Goal: Transaction & Acquisition: Purchase product/service

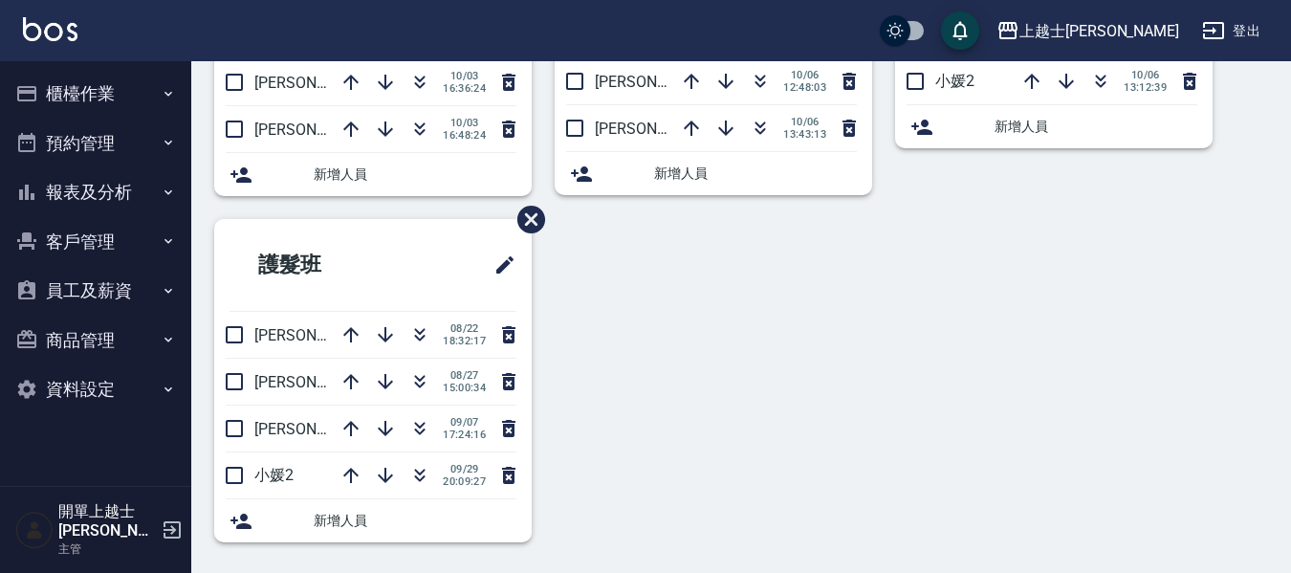
scroll to position [89, 0]
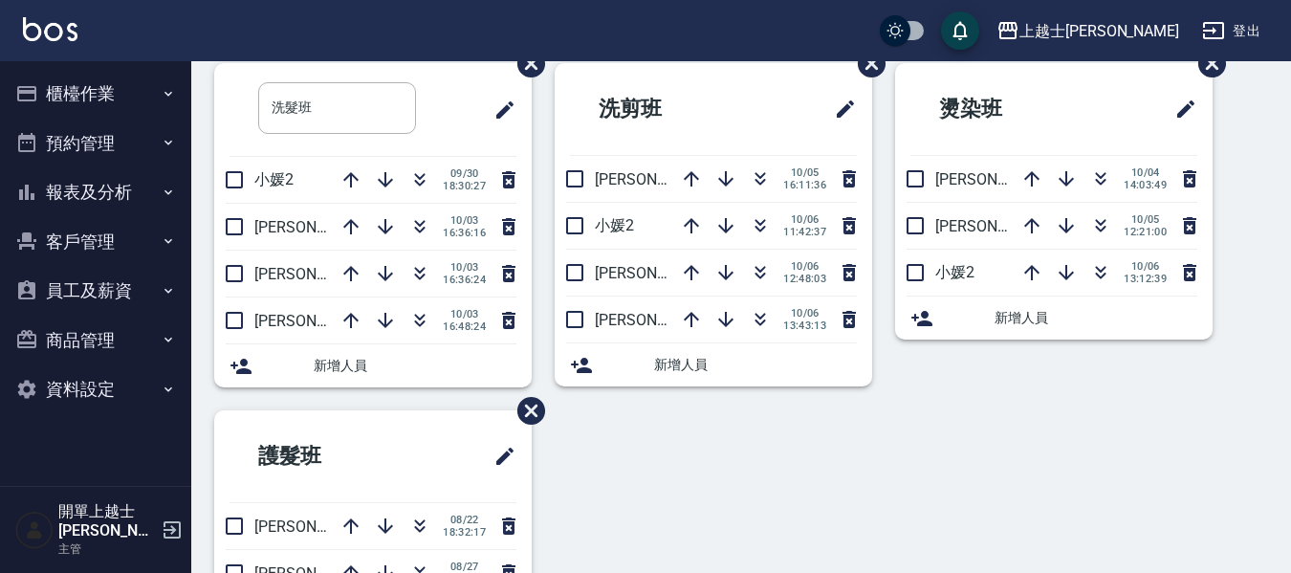
drag, startPoint x: 529, startPoint y: 92, endPoint x: 710, endPoint y: 79, distance: 182.1
click at [710, 79] on h2 "洗剪班" at bounding box center [663, 109] width 186 height 69
click at [421, 173] on icon "button" at bounding box center [419, 179] width 23 height 23
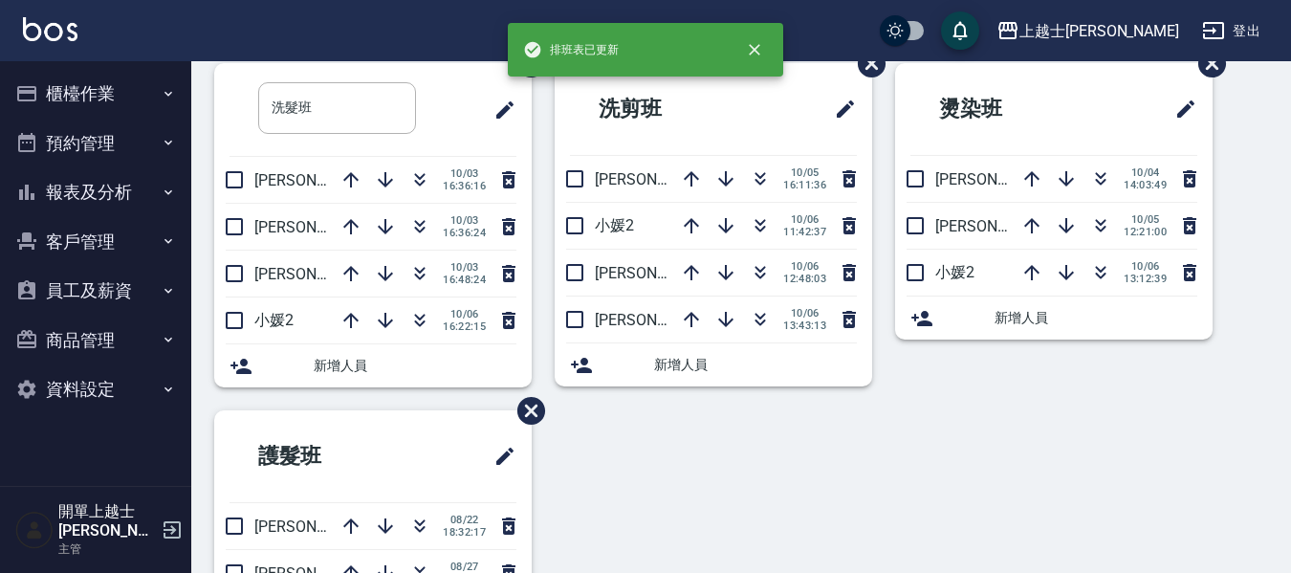
click at [112, 90] on button "櫃檯作業" at bounding box center [96, 94] width 176 height 50
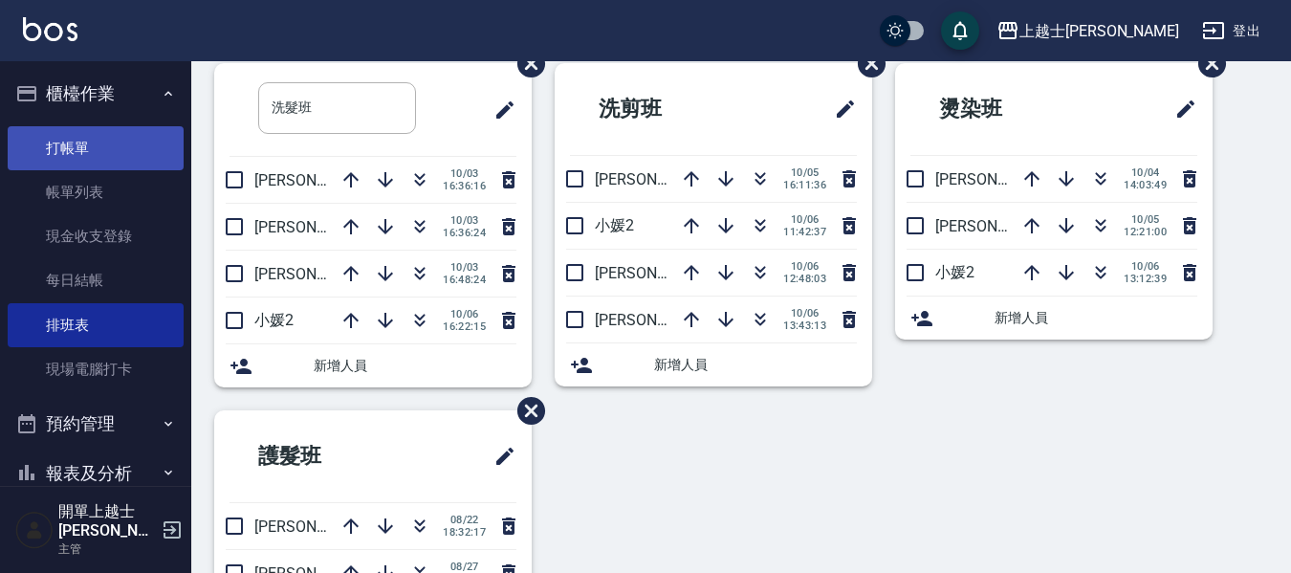
click at [126, 152] on link "打帳單" at bounding box center [96, 148] width 176 height 44
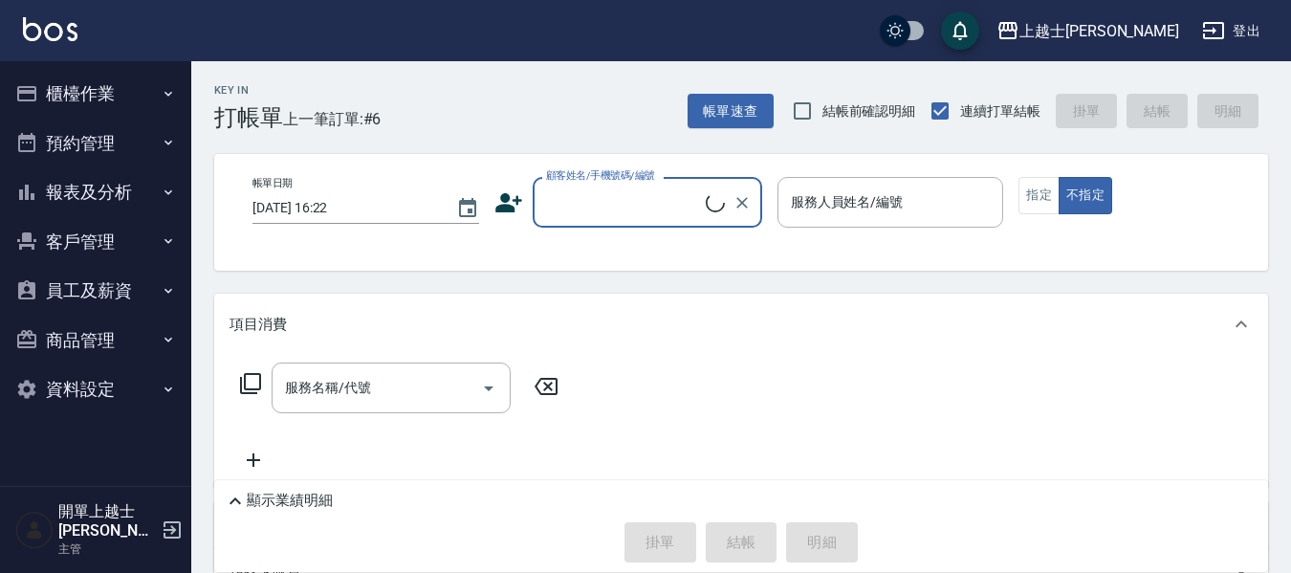
click at [94, 88] on button "櫃檯作業" at bounding box center [96, 94] width 176 height 50
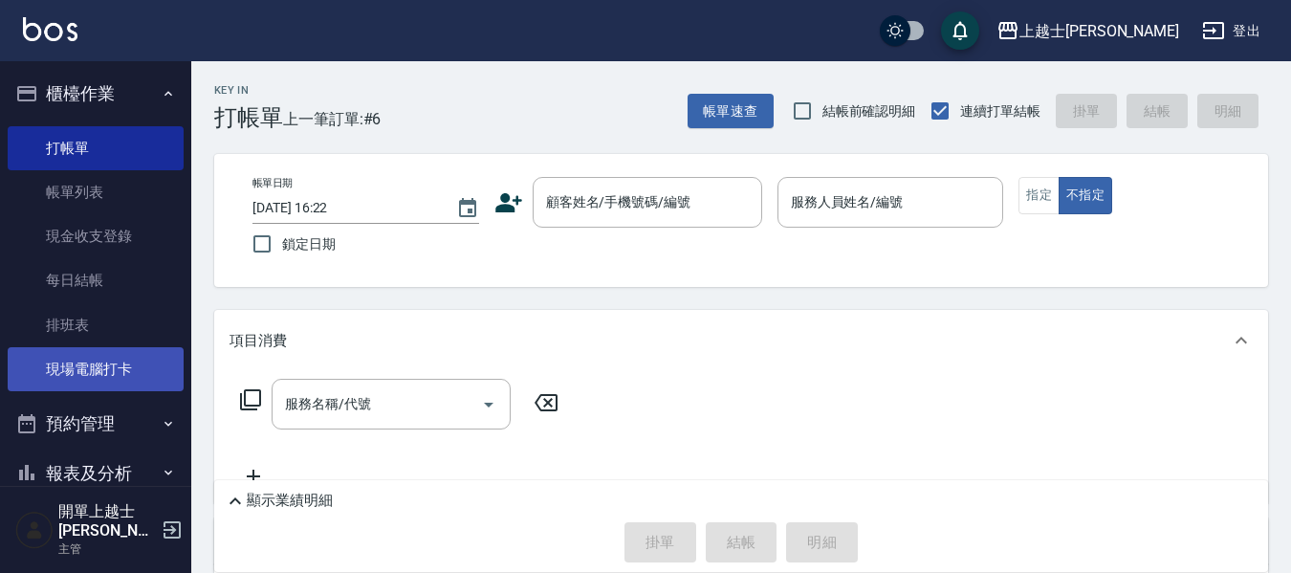
click at [110, 370] on link "現場電腦打卡" at bounding box center [96, 369] width 176 height 44
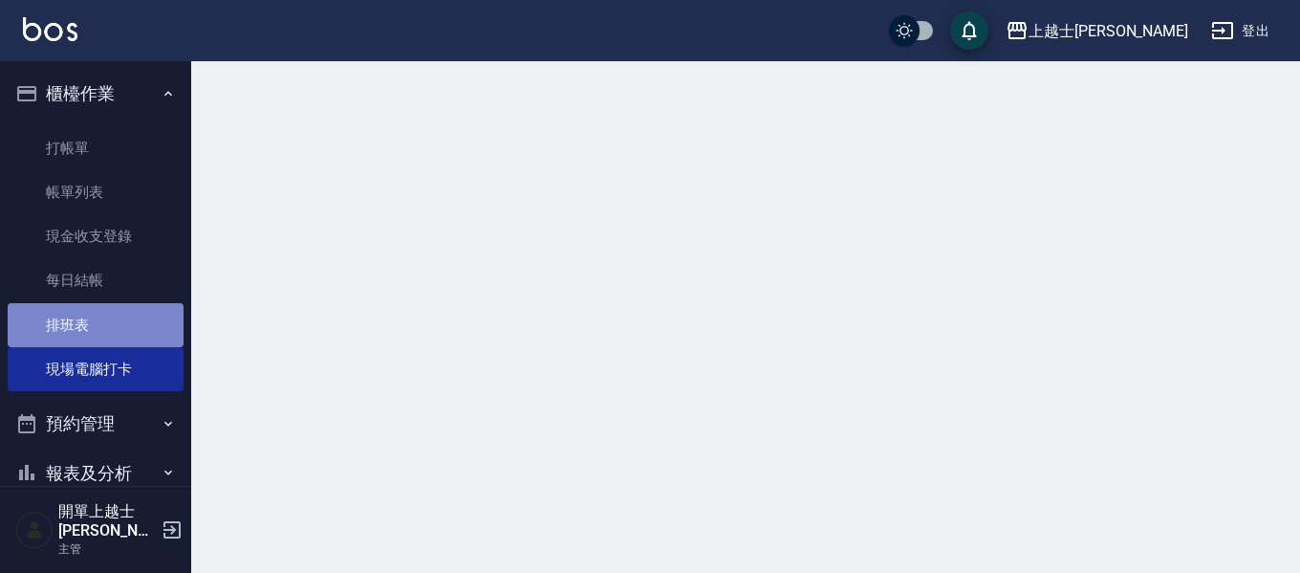
click at [98, 316] on link "排班表" at bounding box center [96, 325] width 176 height 44
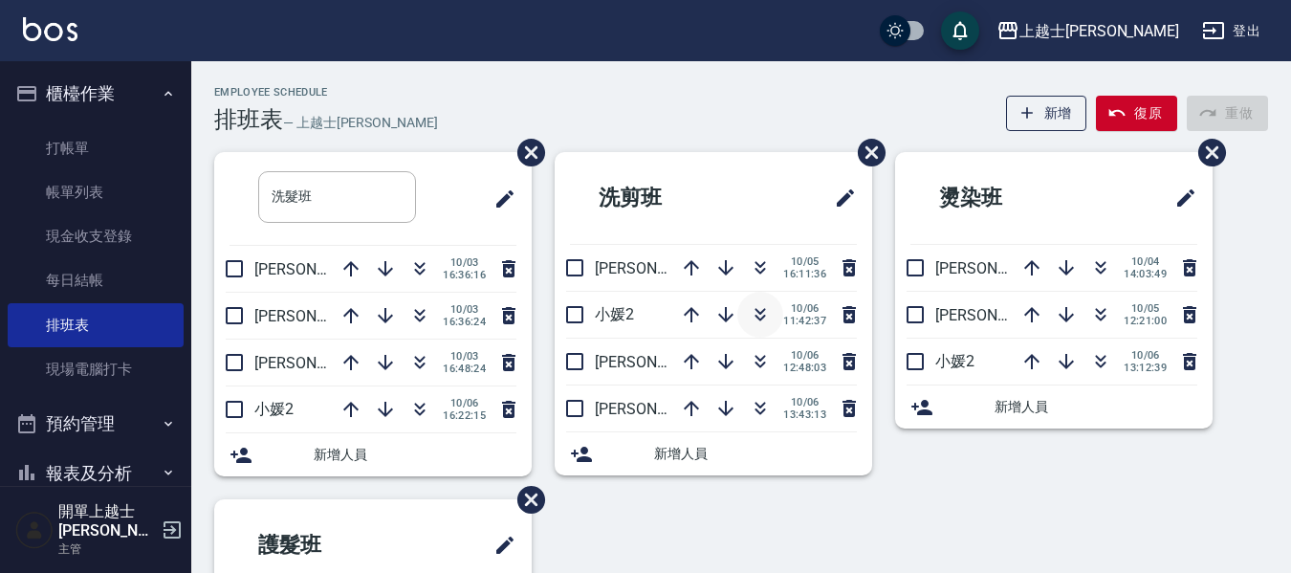
click at [755, 311] on icon "button" at bounding box center [760, 311] width 11 height 7
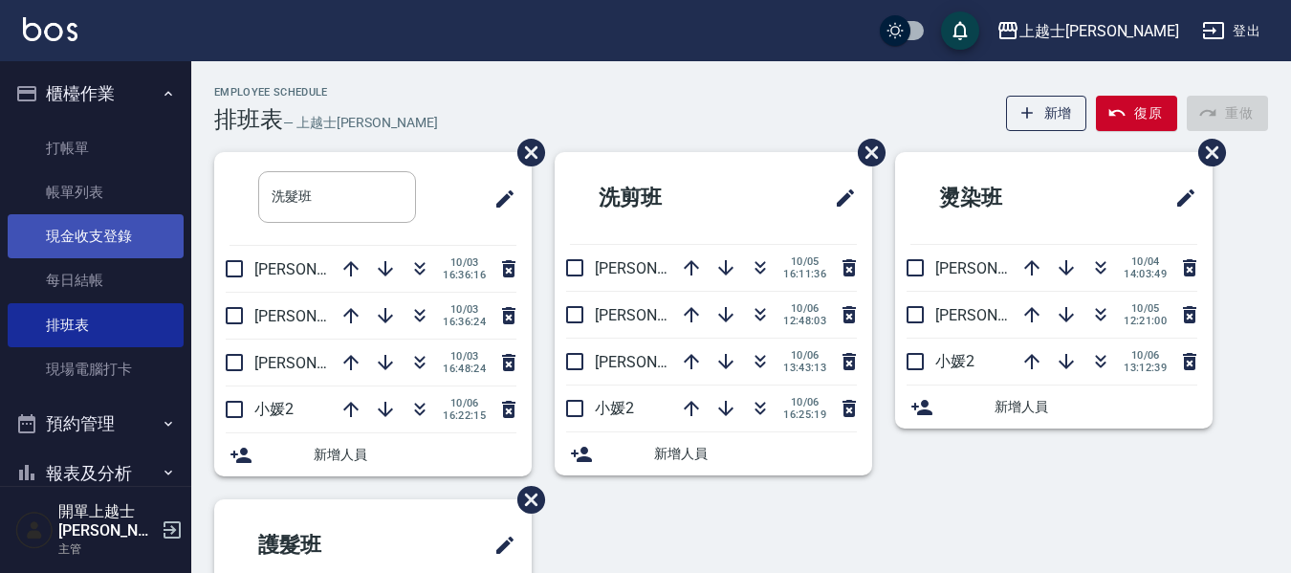
click at [132, 243] on link "現金收支登錄" at bounding box center [96, 236] width 176 height 44
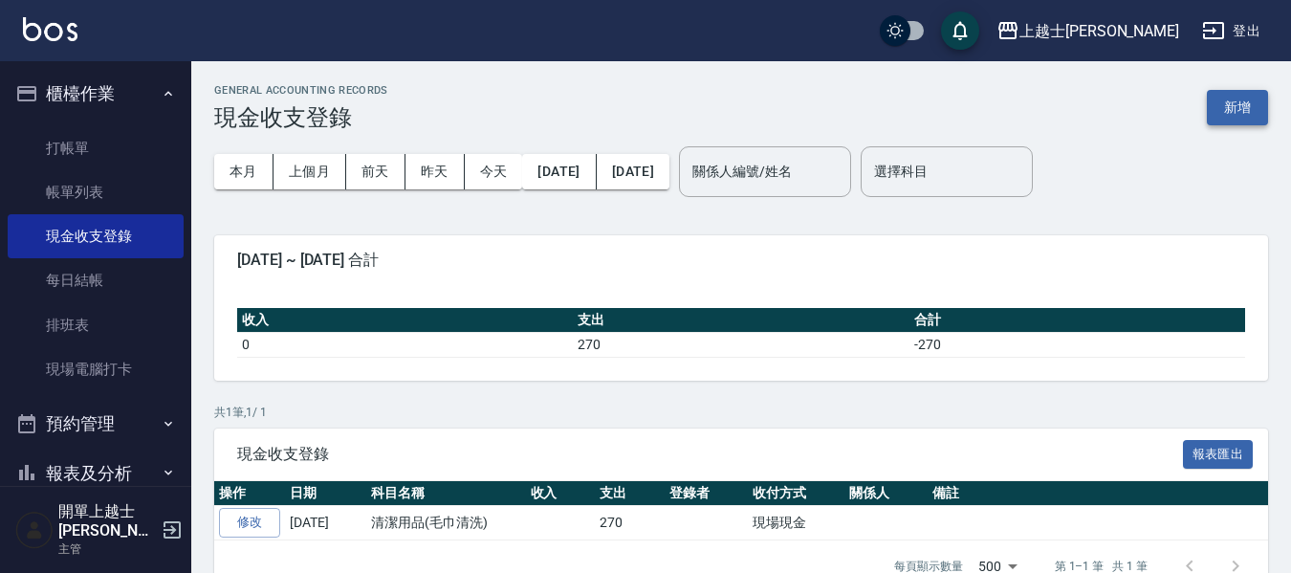
click at [1209, 106] on button "新增" at bounding box center [1237, 107] width 61 height 35
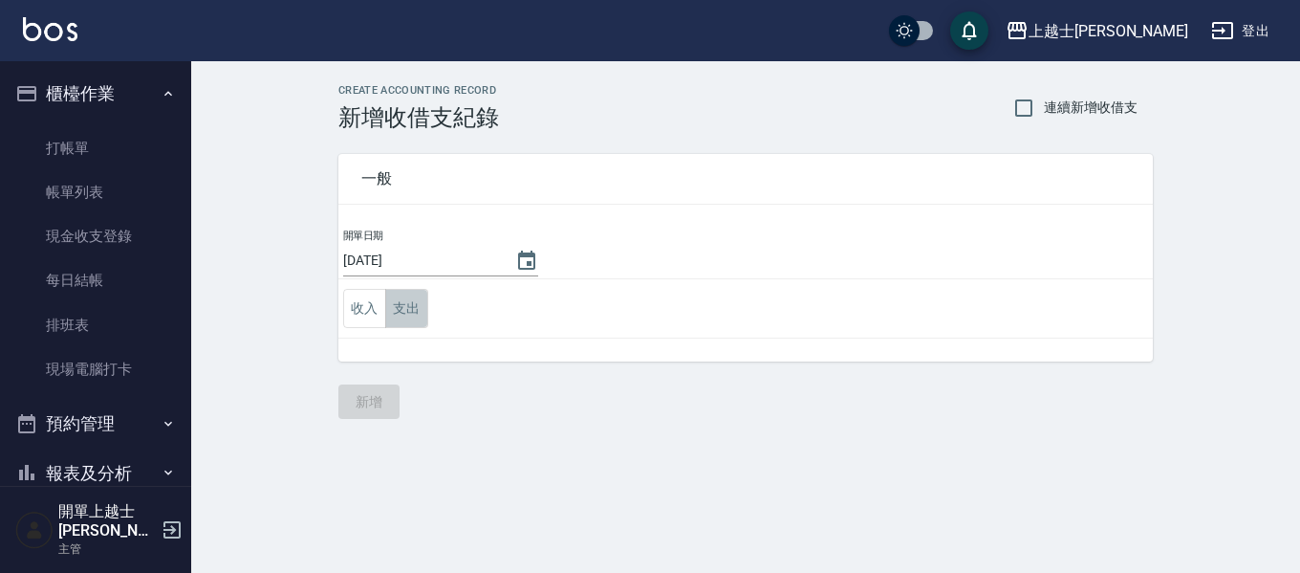
click at [412, 311] on button "支出" at bounding box center [406, 308] width 43 height 39
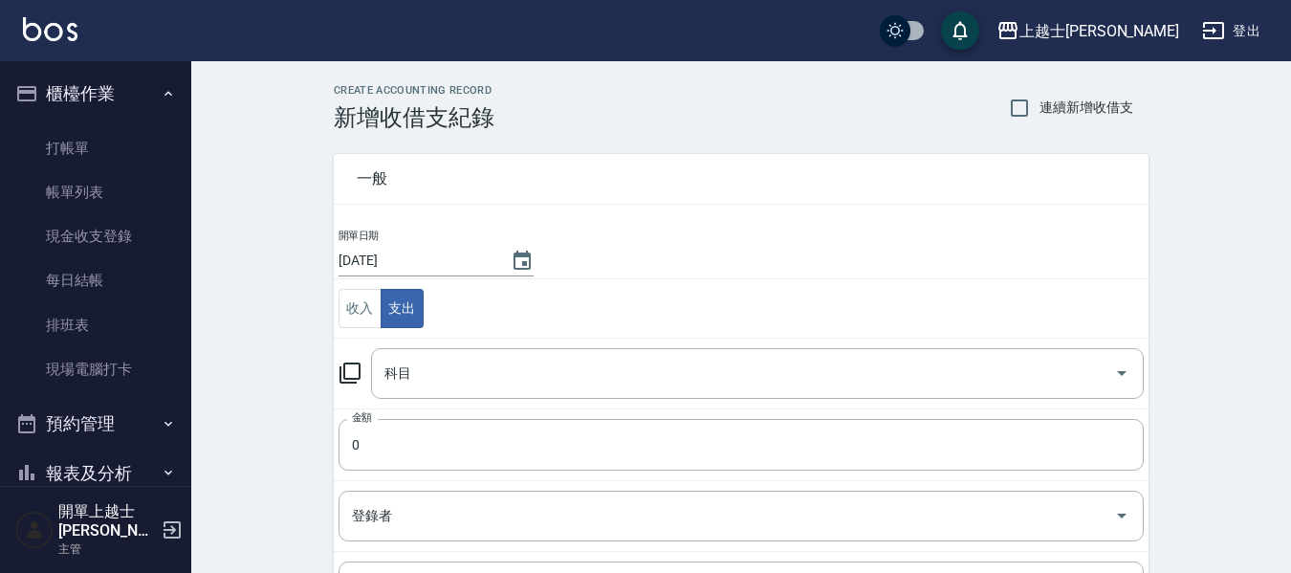
click at [356, 377] on icon at bounding box center [349, 372] width 23 height 23
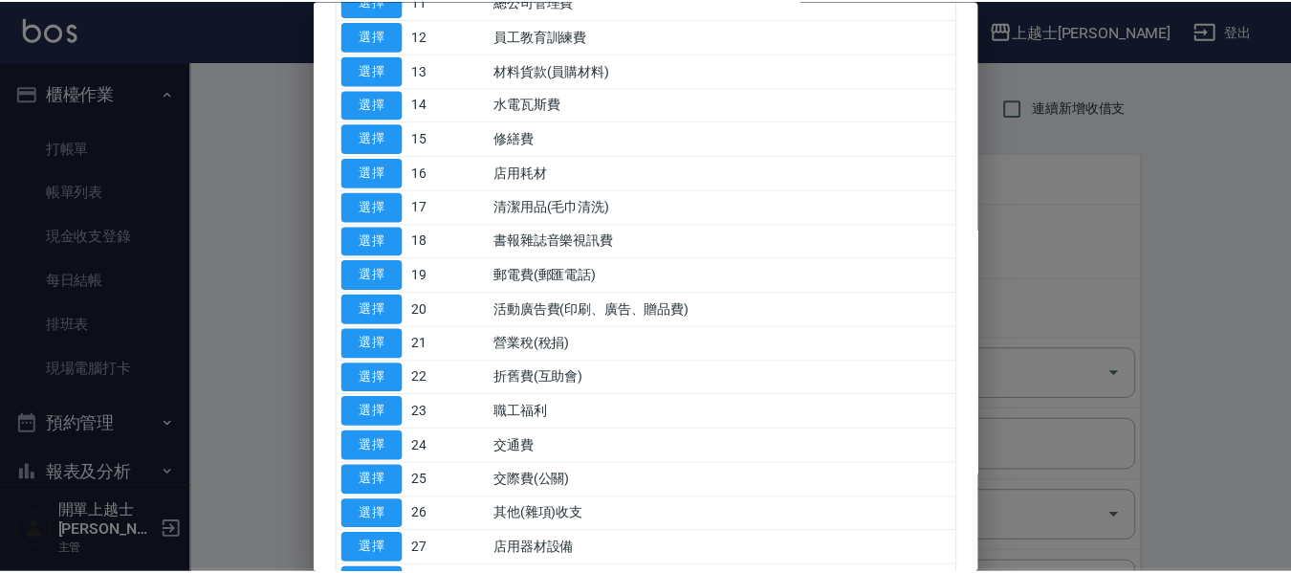
scroll to position [574, 0]
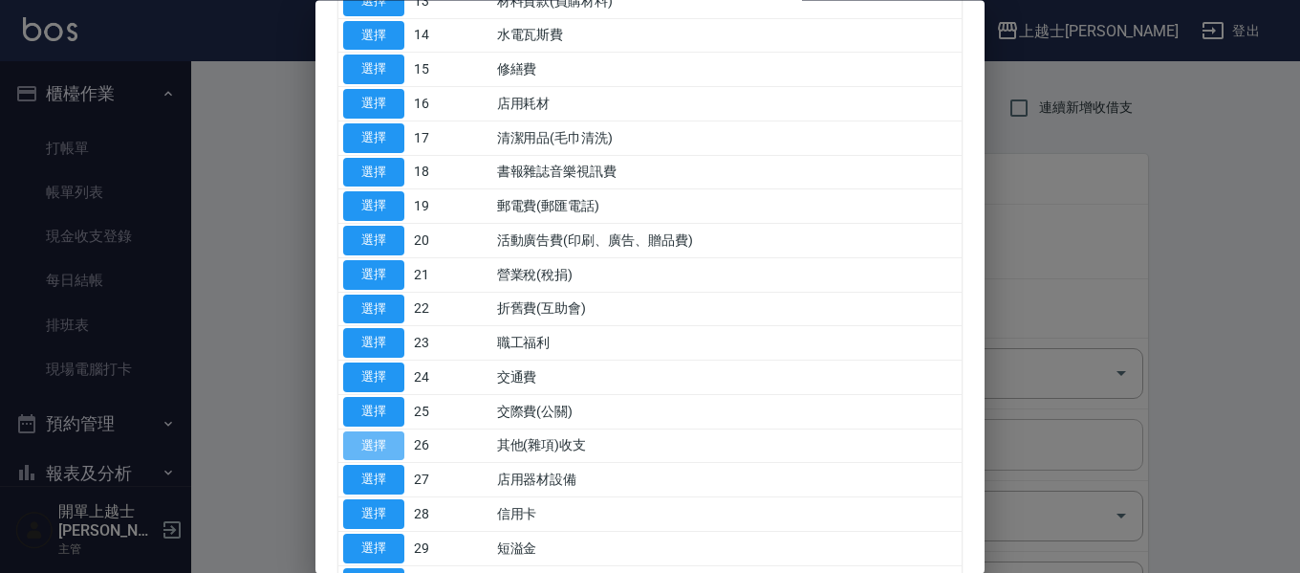
click at [363, 448] on button "選擇" at bounding box center [373, 446] width 61 height 30
type input "26 其他(雜項)收支"
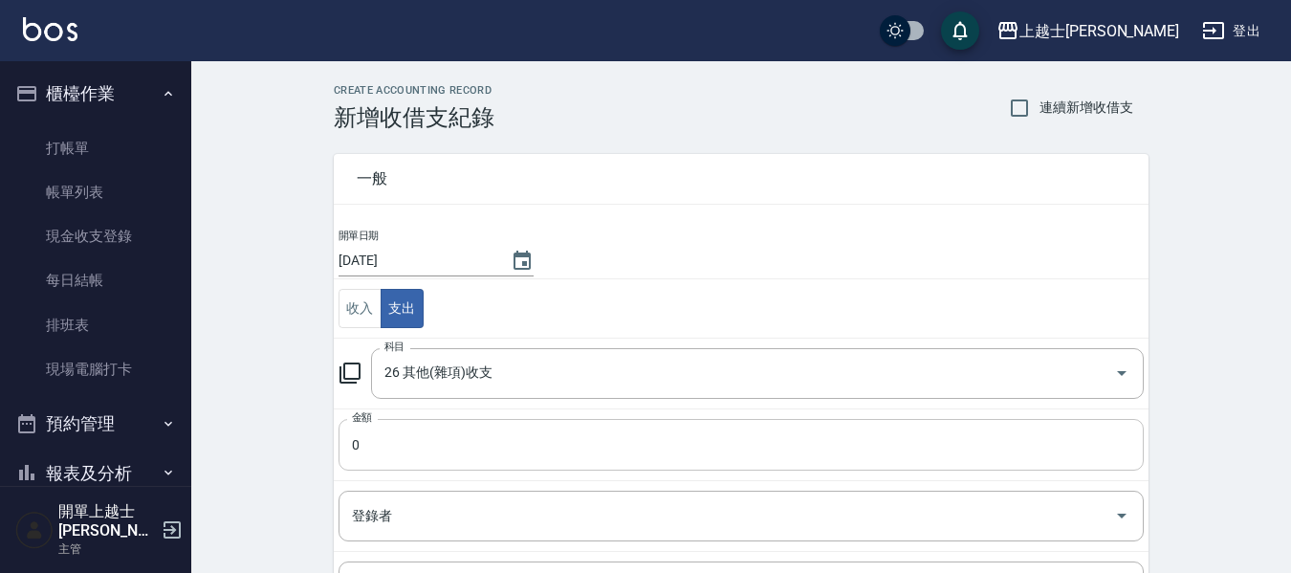
click at [389, 450] on input "0" at bounding box center [740, 445] width 805 height 52
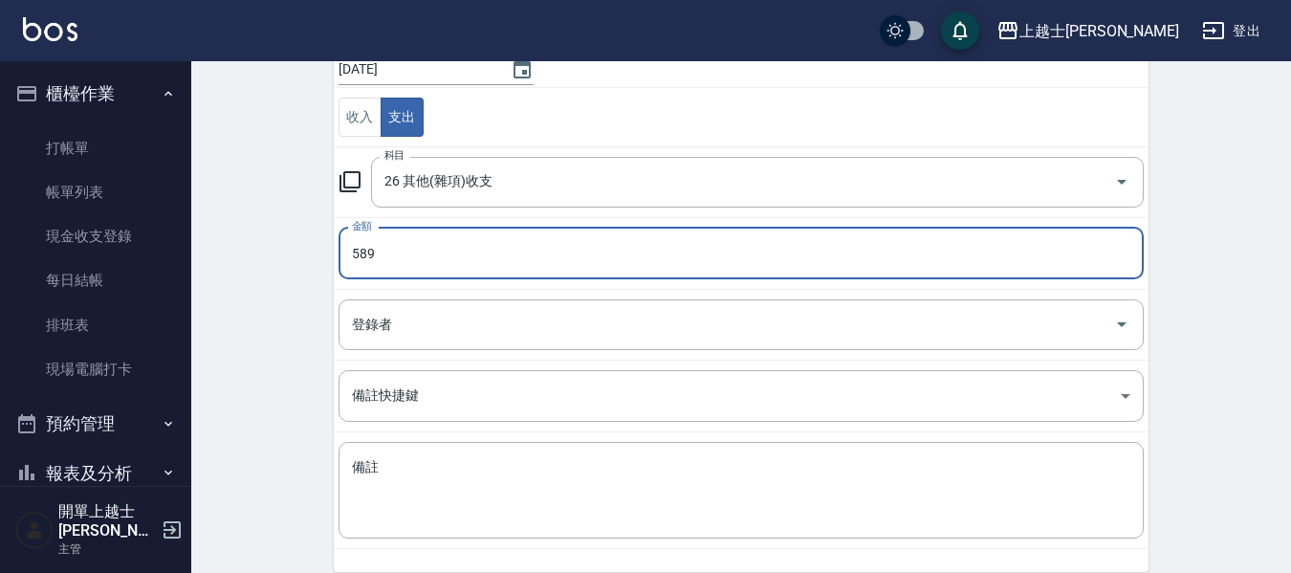
type input "589"
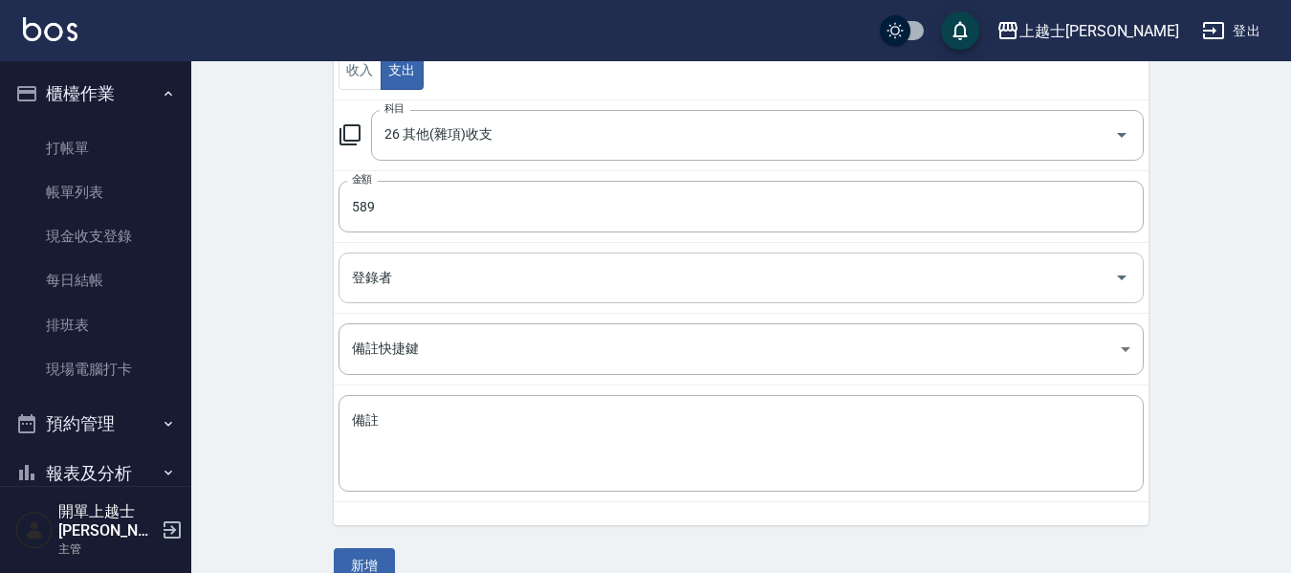
scroll to position [272, 0]
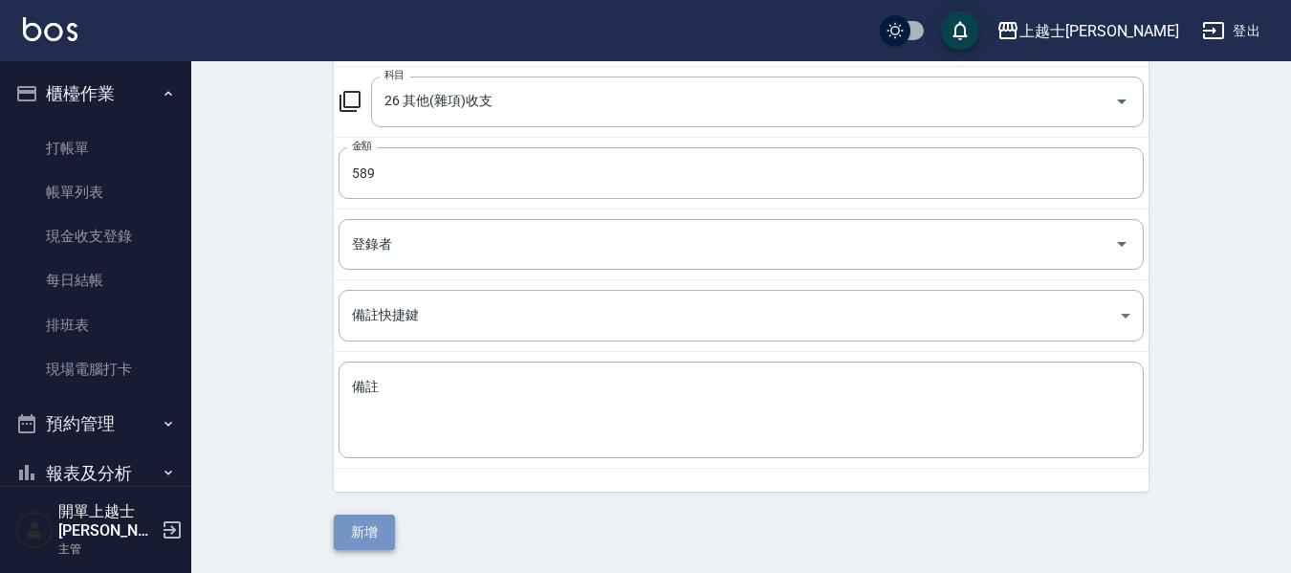
click at [360, 533] on button "新增" at bounding box center [364, 531] width 61 height 35
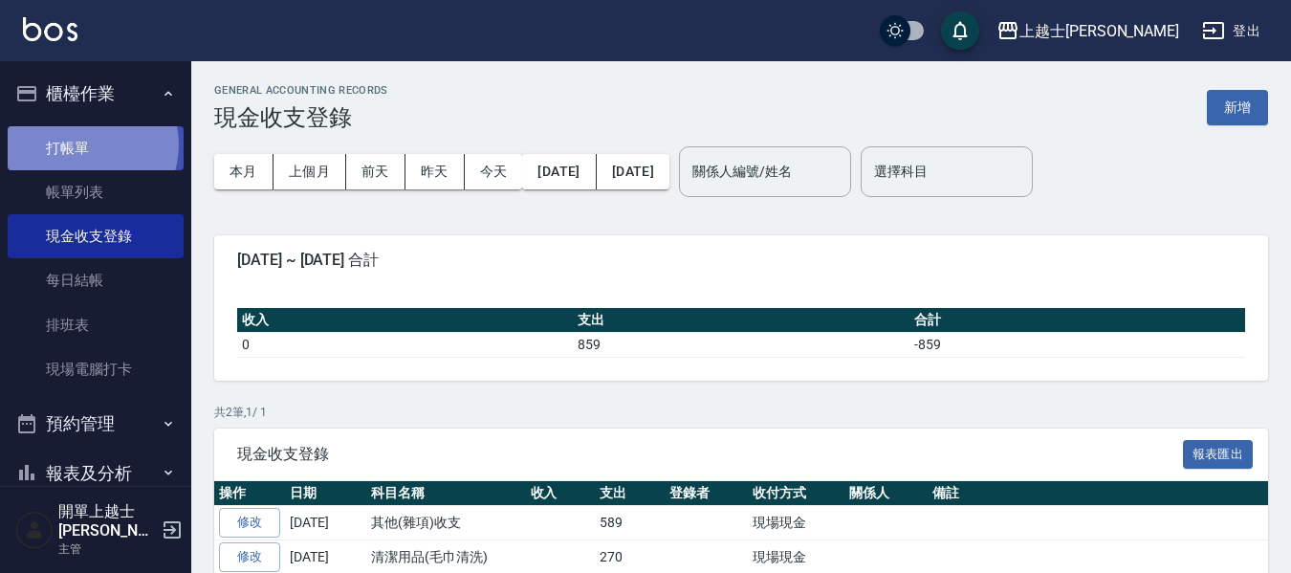
click at [84, 144] on link "打帳單" at bounding box center [96, 148] width 176 height 44
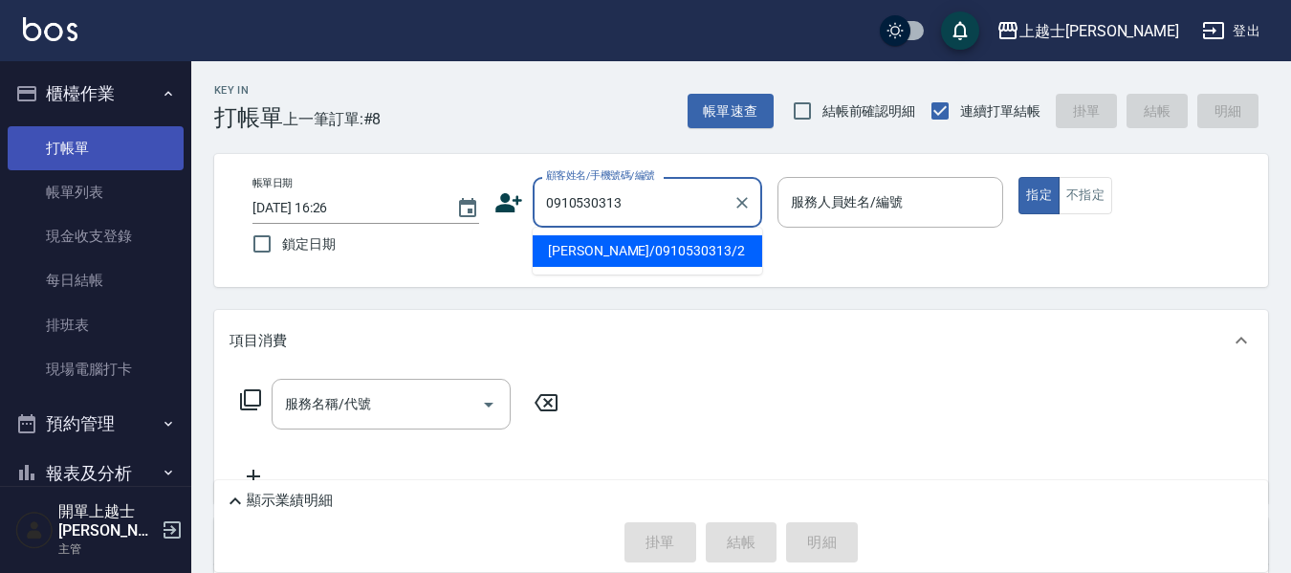
type input "舒媛/0910530313/2"
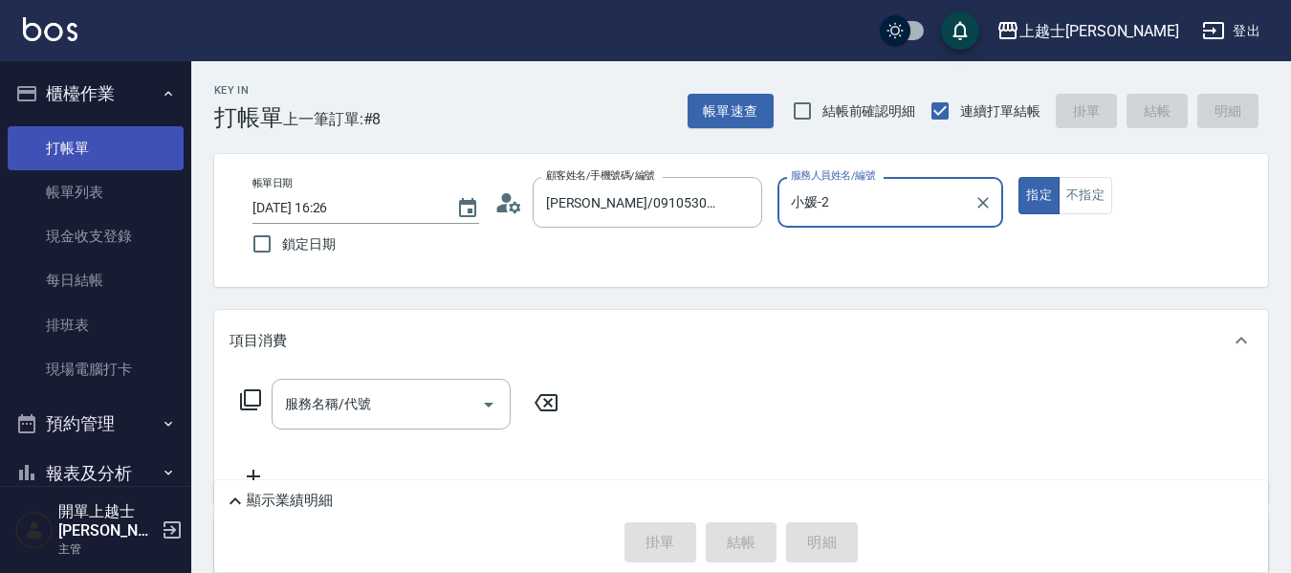
type input "小媛-2"
click at [1018, 177] on button "指定" at bounding box center [1038, 195] width 41 height 37
type button "true"
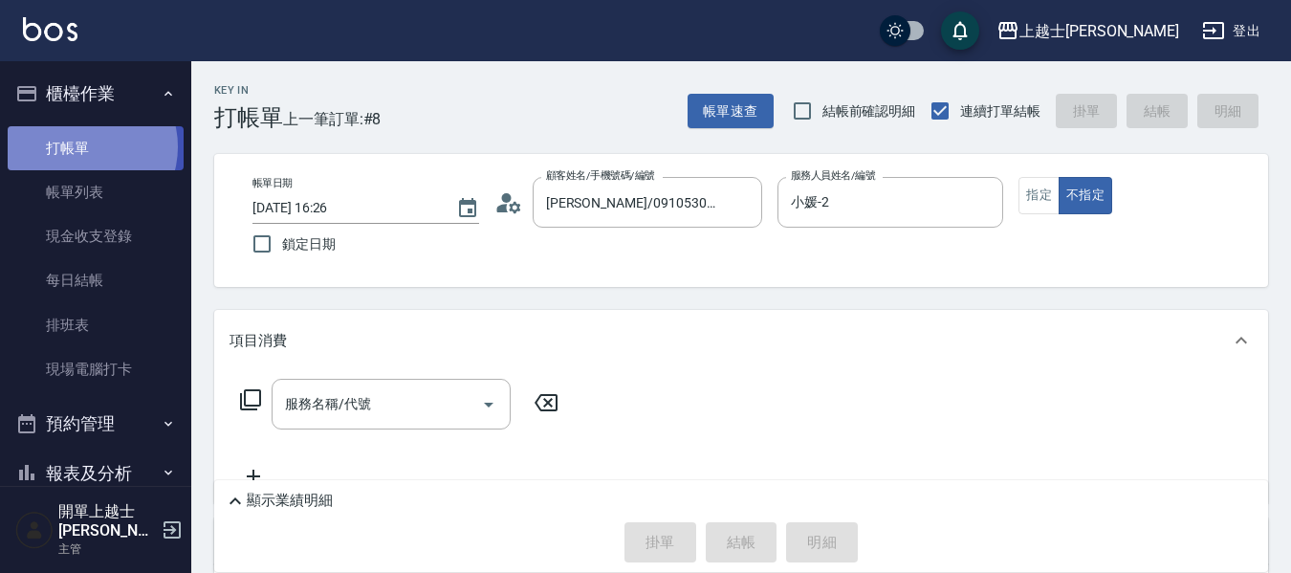
click at [86, 146] on link "打帳單" at bounding box center [96, 148] width 176 height 44
click at [383, 396] on input "服務名稱/代號" at bounding box center [376, 403] width 193 height 33
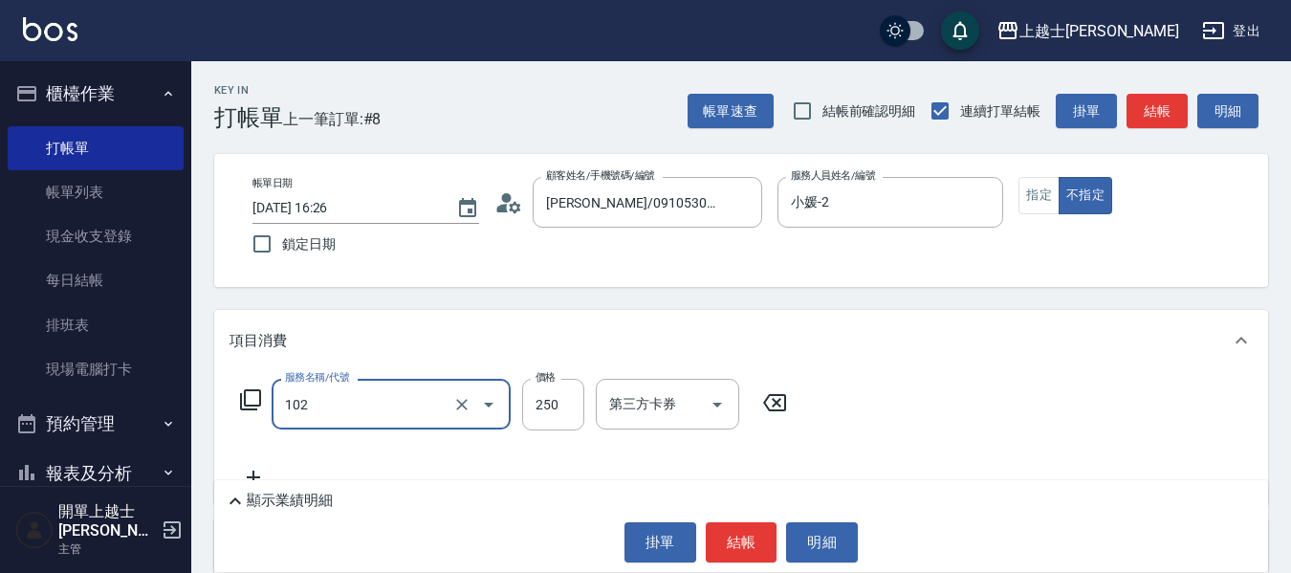
type input "精油洗髮(102)"
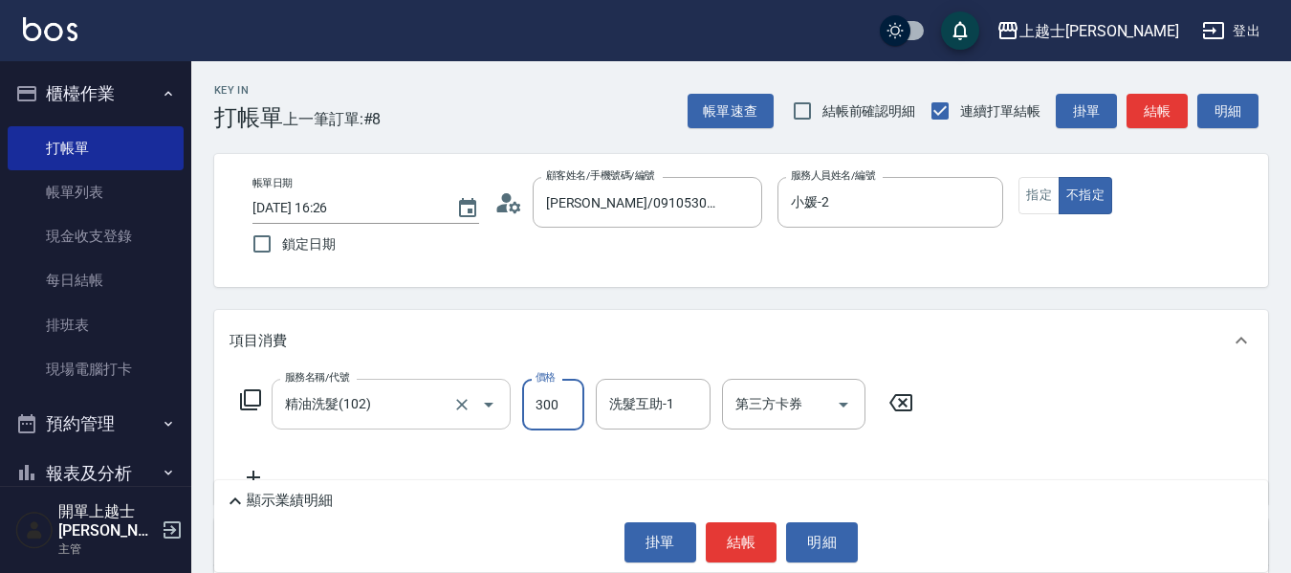
type input "300"
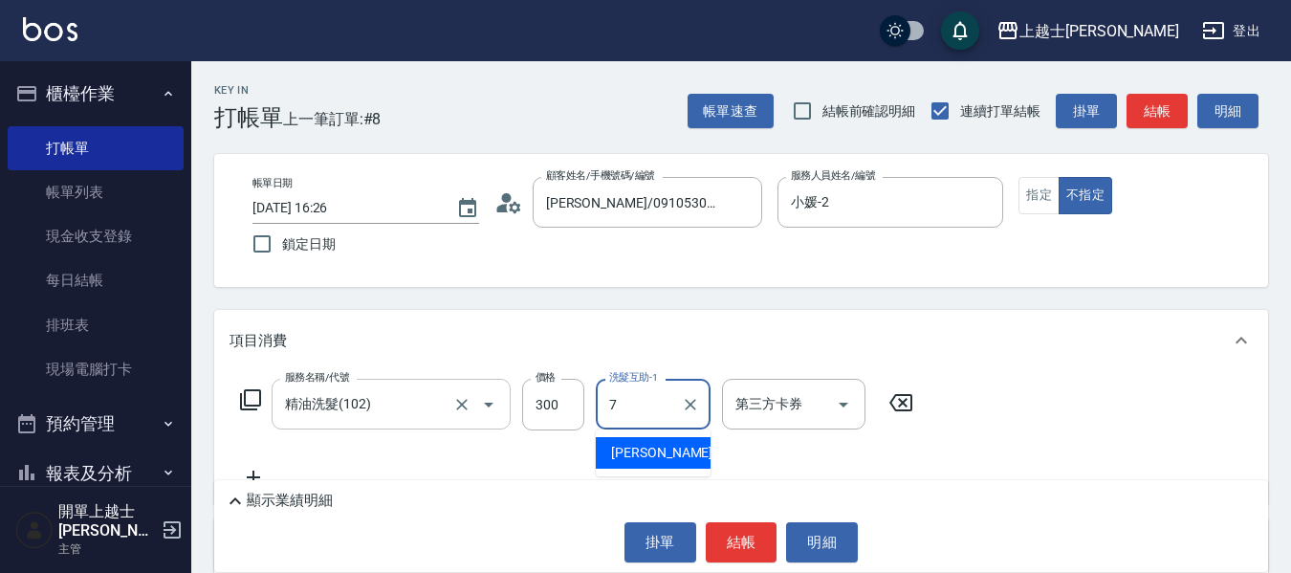
type input "蕾蕾-7"
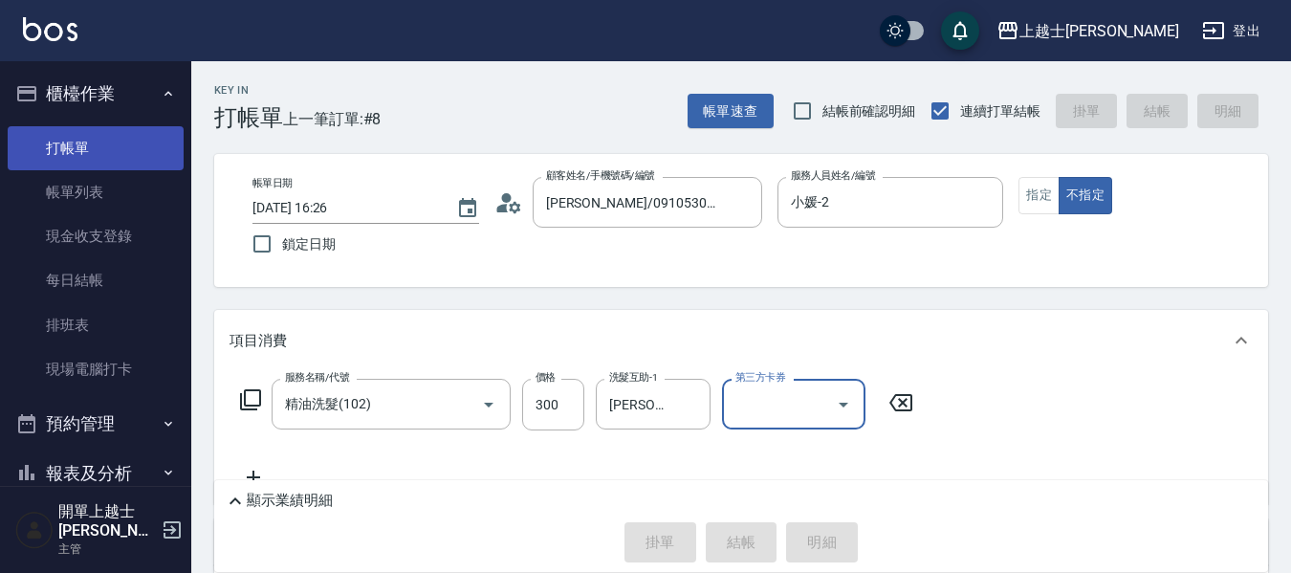
type input "2025/10/06 16:39"
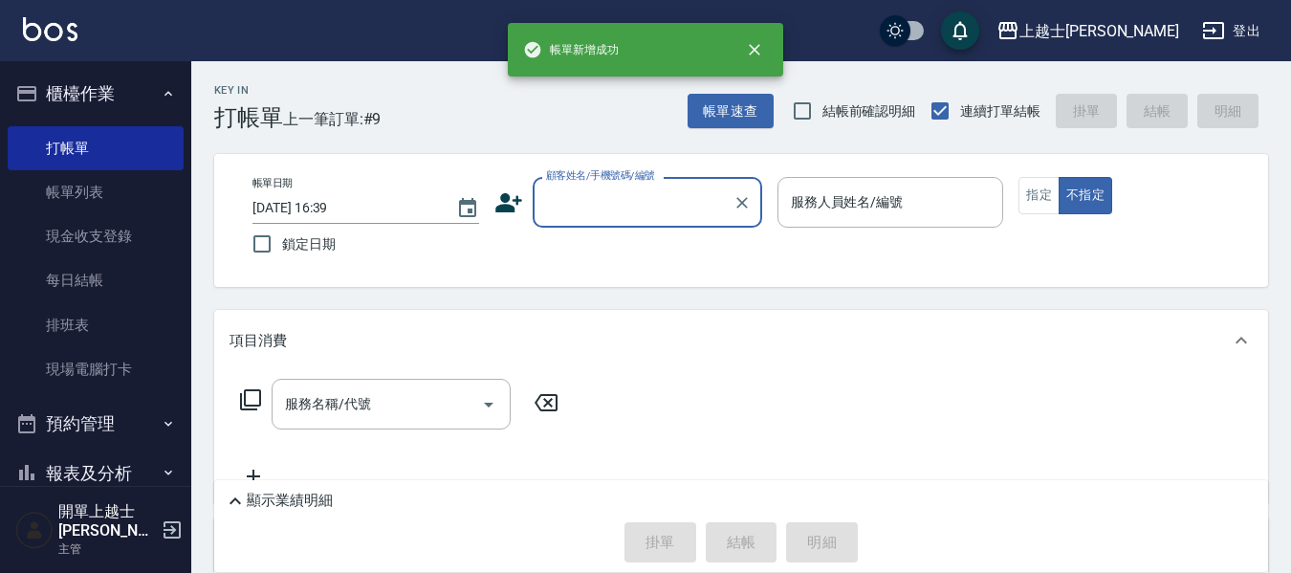
scroll to position [96, 0]
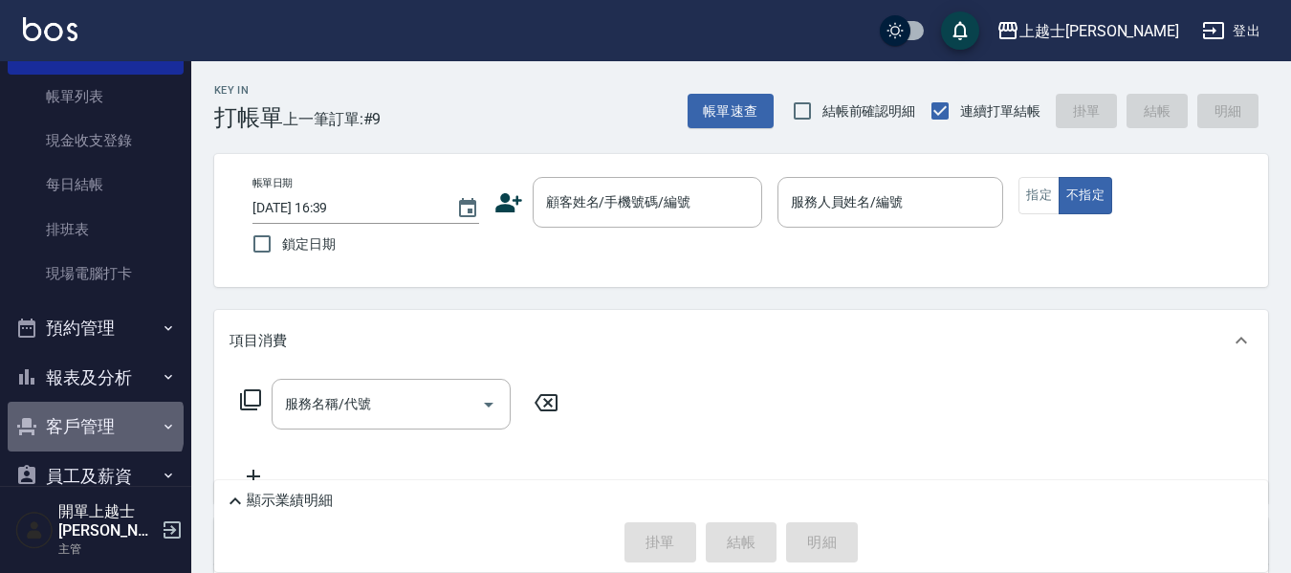
click at [94, 425] on button "客戶管理" at bounding box center [96, 427] width 176 height 50
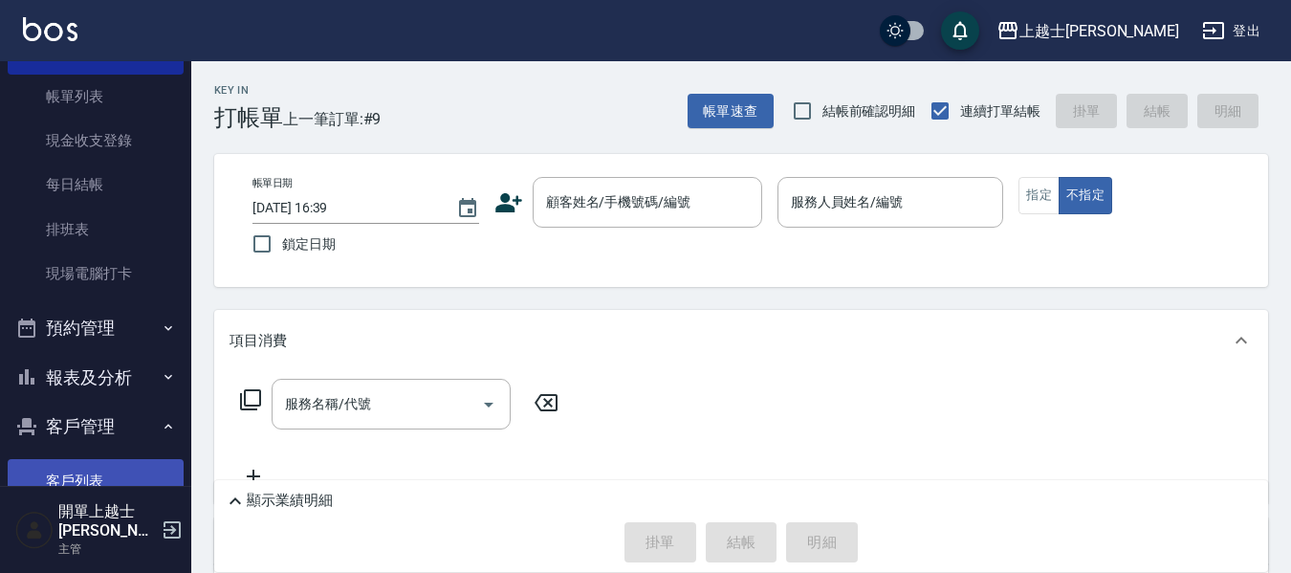
click at [72, 477] on link "客戶列表" at bounding box center [96, 481] width 176 height 44
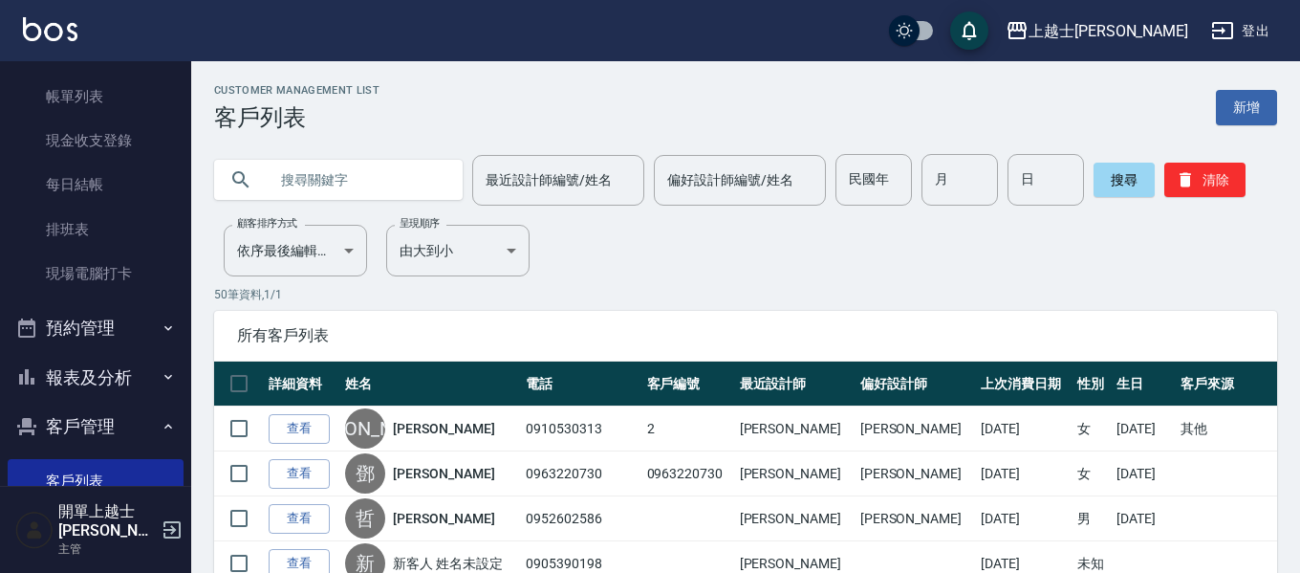
click at [329, 188] on input "text" at bounding box center [358, 180] width 180 height 52
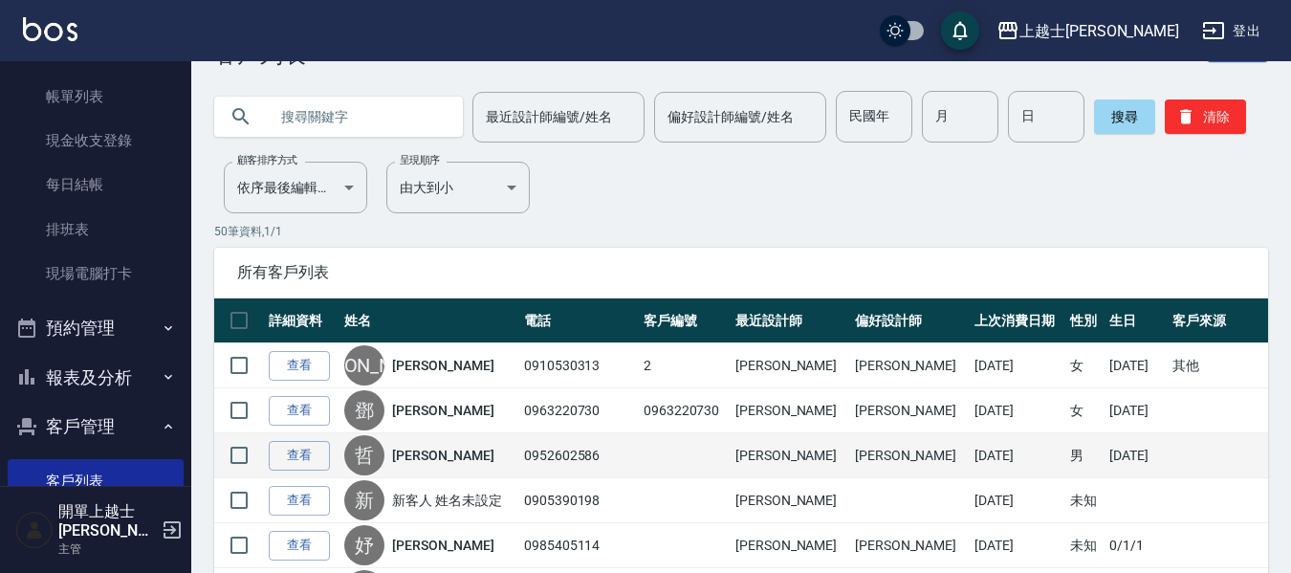
scroll to position [96, 0]
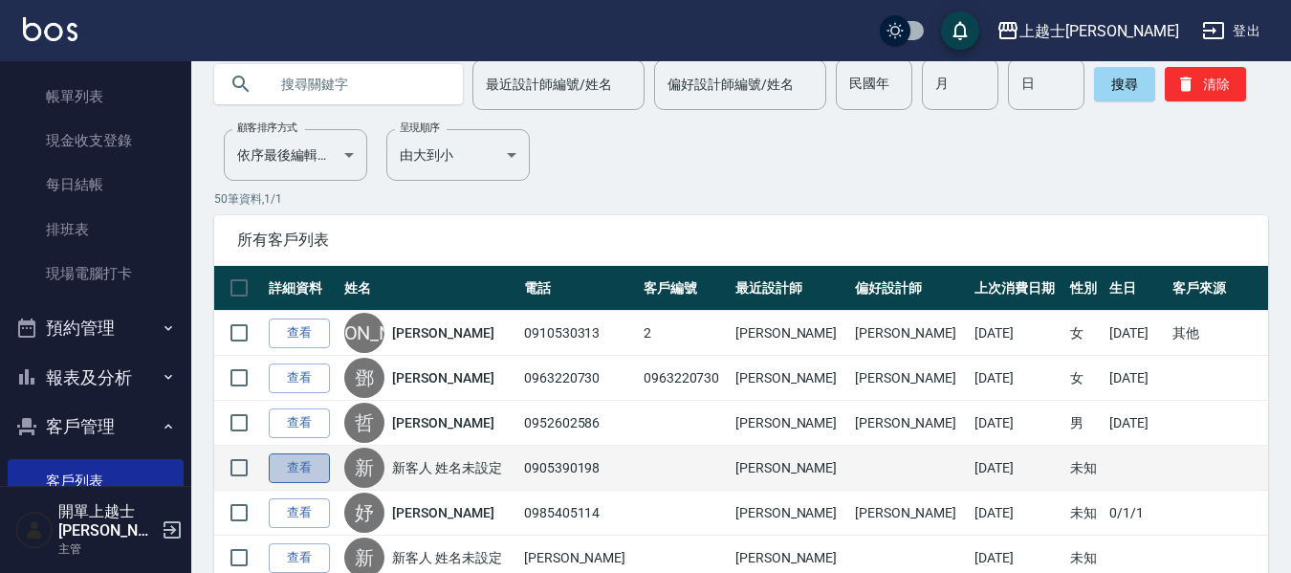
click at [292, 470] on link "查看" at bounding box center [299, 468] width 61 height 30
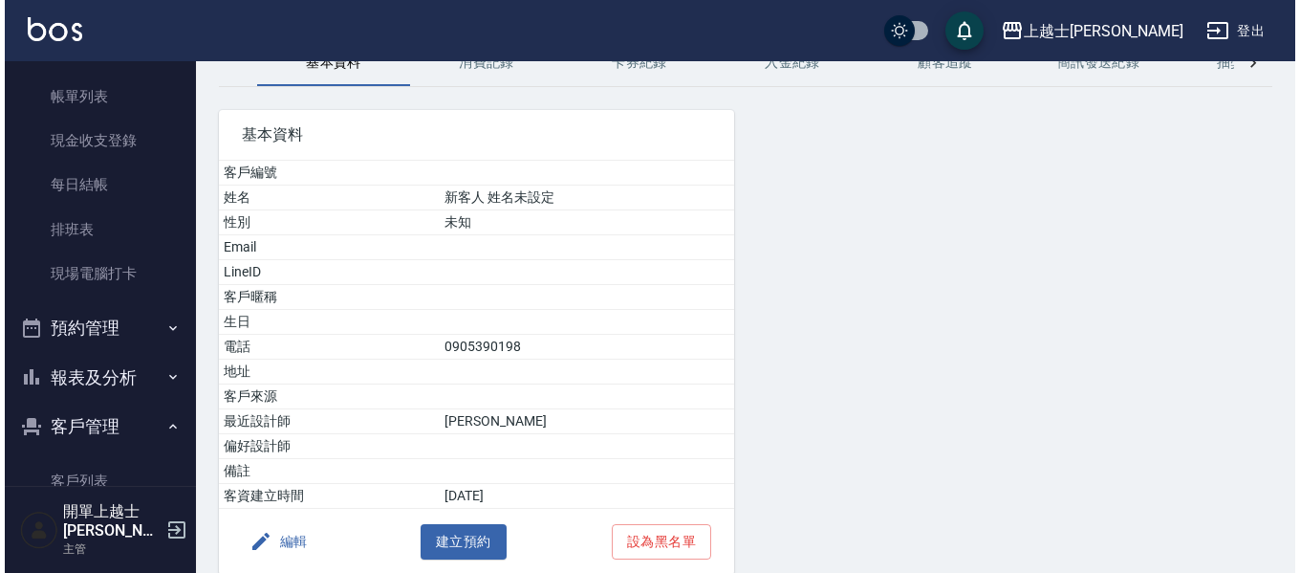
scroll to position [181, 0]
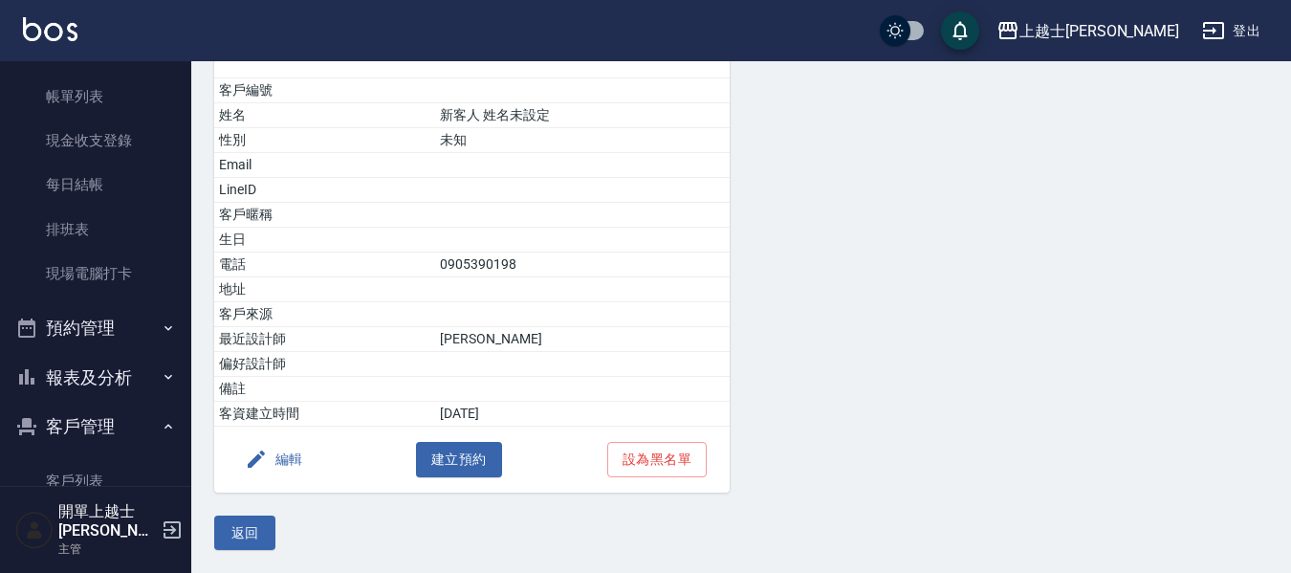
click at [289, 448] on button "編輯" at bounding box center [274, 459] width 74 height 35
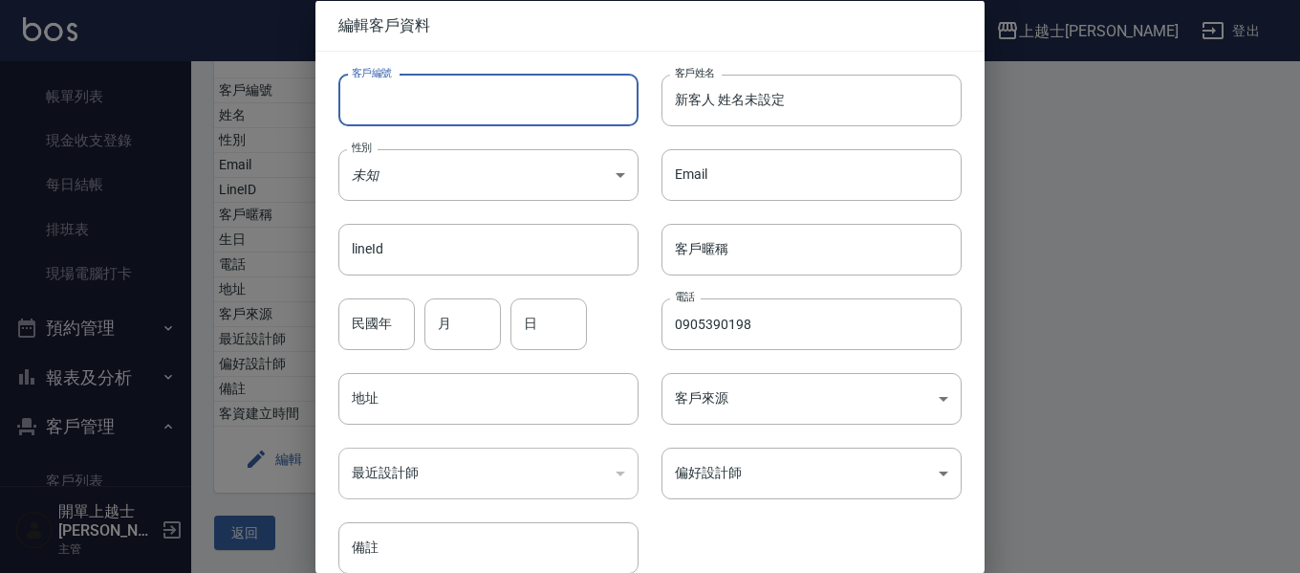
click at [542, 103] on input "客戶編號" at bounding box center [488, 100] width 300 height 52
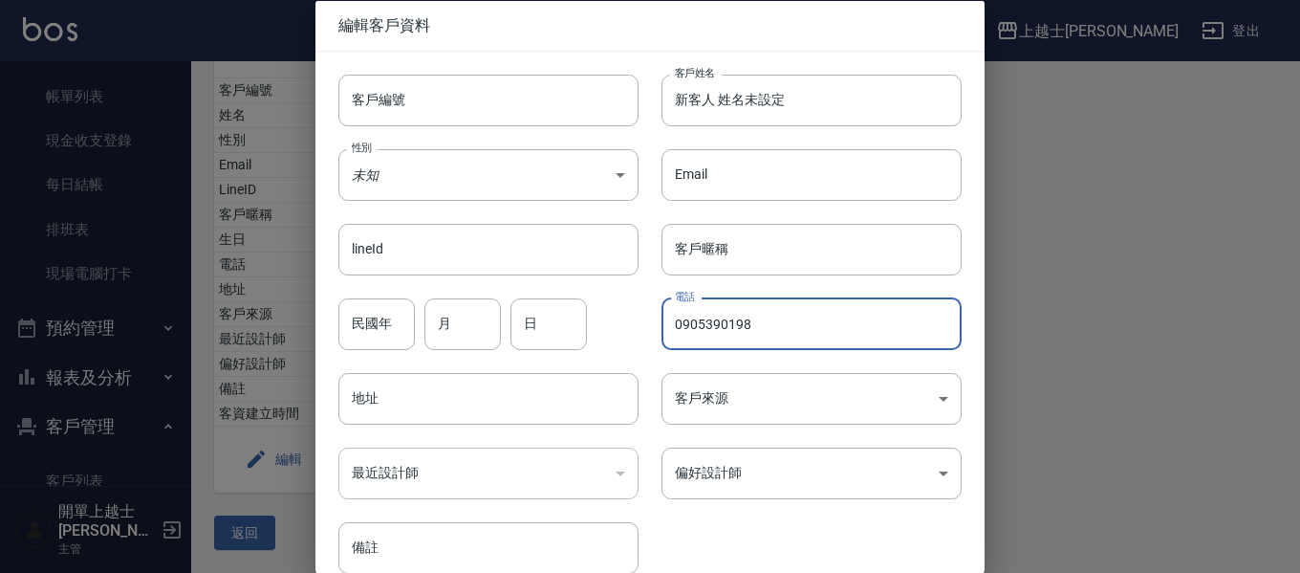
drag, startPoint x: 666, startPoint y: 318, endPoint x: 758, endPoint y: 321, distance: 92.8
click at [758, 321] on input "0905390198" at bounding box center [812, 323] width 300 height 52
click at [496, 95] on input "客戶編號" at bounding box center [488, 100] width 300 height 52
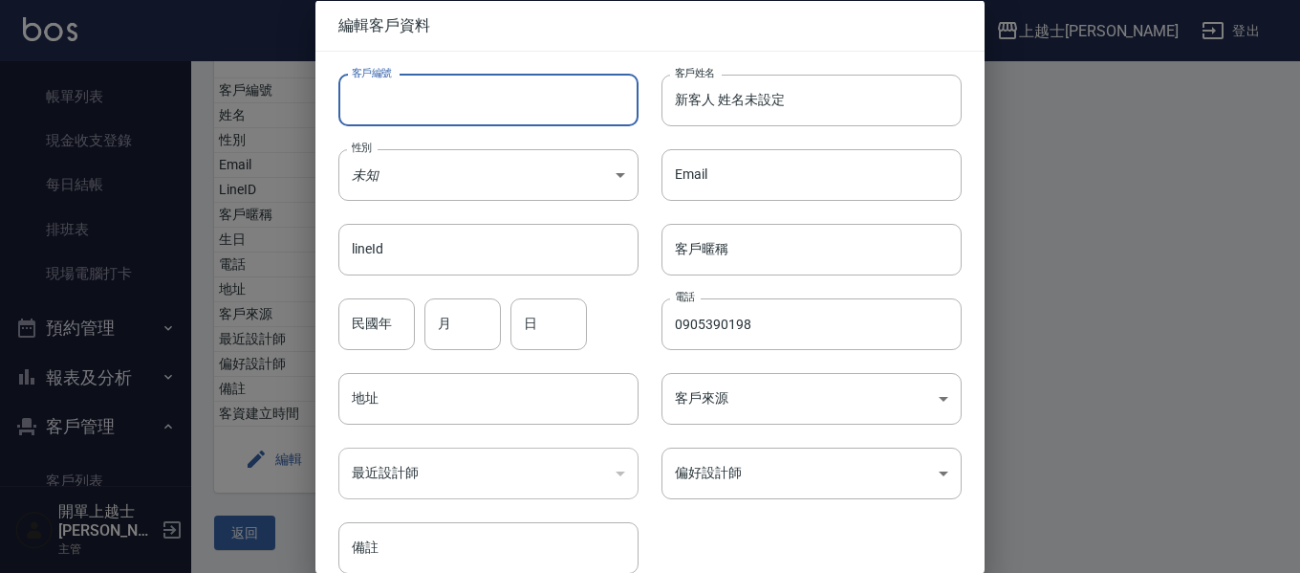
paste input "0905390198"
type input "0905390198"
click at [432, 164] on body "上越士林 登出 櫃檯作業 打帳單 帳單列表 現金收支登錄 每日結帳 排班表 現場電腦打卡 預約管理 預約管理 單日預約紀錄 單週預約紀錄 報表及分析 報表目錄…" at bounding box center [650, 195] width 1300 height 753
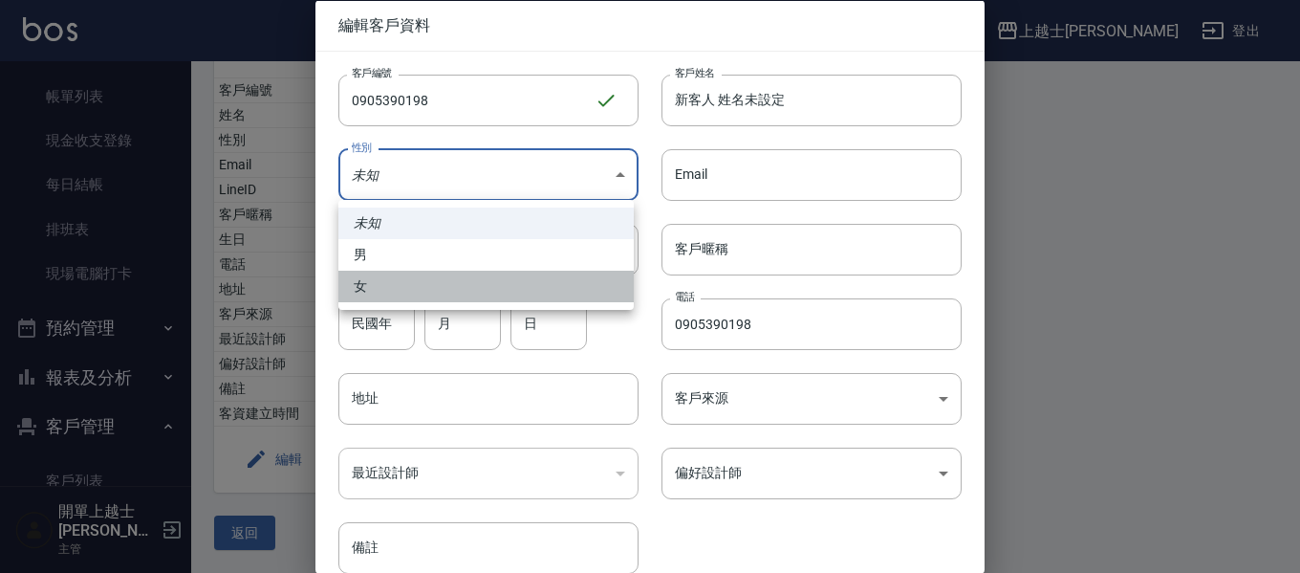
click at [396, 291] on li "女" at bounding box center [485, 287] width 295 height 32
type input "FEMALE"
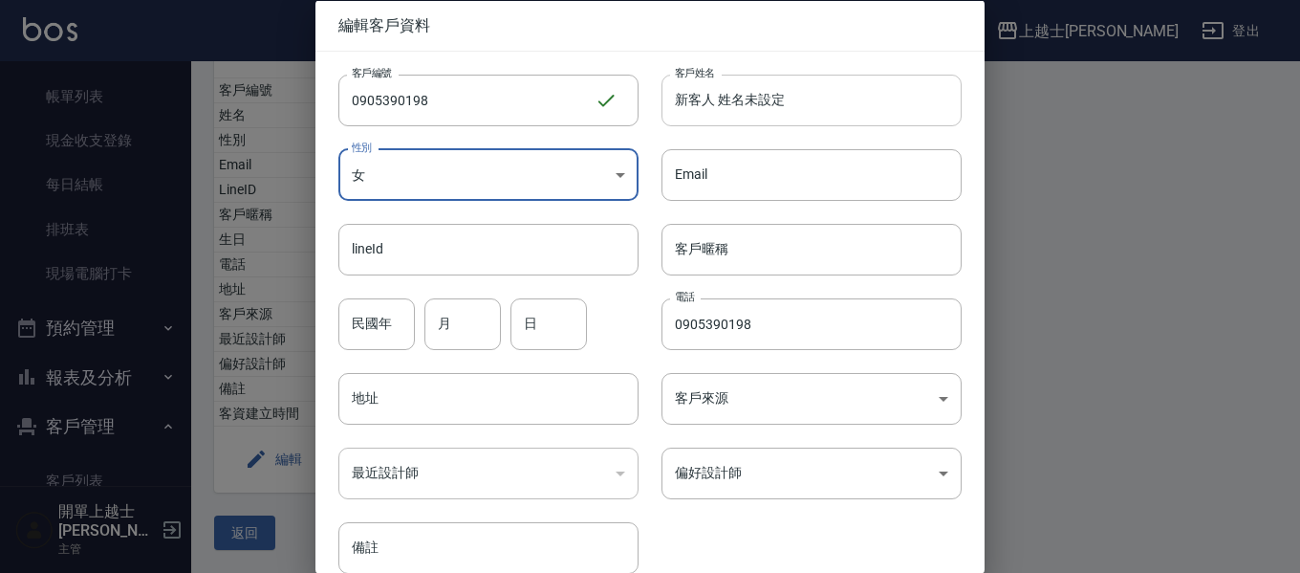
click at [731, 92] on input "新客人 姓名未設定" at bounding box center [812, 100] width 300 height 52
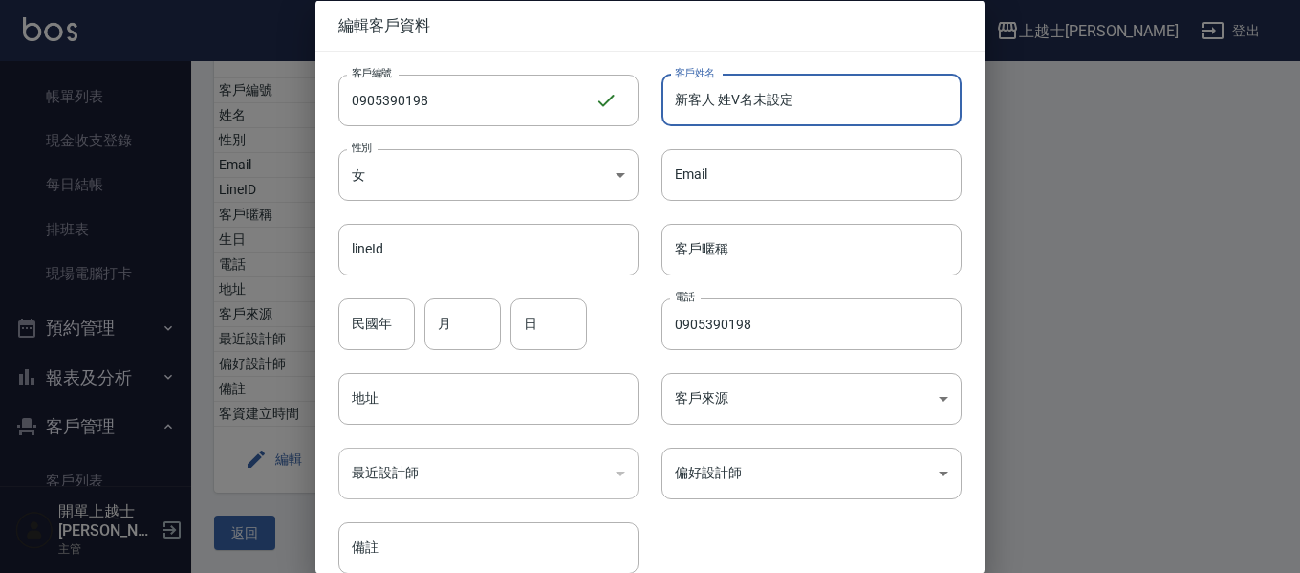
click at [799, 109] on input "新客人 姓V名未設定" at bounding box center [812, 100] width 300 height 52
type input "新"
type input "ViVian"
click at [457, 485] on div "​" at bounding box center [488, 473] width 300 height 52
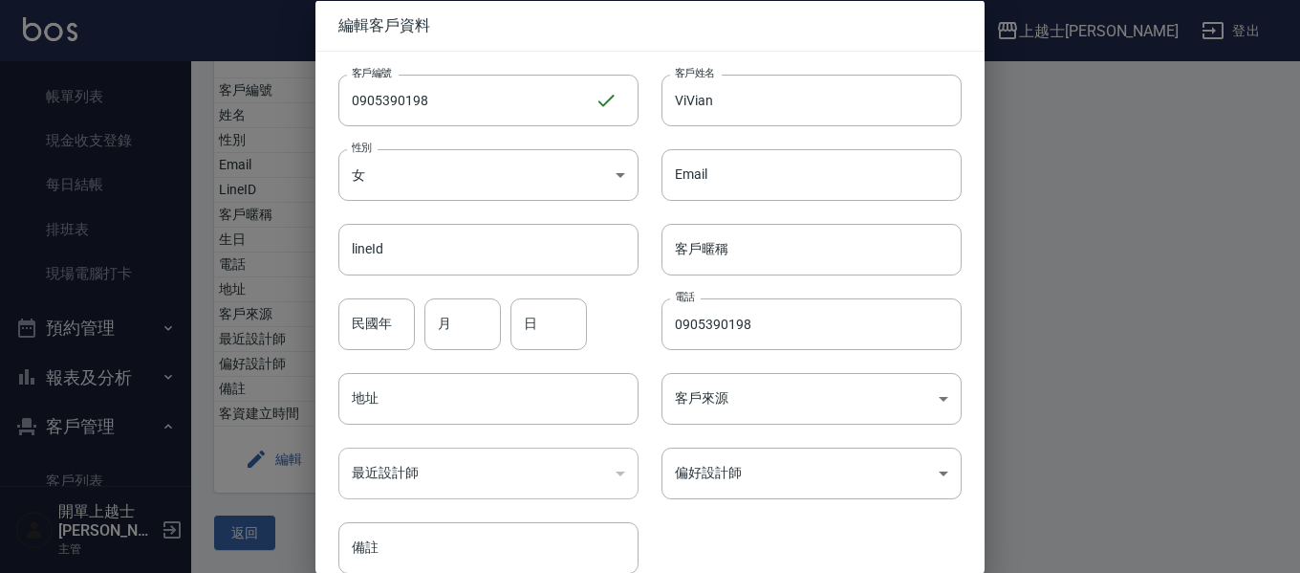
click at [453, 476] on div "​" at bounding box center [488, 473] width 300 height 52
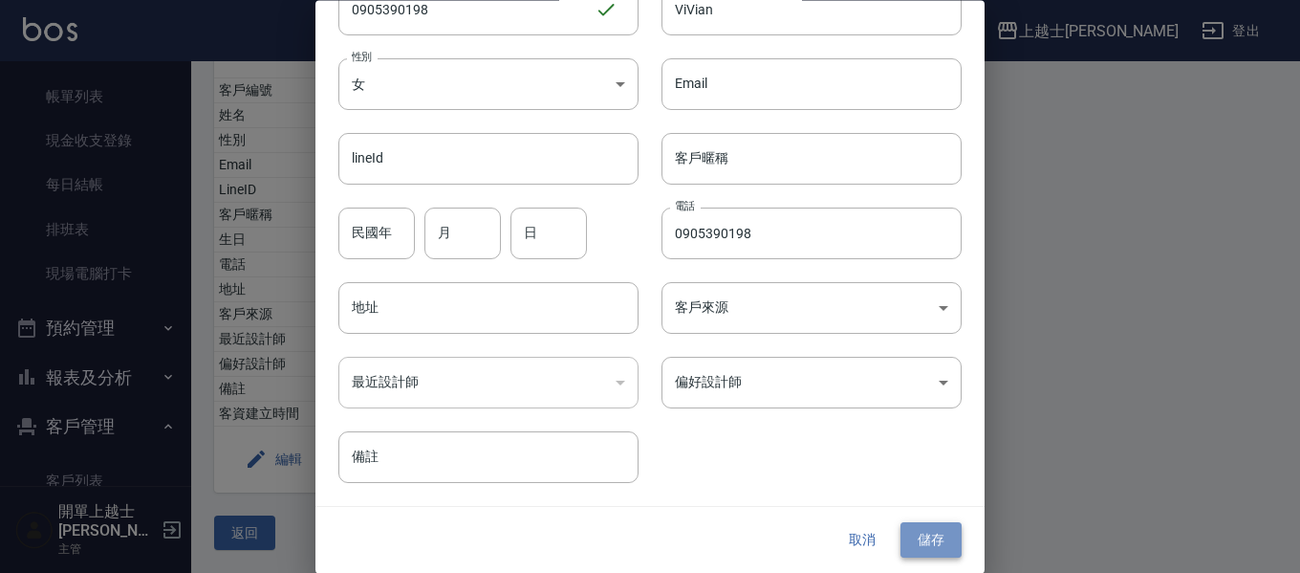
click at [928, 548] on button "儲存" at bounding box center [931, 540] width 61 height 35
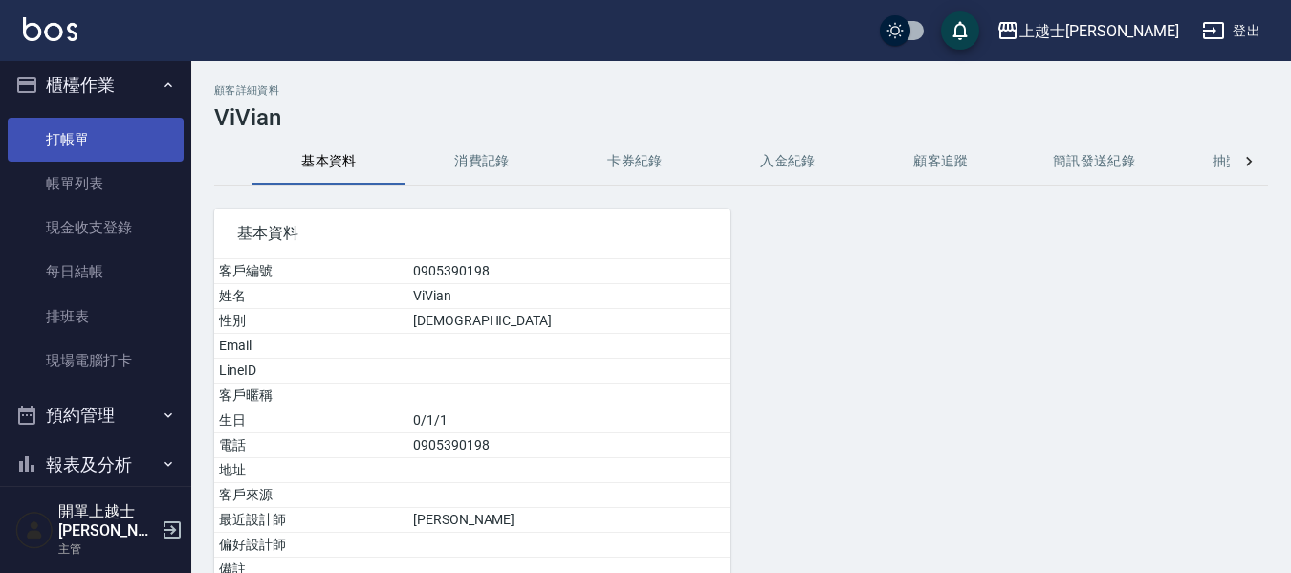
scroll to position [0, 0]
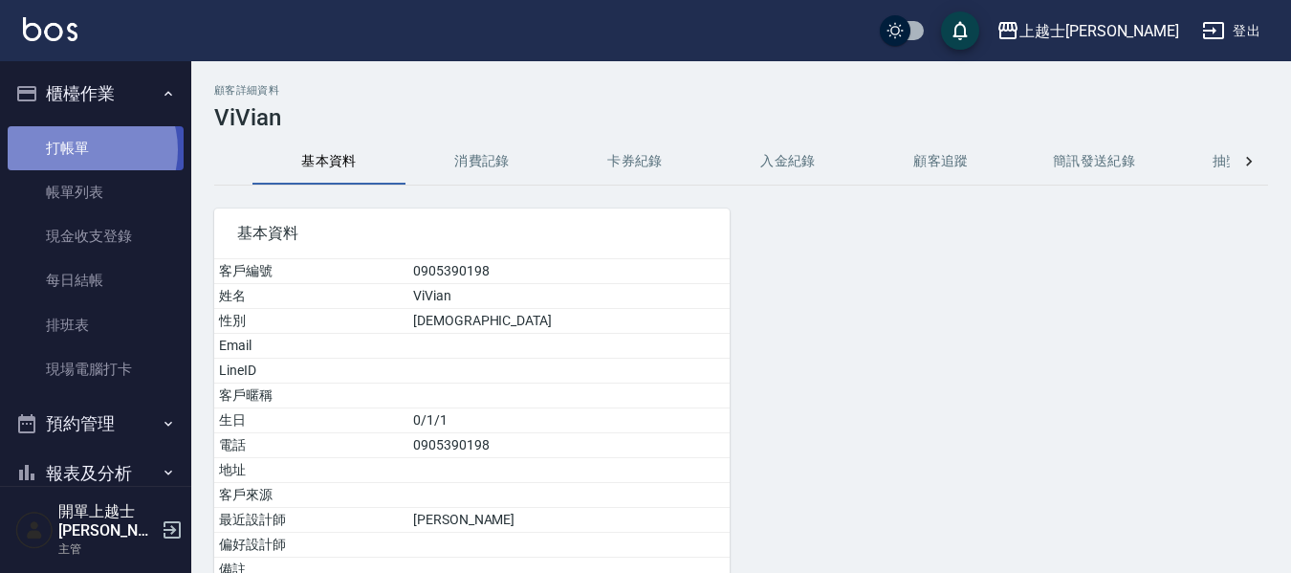
click at [82, 149] on link "打帳單" at bounding box center [96, 148] width 176 height 44
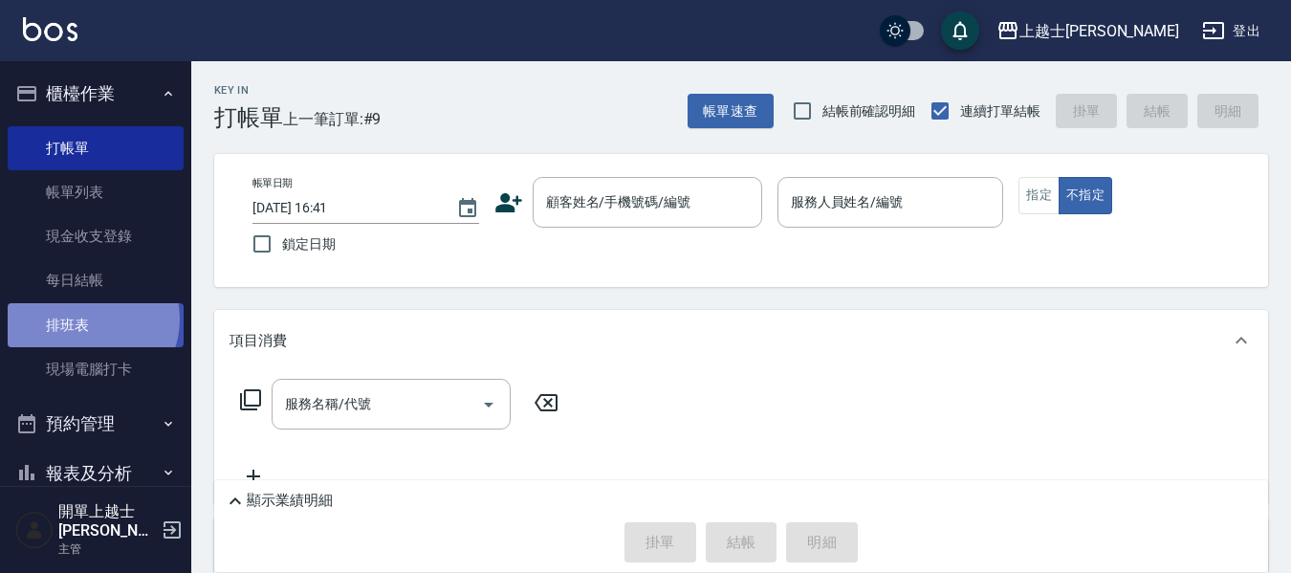
click at [88, 318] on link "排班表" at bounding box center [96, 325] width 176 height 44
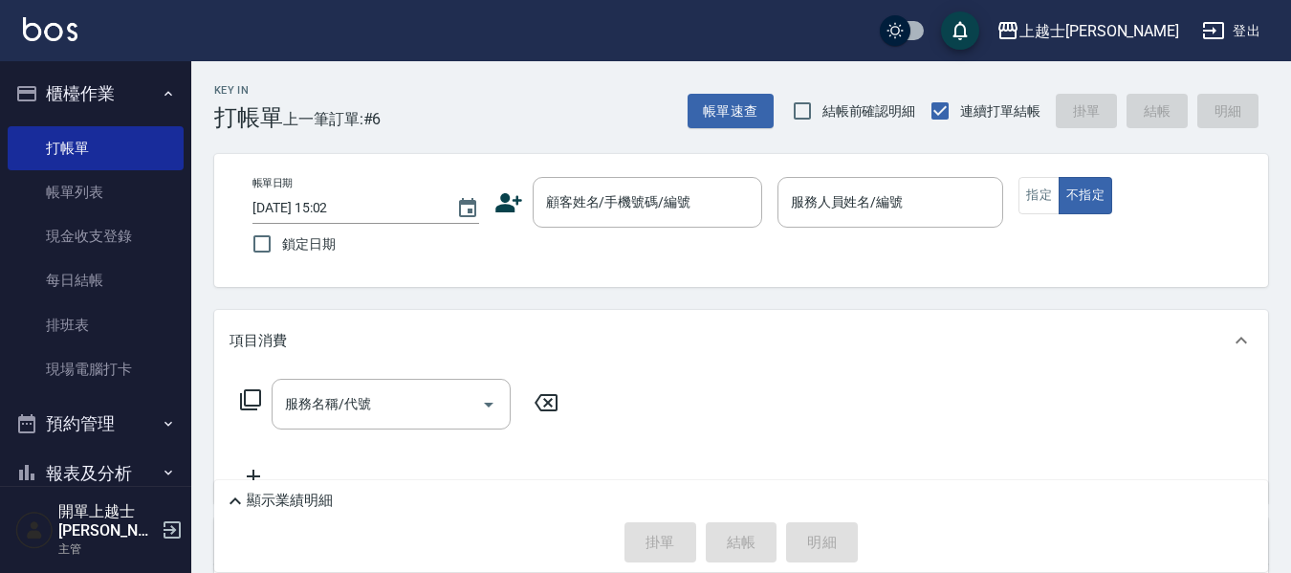
click at [583, 209] on div "顧客姓名/手機號碼/編號 顧客姓名/手機號碼/編號" at bounding box center [647, 202] width 229 height 51
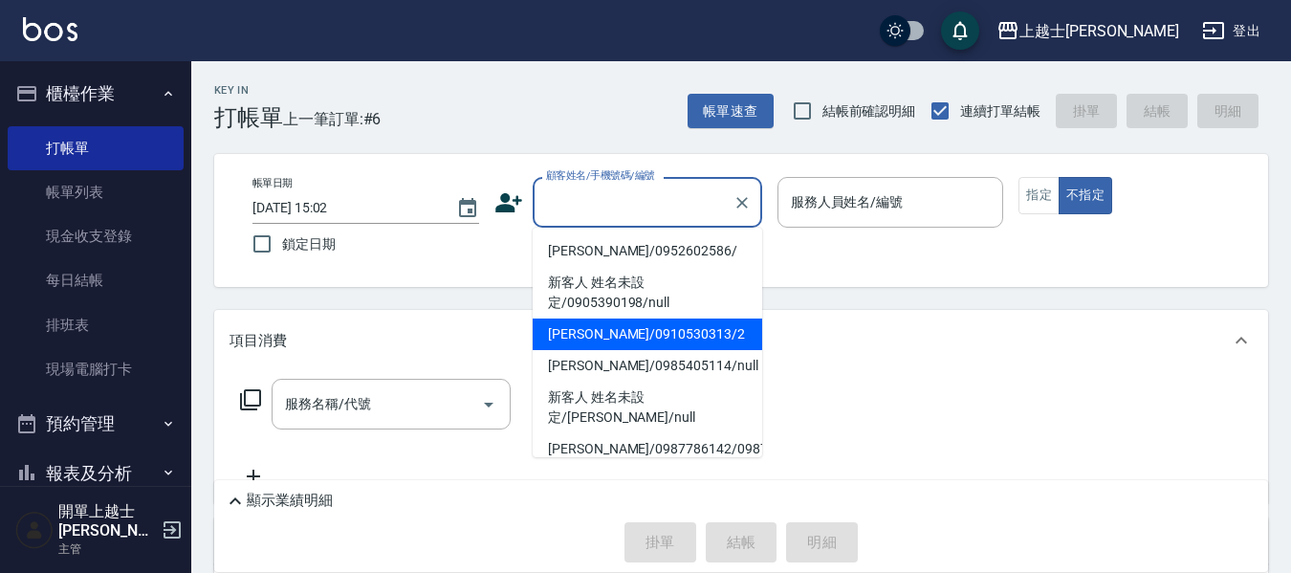
click at [651, 335] on li "舒媛/0910530313/2" at bounding box center [647, 334] width 229 height 32
type input "舒媛/0910530313/2"
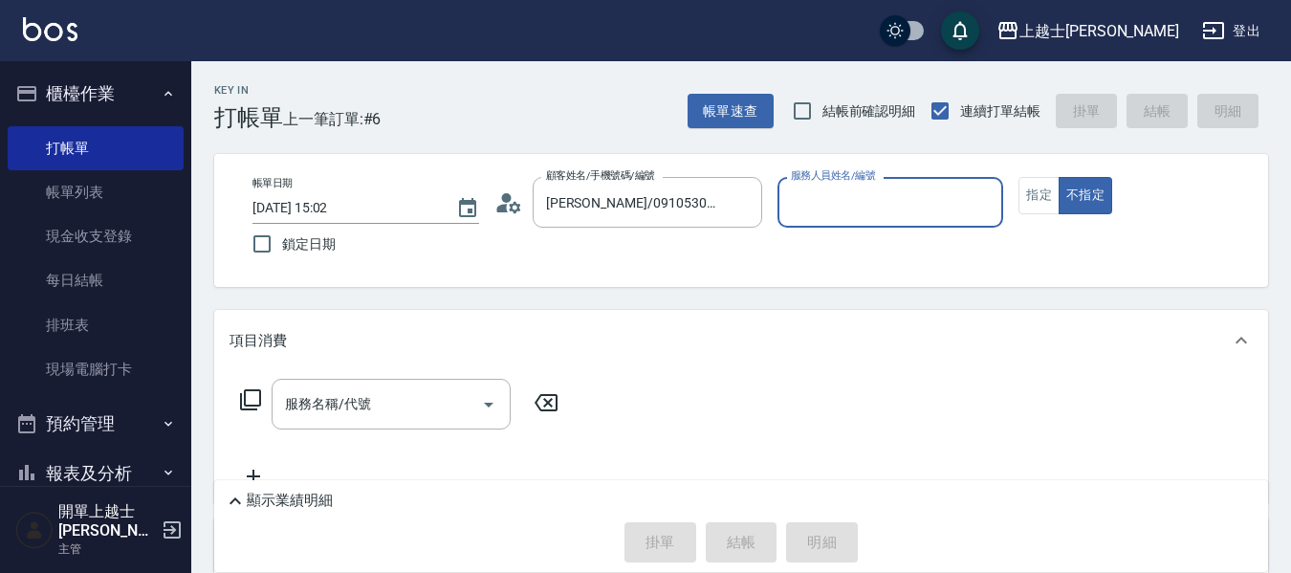
type input "小媛-2"
click at [1034, 197] on button "指定" at bounding box center [1038, 195] width 41 height 37
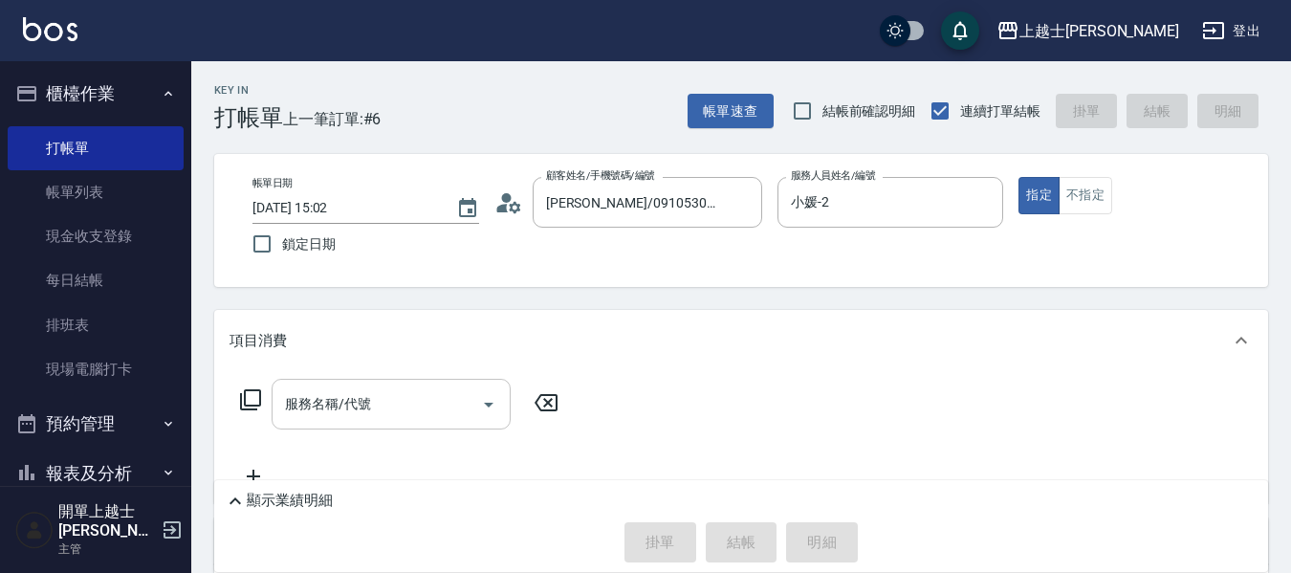
click at [379, 394] on input "服務名稱/代號" at bounding box center [376, 403] width 193 height 33
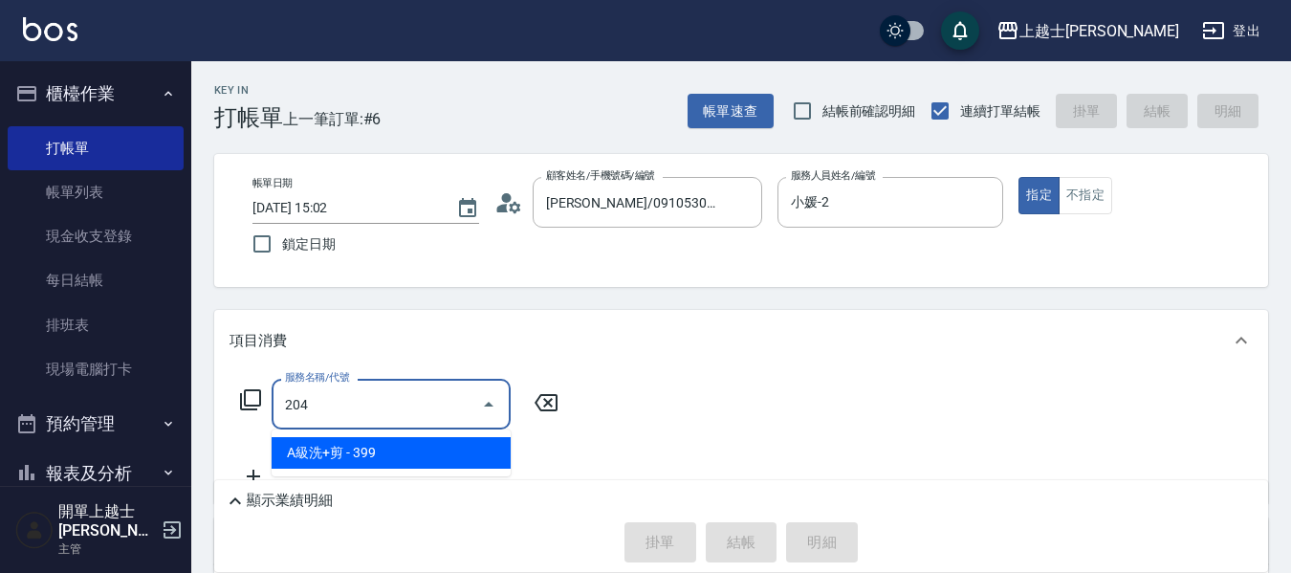
type input "A級洗+剪(204)"
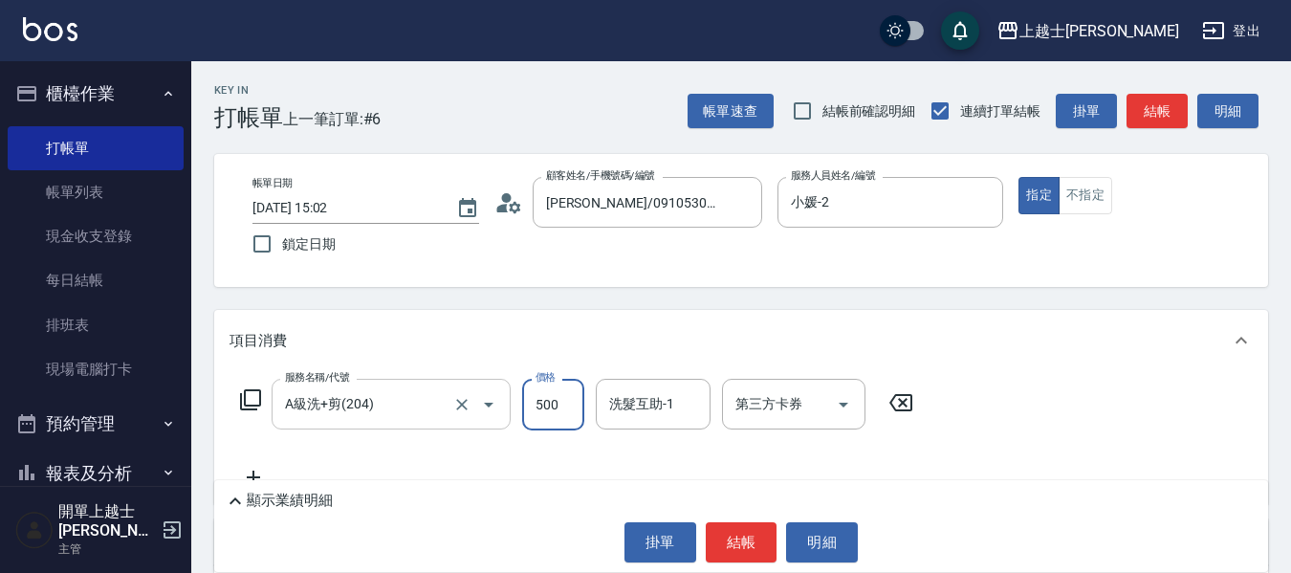
type input "500"
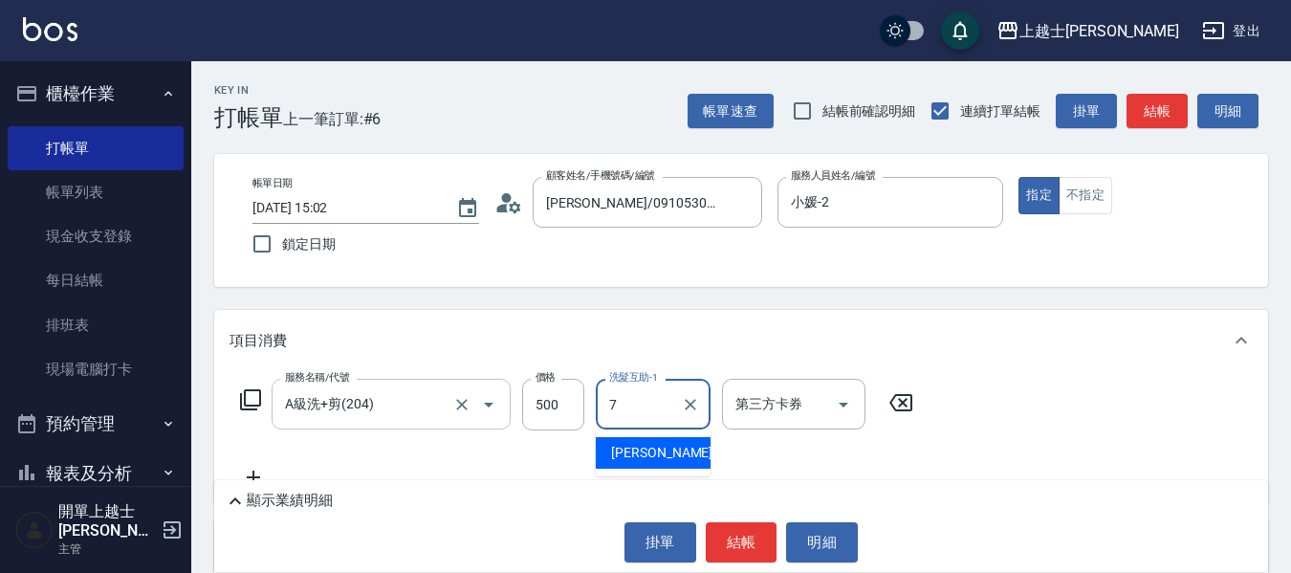
type input "蕾蕾-7"
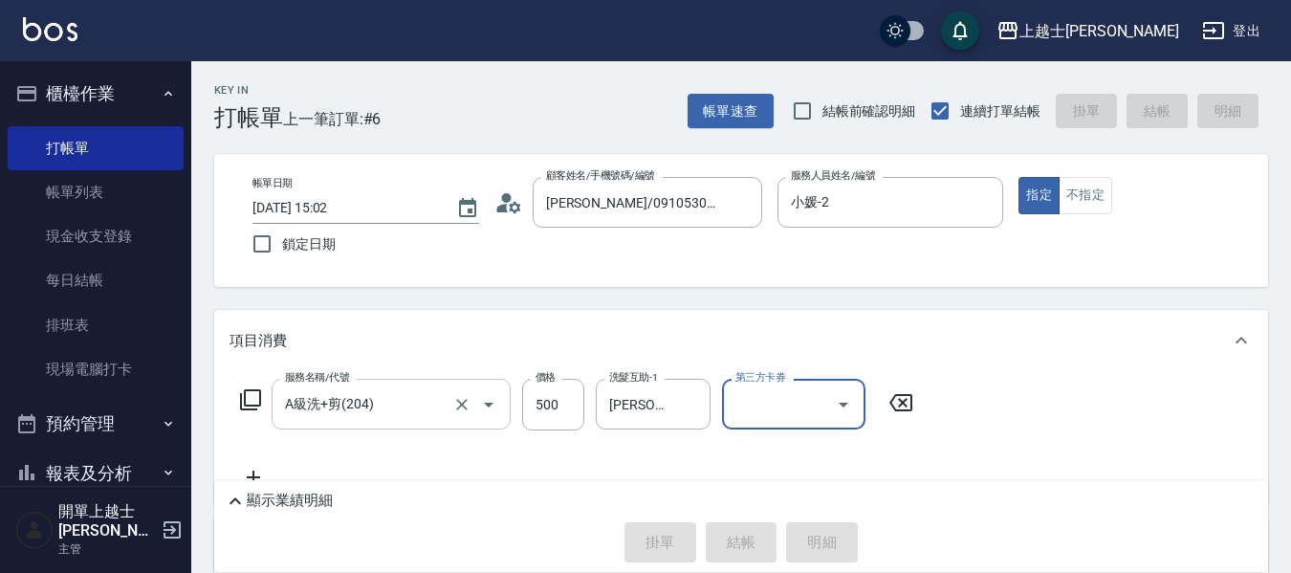
type input "2025/10/06 16:22"
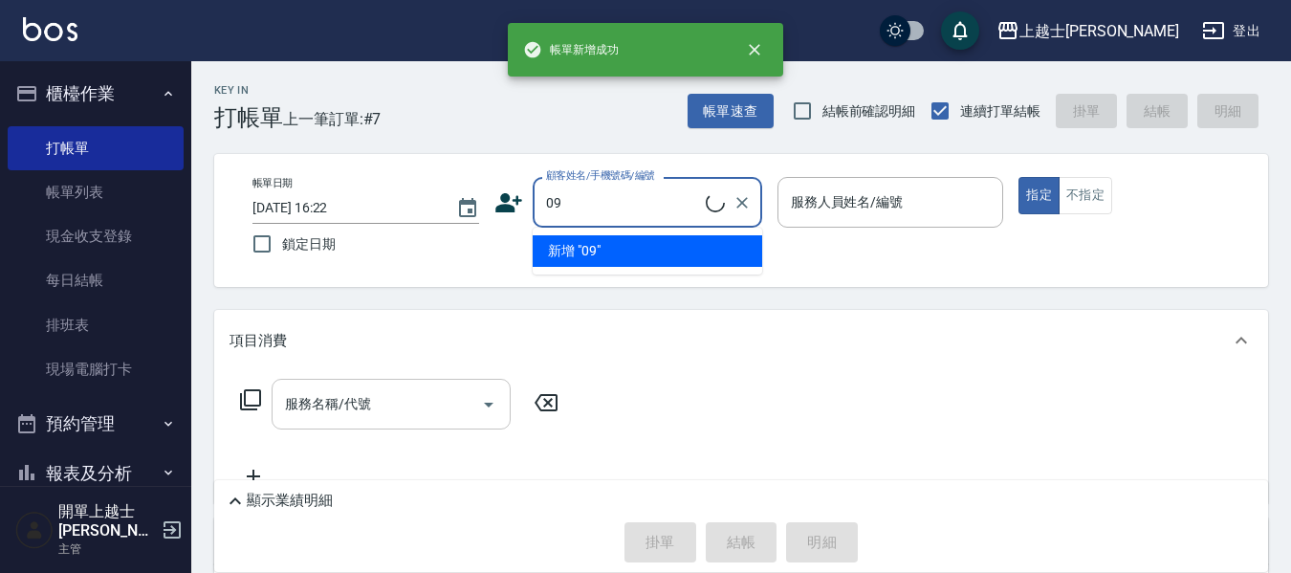
type input "0"
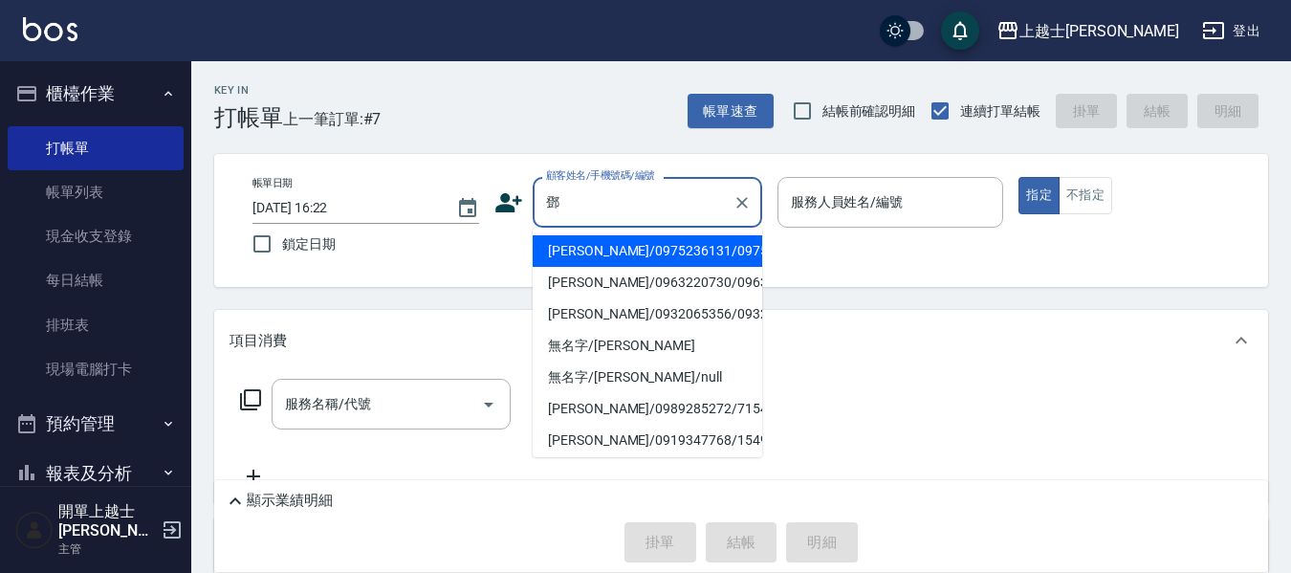
click at [659, 298] on li "鄧姵怡/0963220730/0963220730" at bounding box center [647, 283] width 229 height 32
type input "鄧姵怡/0963220730/0963220730"
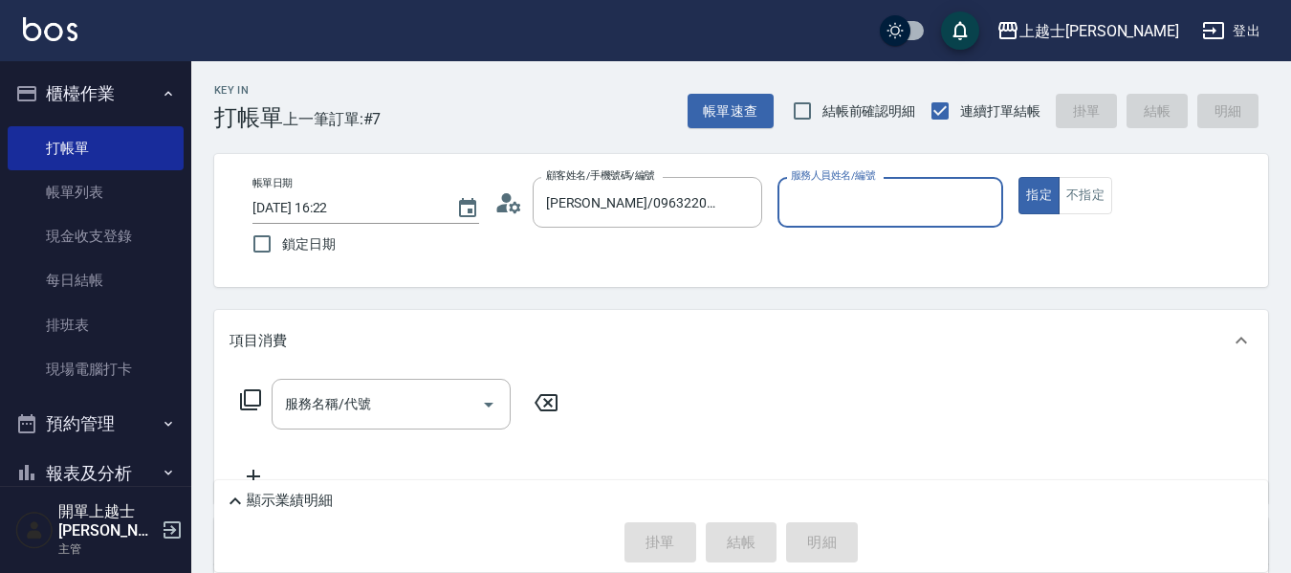
type input "小媛-2"
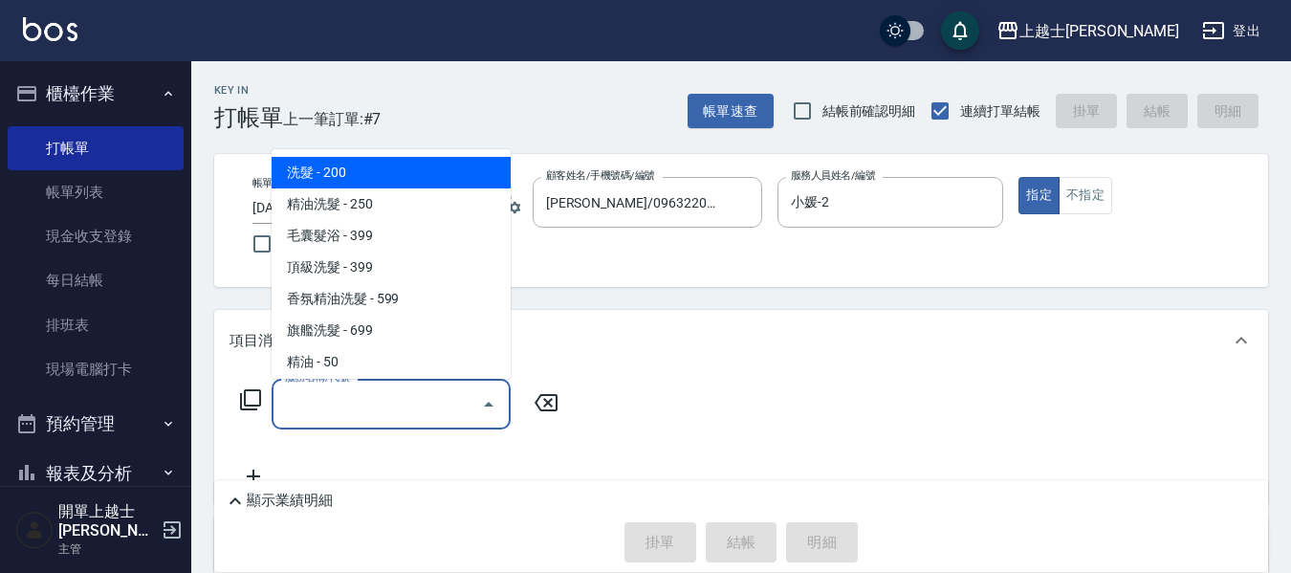
click at [360, 404] on input "服務名稱/代號" at bounding box center [376, 403] width 193 height 33
click at [257, 403] on icon at bounding box center [250, 399] width 23 height 23
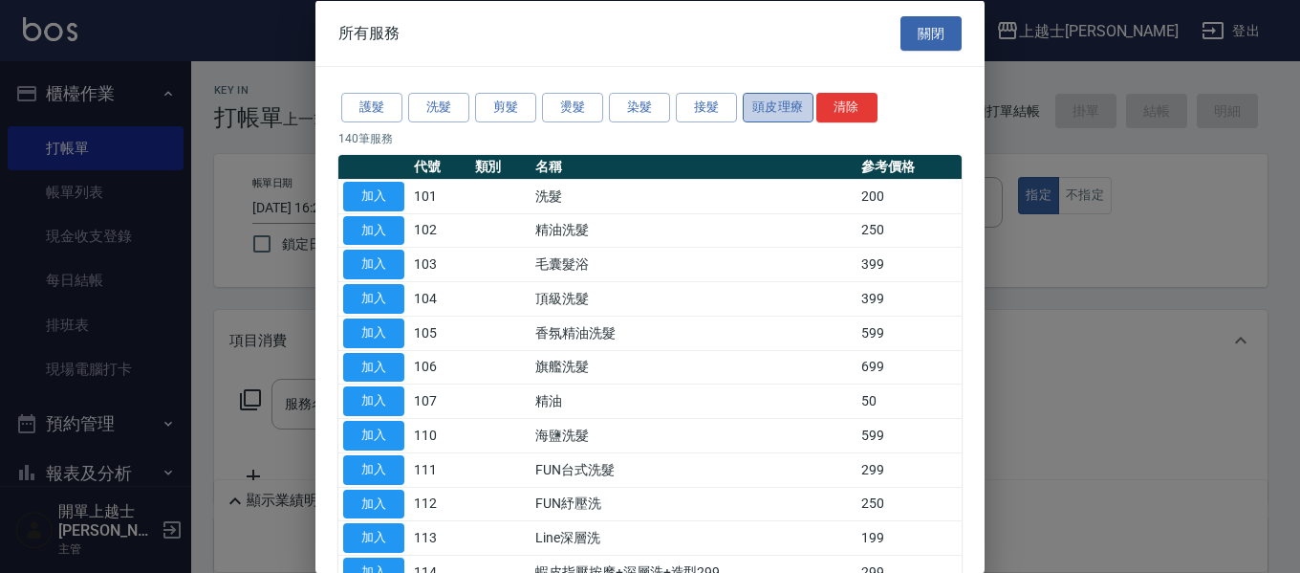
click at [790, 104] on button "頭皮理療" at bounding box center [778, 108] width 71 height 30
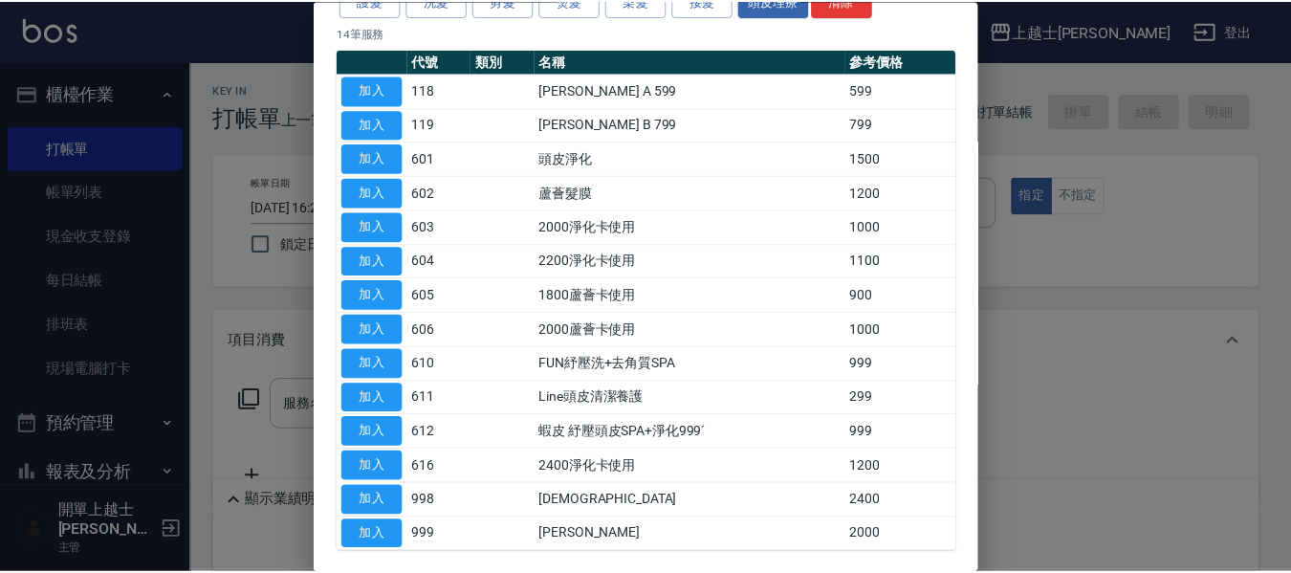
scroll to position [189, 0]
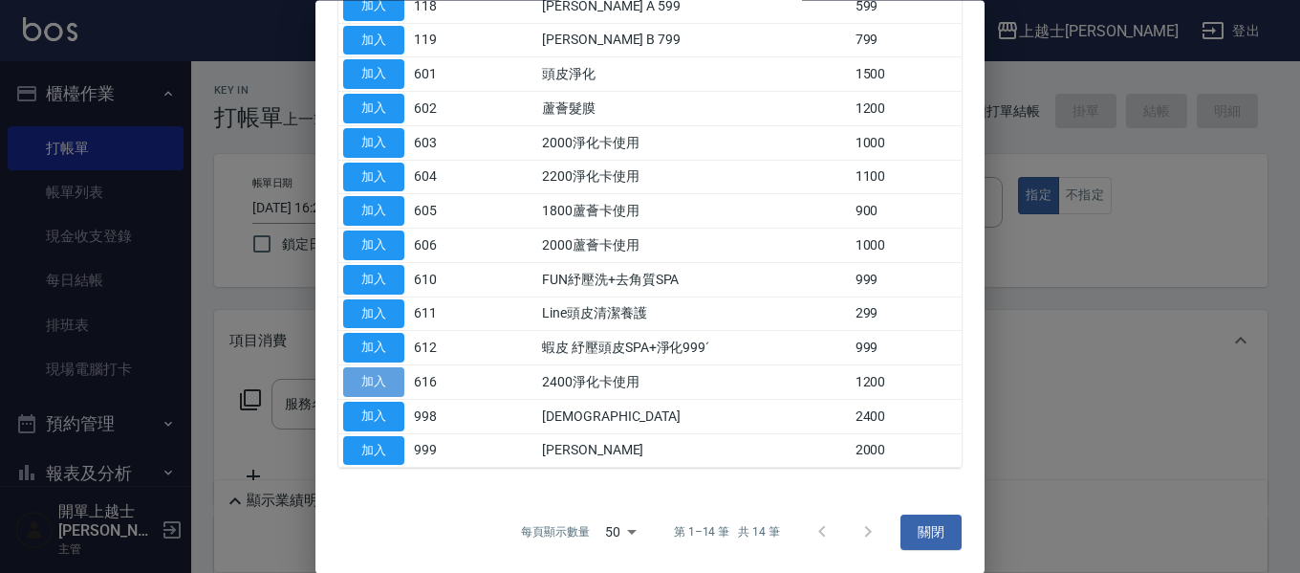
click at [365, 370] on button "加入" at bounding box center [373, 383] width 61 height 30
type input "2400淨化卡使用(616)"
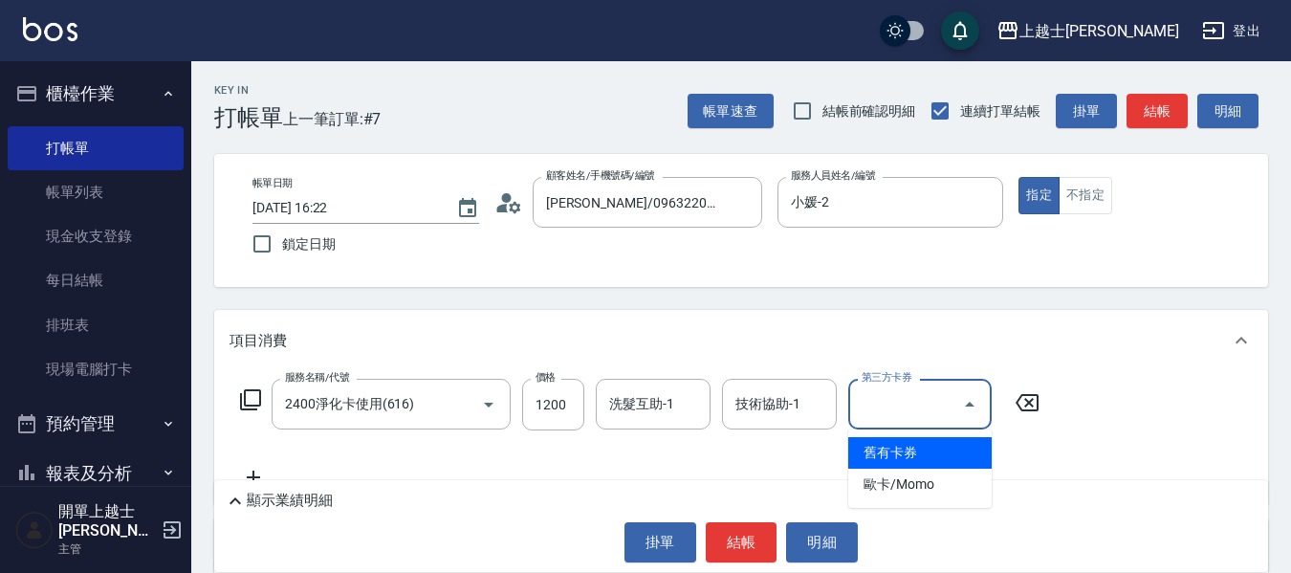
click at [928, 415] on input "第三方卡券" at bounding box center [906, 403] width 98 height 33
click at [900, 452] on span "舊有卡券" at bounding box center [919, 453] width 143 height 32
type input "舊有卡券"
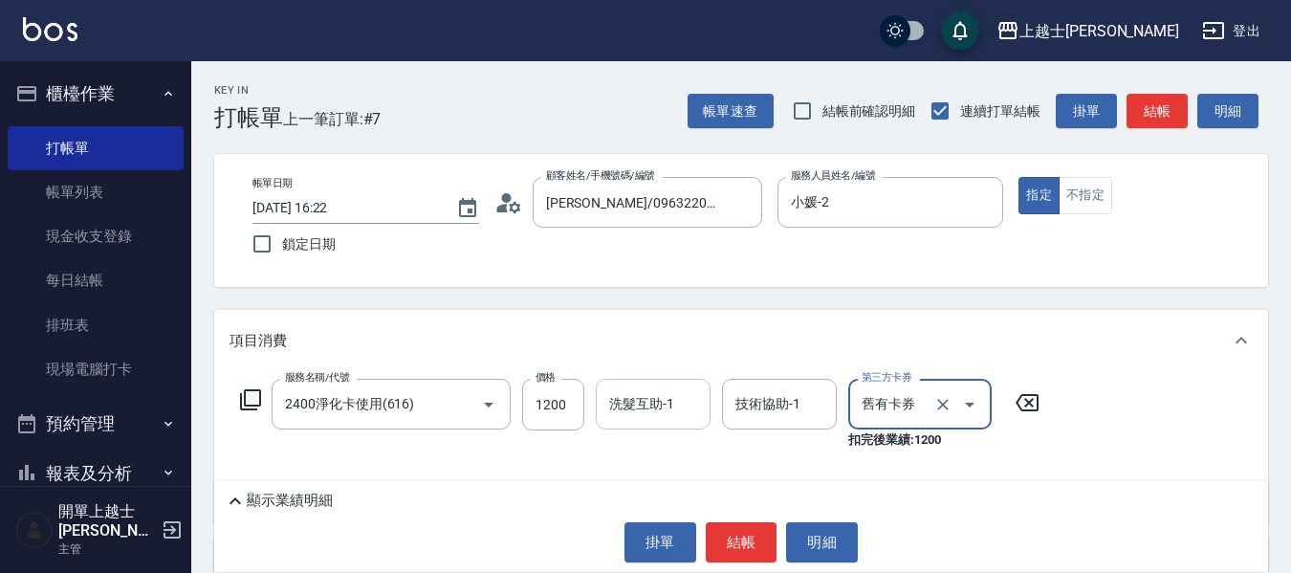
click at [674, 413] on input "洗髮互助-1" at bounding box center [653, 403] width 98 height 33
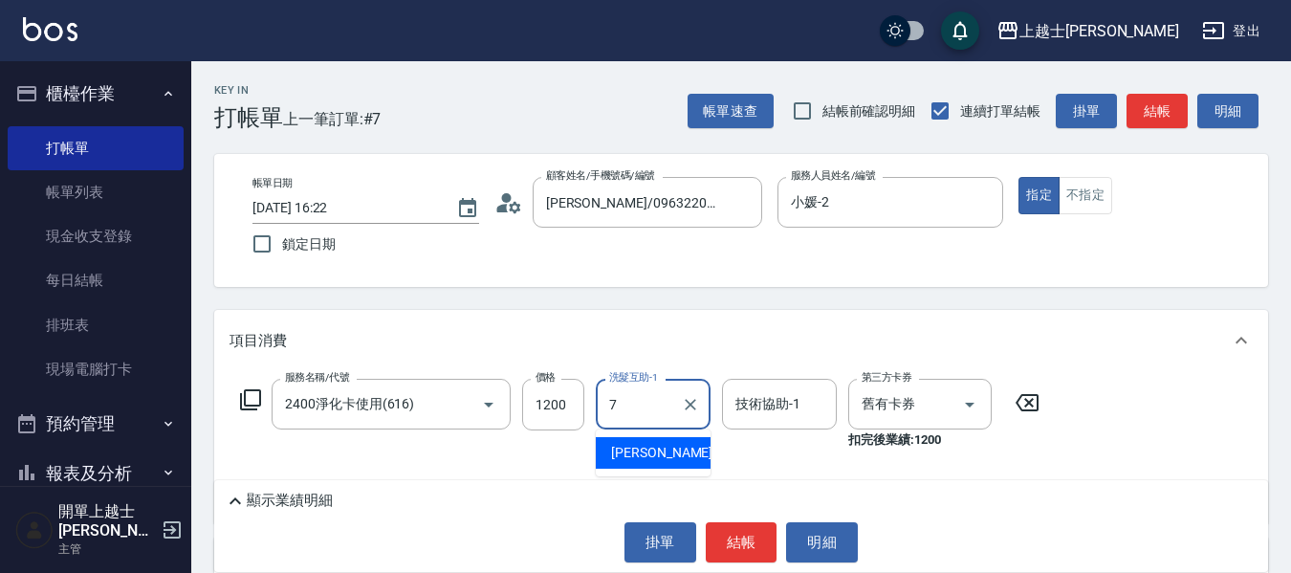
click at [680, 450] on div "蕾蕾 -7" at bounding box center [653, 453] width 115 height 32
type input "蕾蕾-7"
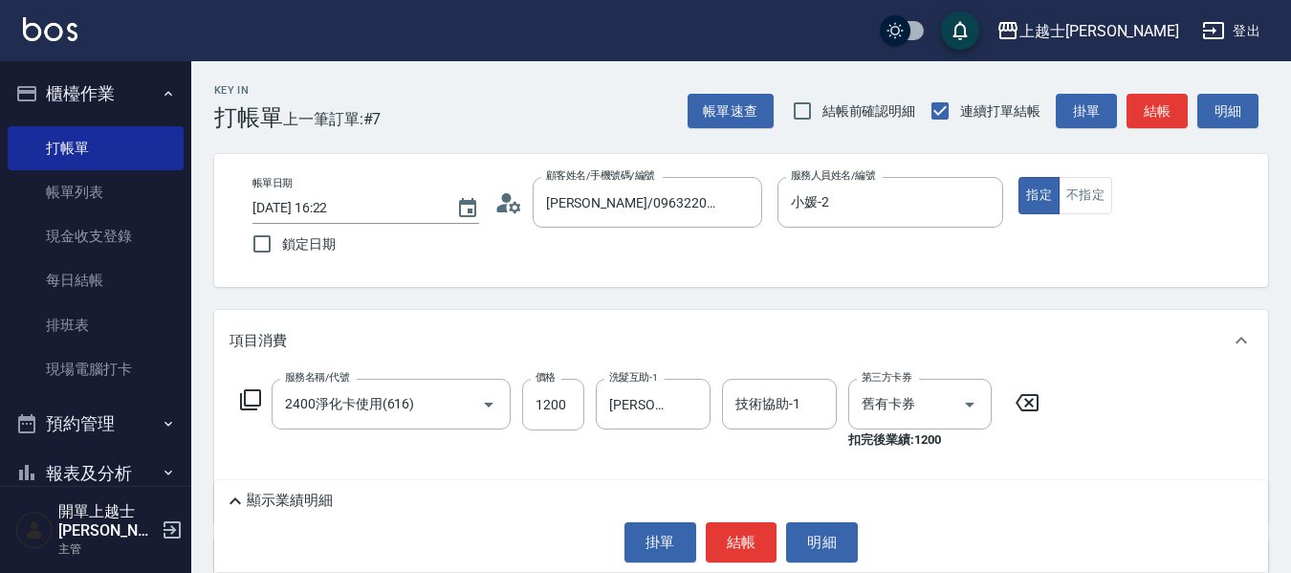
click at [245, 400] on icon at bounding box center [250, 399] width 21 height 21
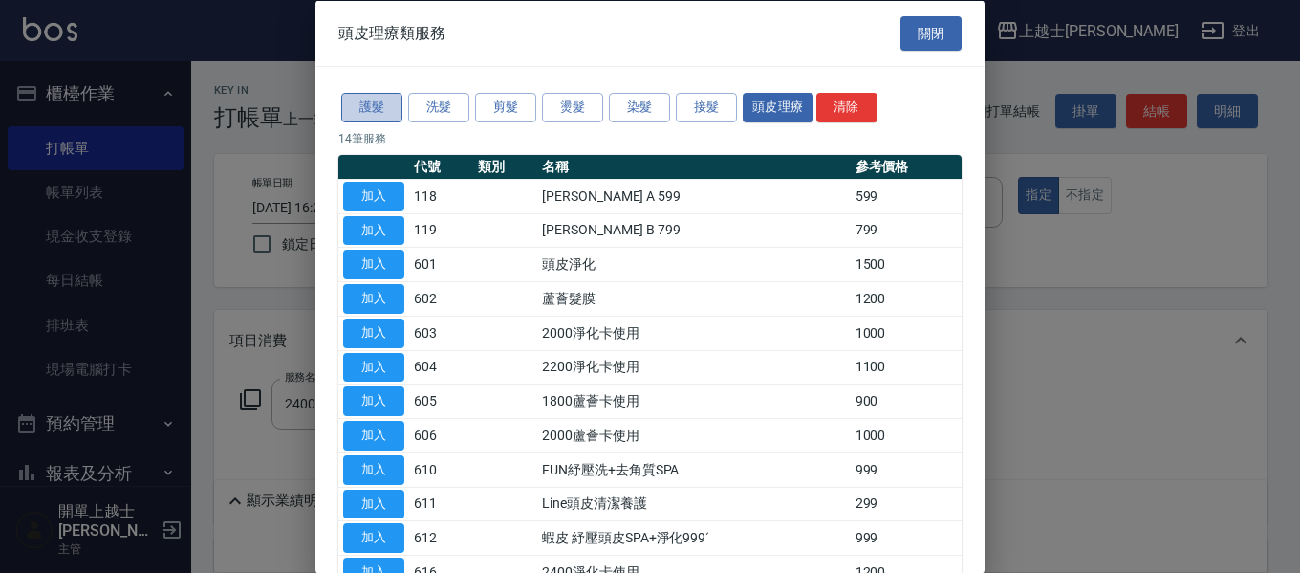
click at [371, 100] on button "護髮" at bounding box center [371, 108] width 61 height 30
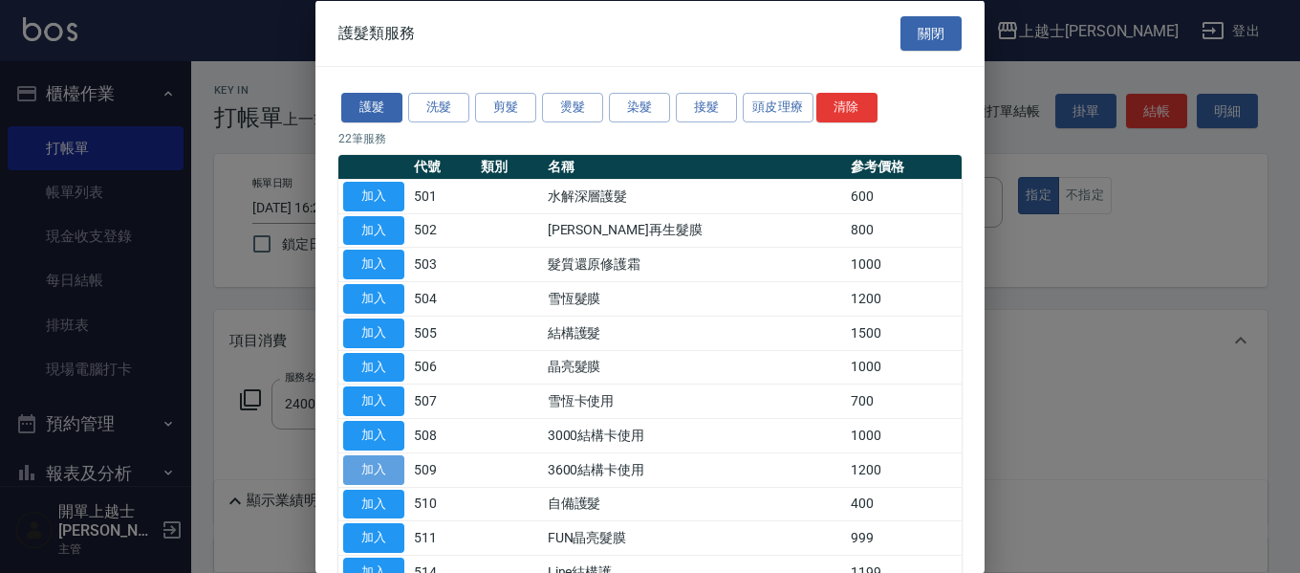
click at [367, 469] on button "加入" at bounding box center [373, 469] width 61 height 30
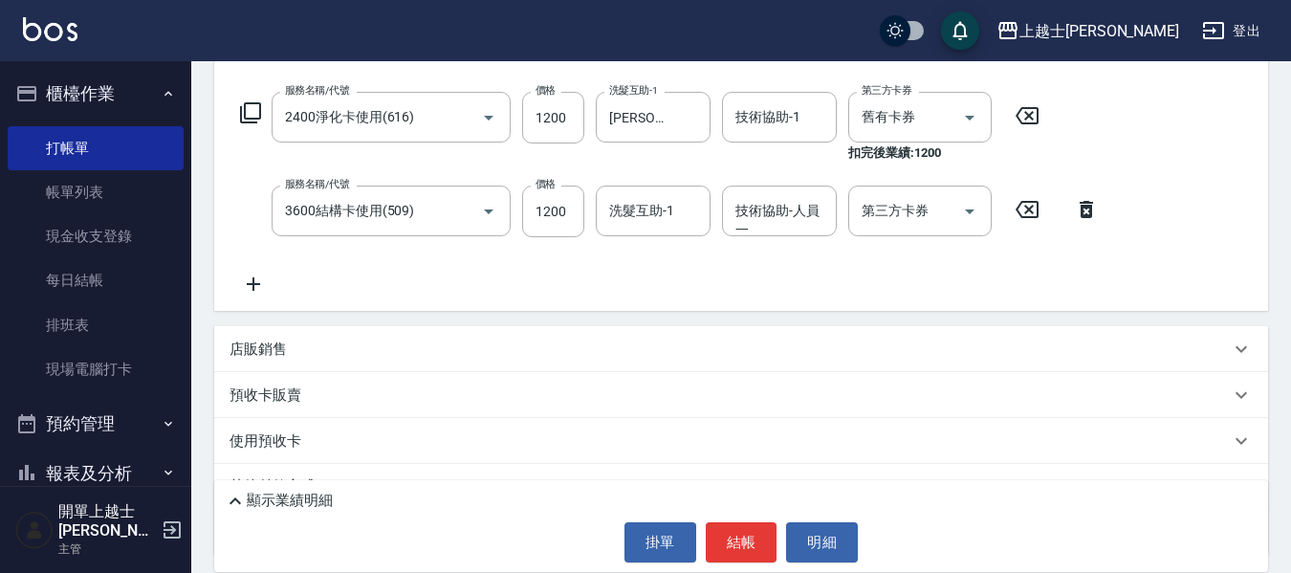
scroll to position [279, 0]
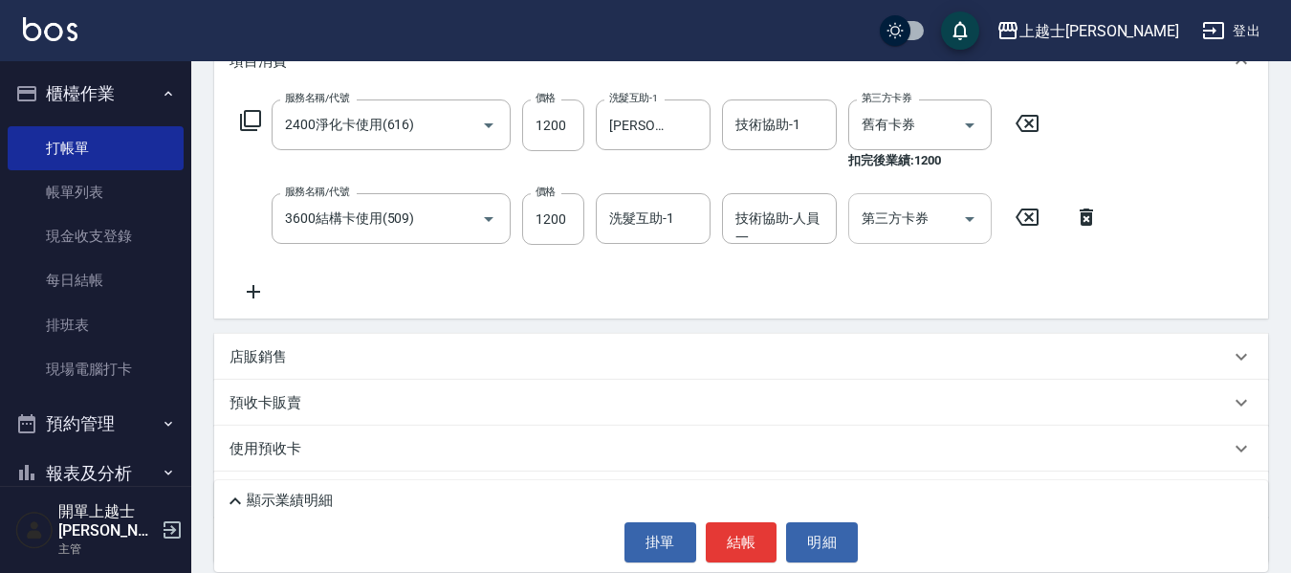
click at [937, 223] on input "第三方卡券" at bounding box center [906, 218] width 98 height 33
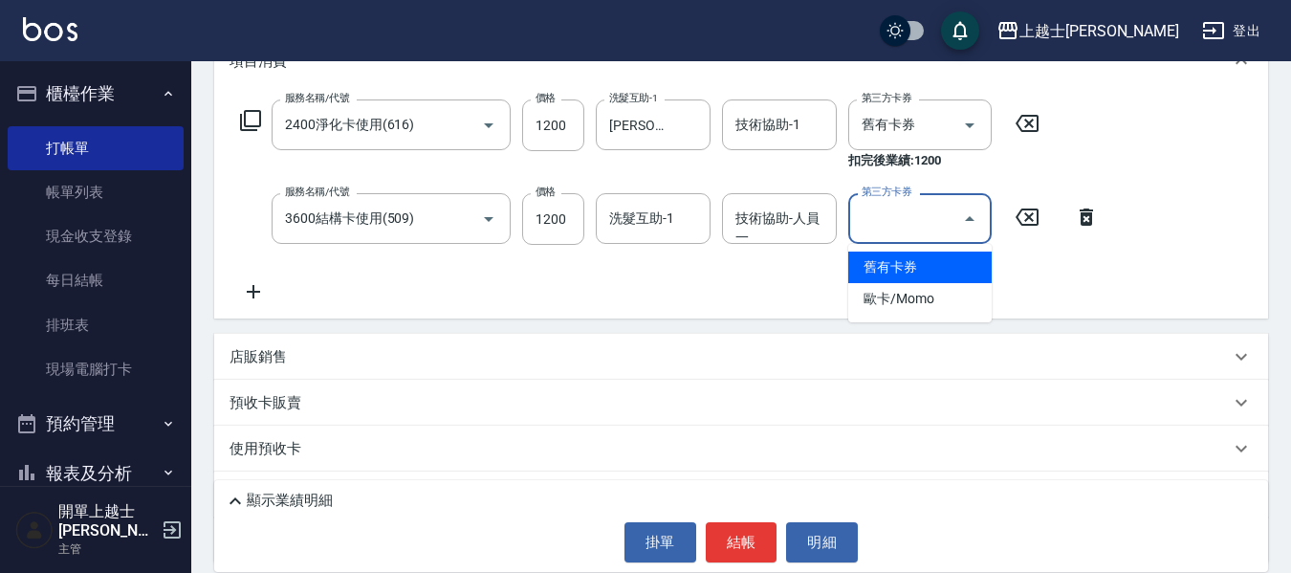
click at [894, 271] on span "舊有卡券" at bounding box center [919, 267] width 143 height 32
type input "舊有卡券"
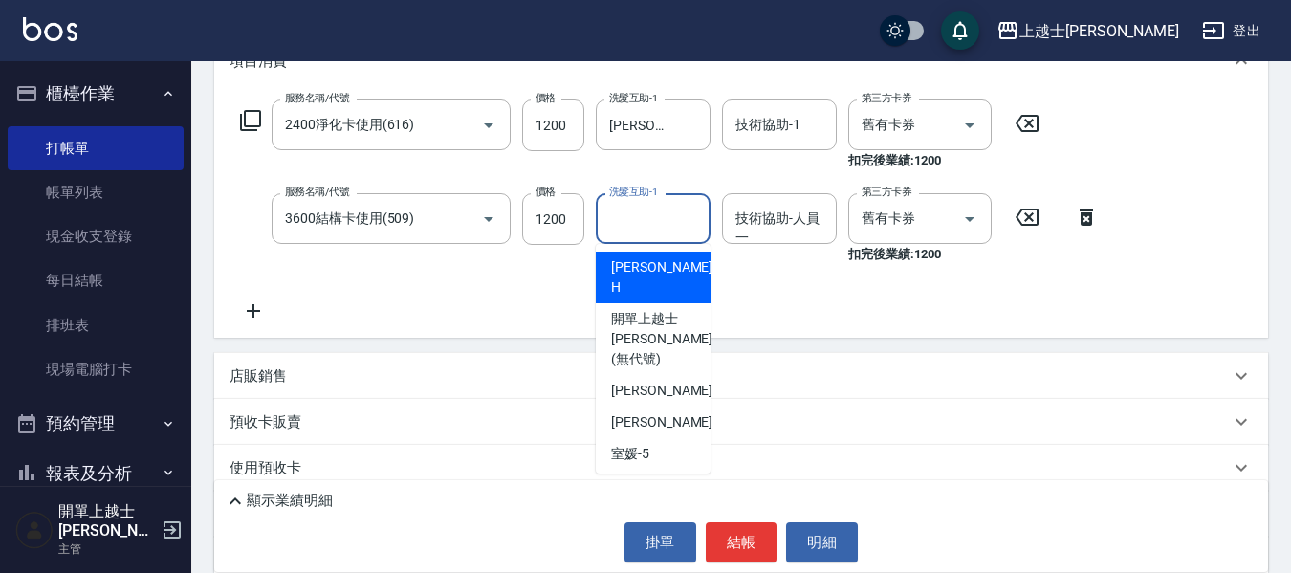
click at [675, 226] on input "洗髮互助-1" at bounding box center [653, 218] width 98 height 33
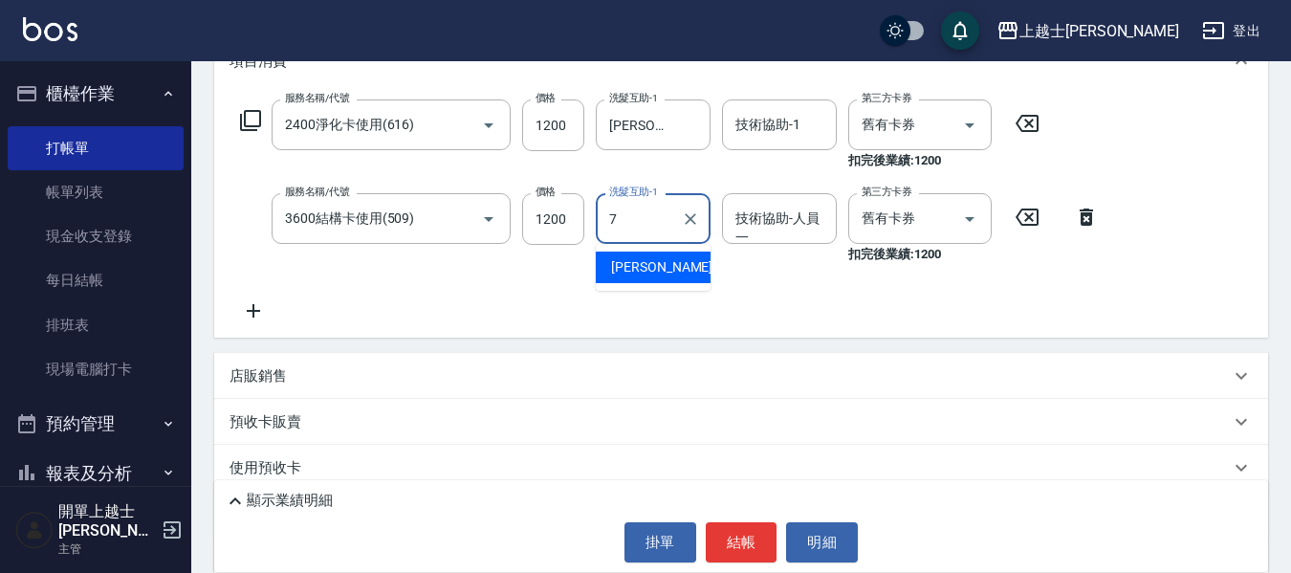
click at [640, 264] on span "蕾蕾 -7" at bounding box center [667, 267] width 113 height 20
type input "蕾蕾-7"
click at [755, 207] on div "技術協助-人員一 技術協助-人員一" at bounding box center [779, 218] width 115 height 51
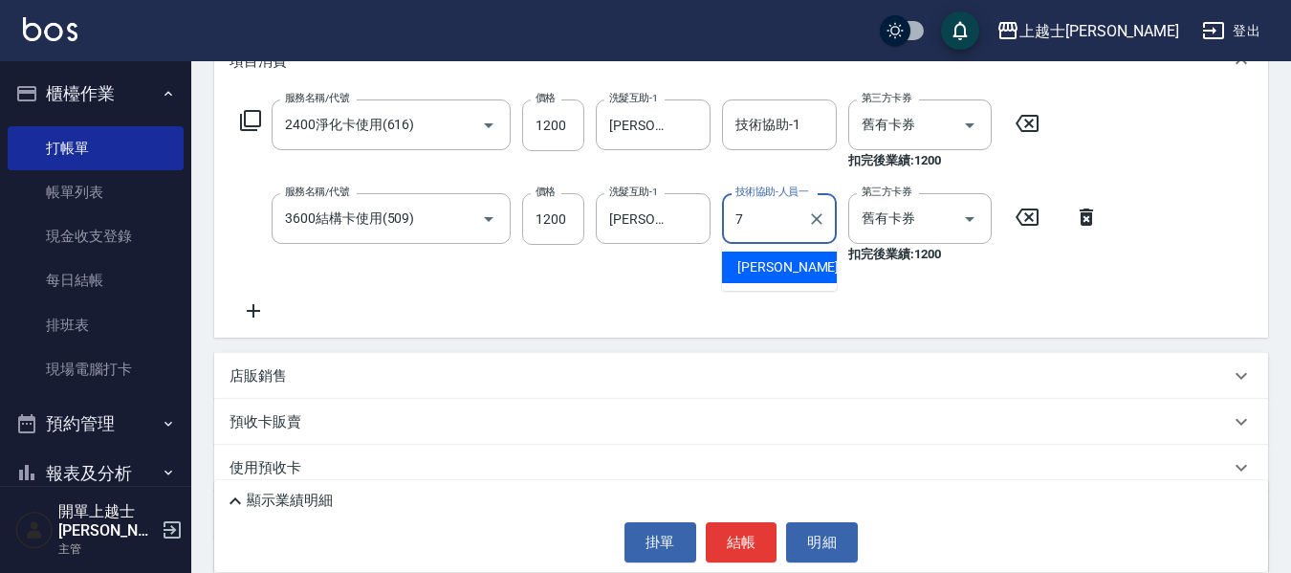
click at [757, 265] on span "蕾蕾 -7" at bounding box center [793, 267] width 113 height 20
type input "蕾蕾-7"
click at [726, 536] on button "結帳" at bounding box center [742, 542] width 72 height 40
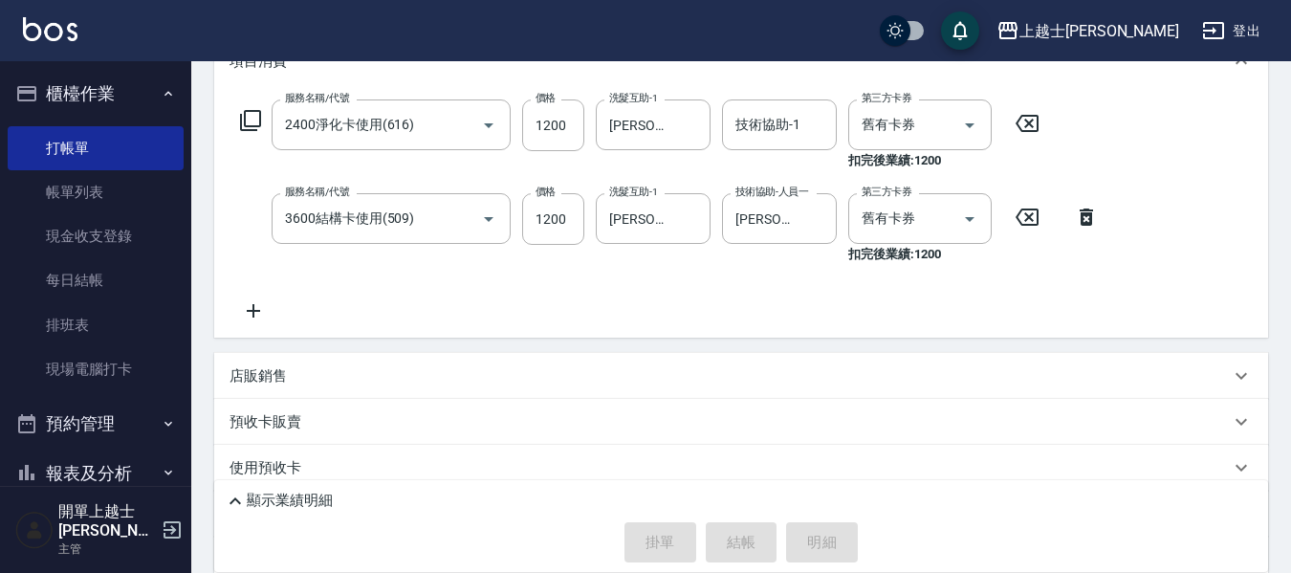
type input "2025/10/06 16:23"
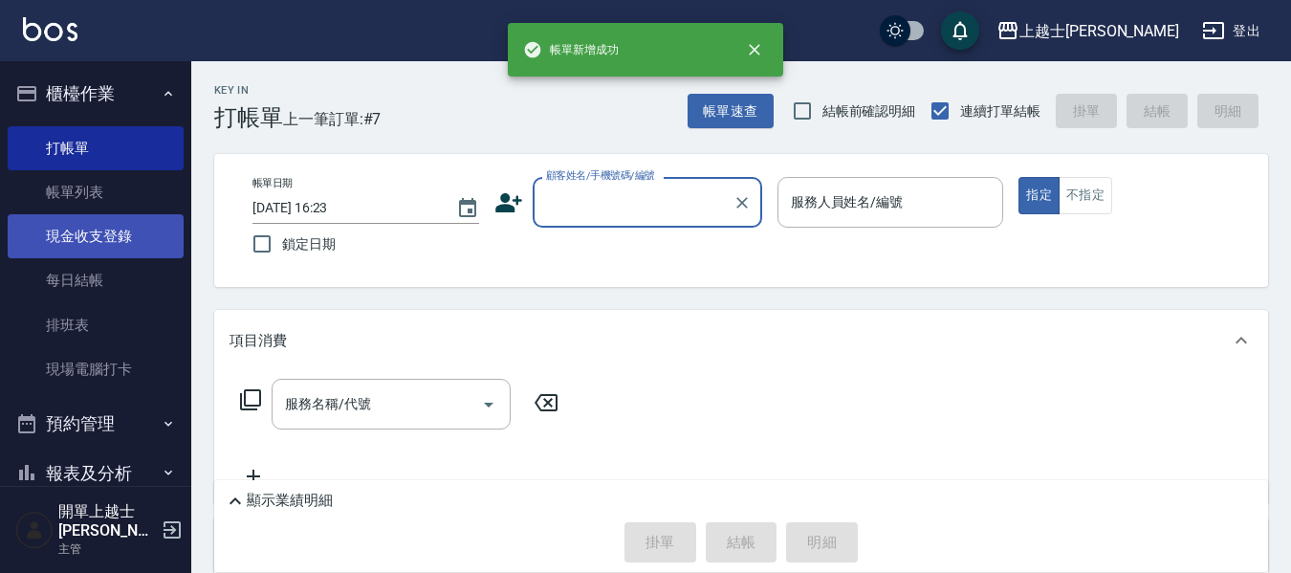
scroll to position [0, 0]
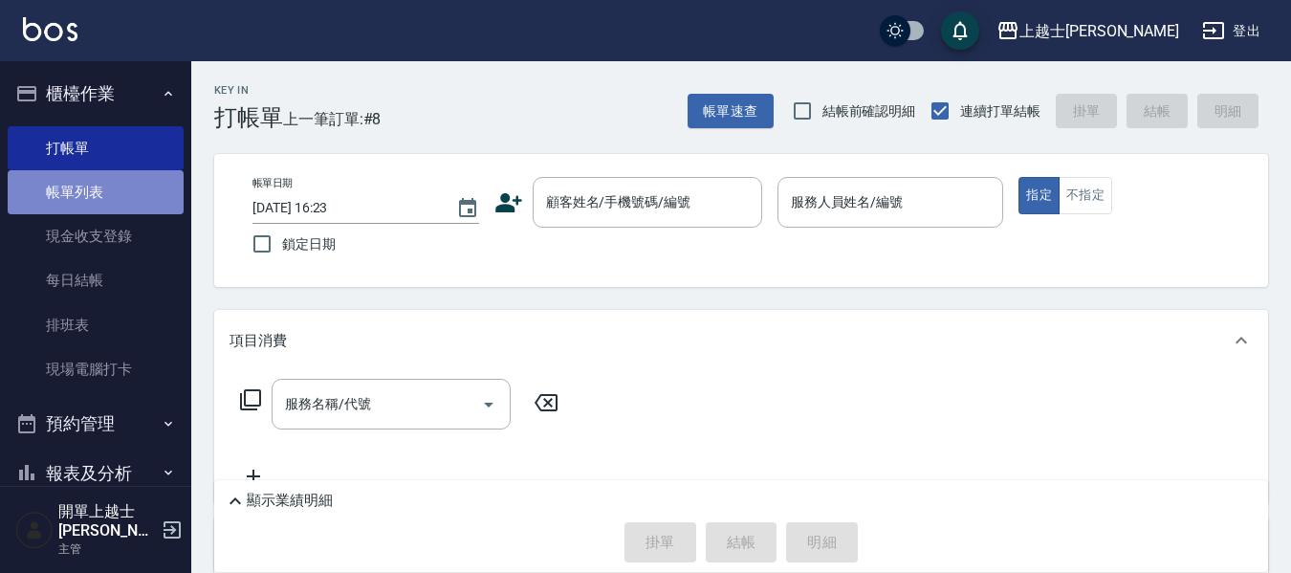
click at [104, 189] on link "帳單列表" at bounding box center [96, 192] width 176 height 44
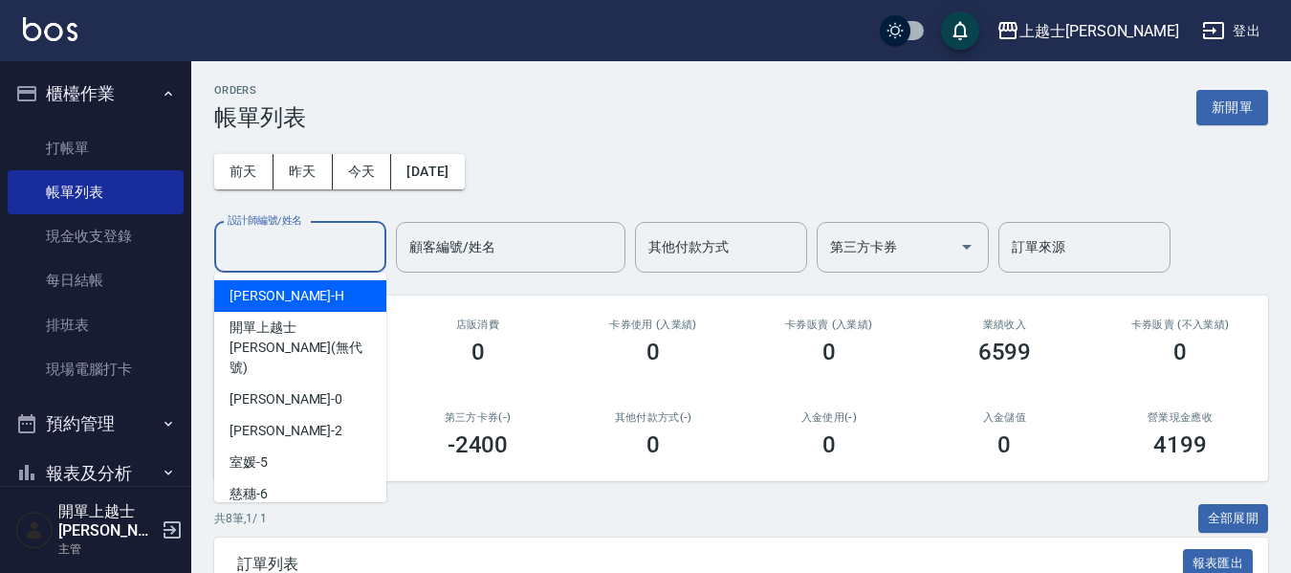
click at [316, 246] on input "設計師編號/姓名" at bounding box center [300, 246] width 155 height 33
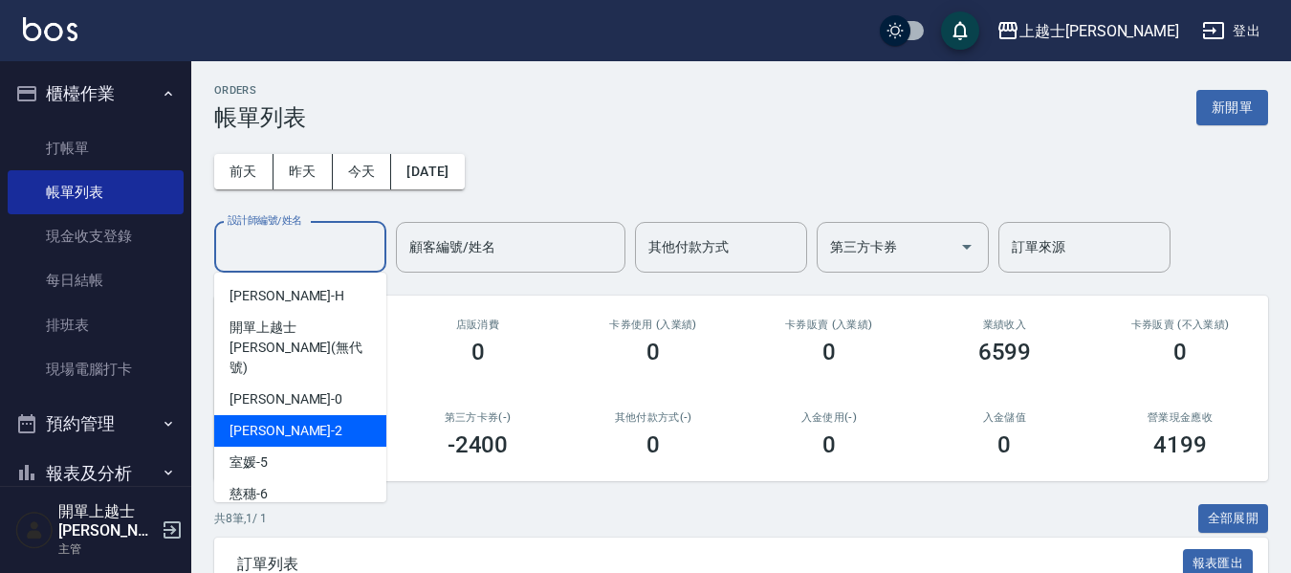
click at [297, 415] on div "小媛 -2" at bounding box center [300, 431] width 172 height 32
type input "小媛-2"
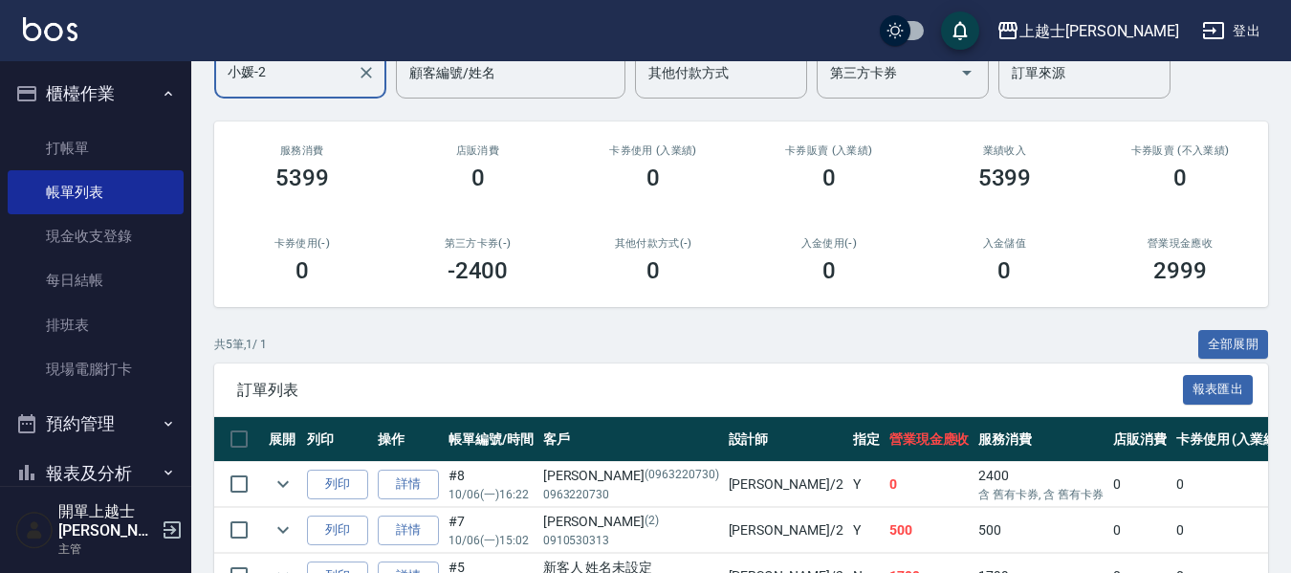
scroll to position [191, 0]
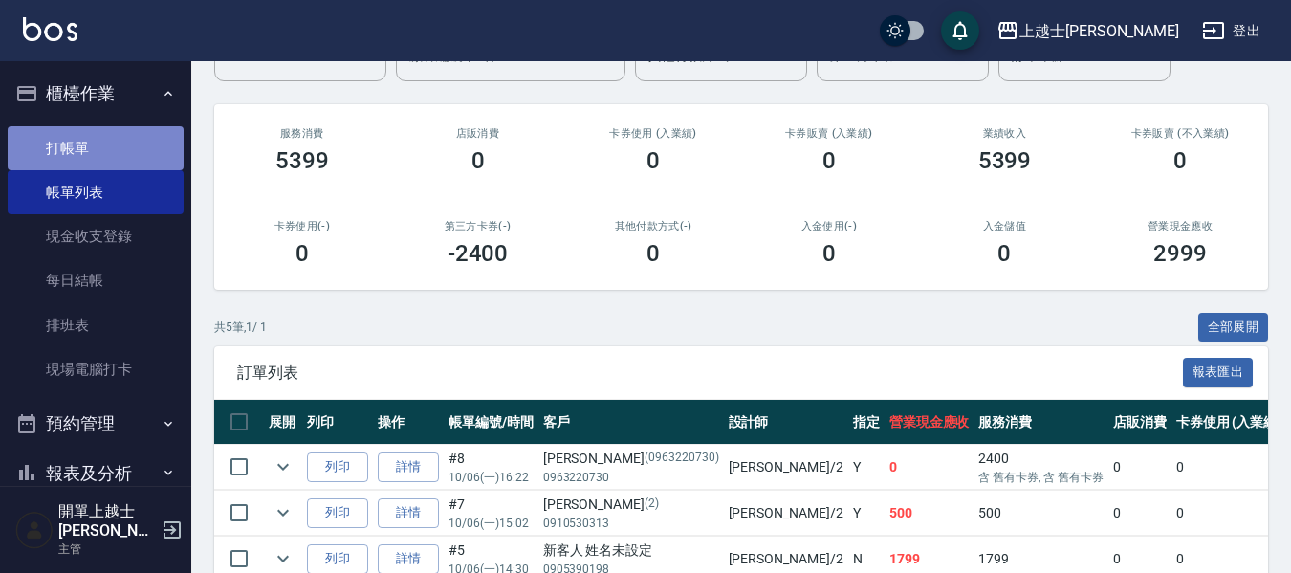
click at [100, 151] on link "打帳單" at bounding box center [96, 148] width 176 height 44
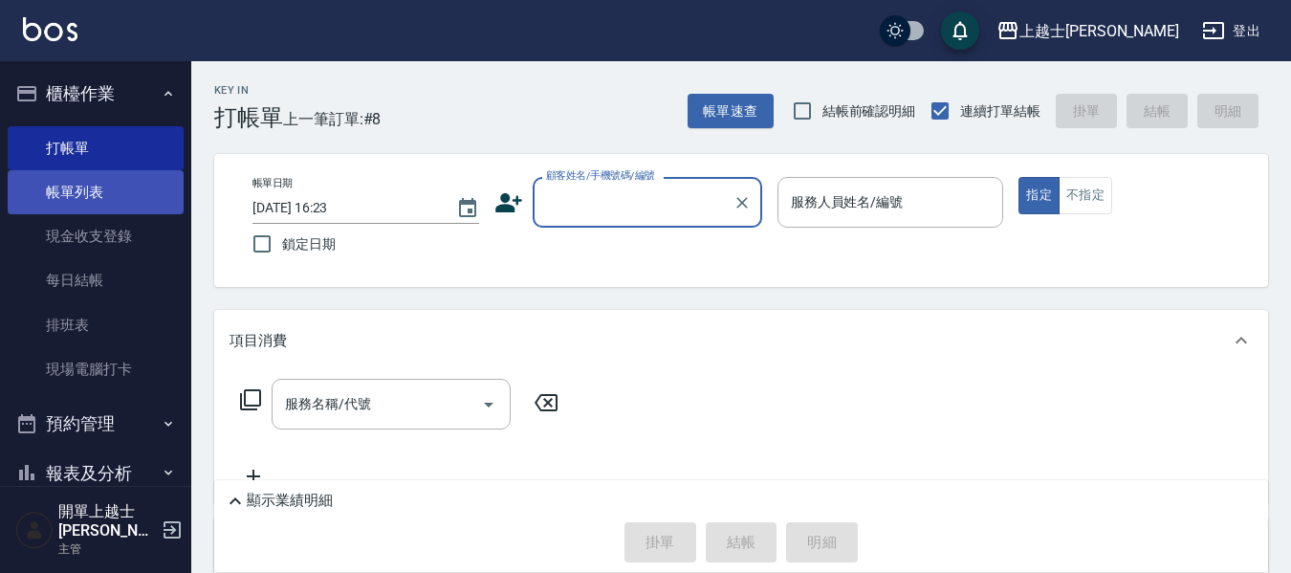
click at [156, 203] on link "帳單列表" at bounding box center [96, 192] width 176 height 44
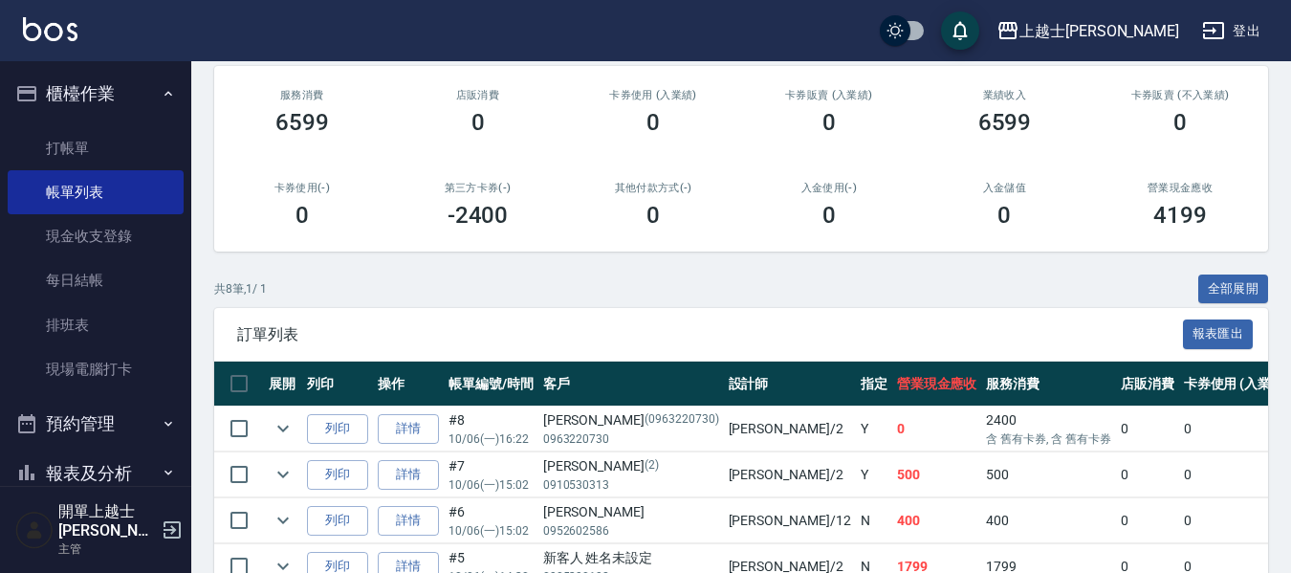
scroll to position [287, 0]
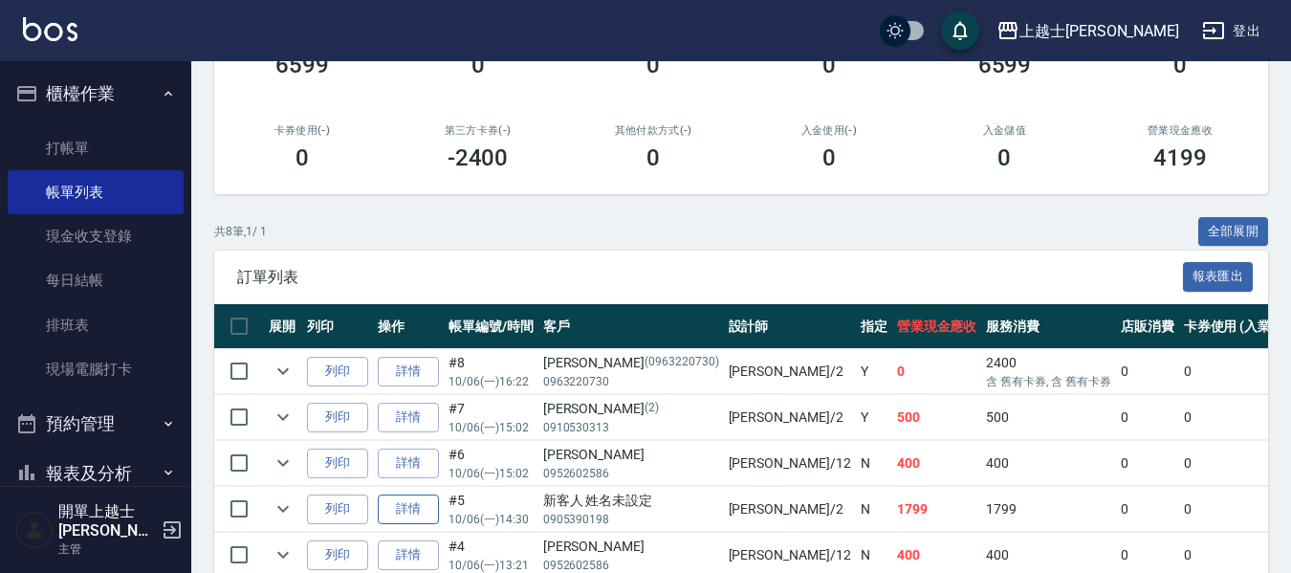
click at [426, 512] on link "詳情" at bounding box center [408, 509] width 61 height 30
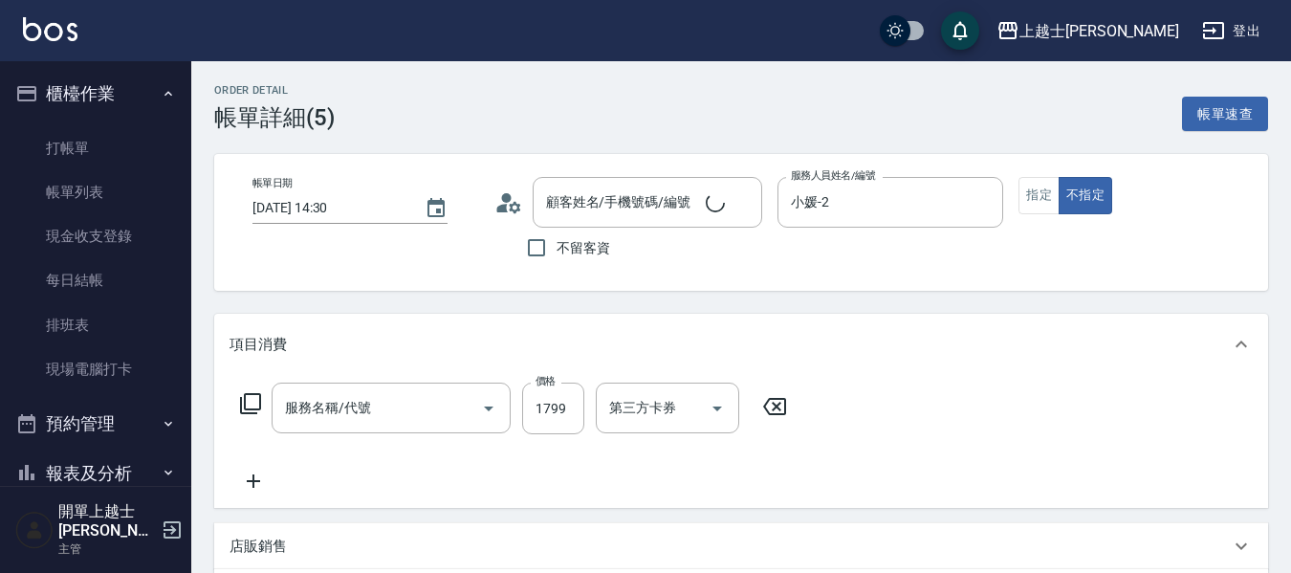
type input "2025/10/06 14:30"
type input "小媛-2"
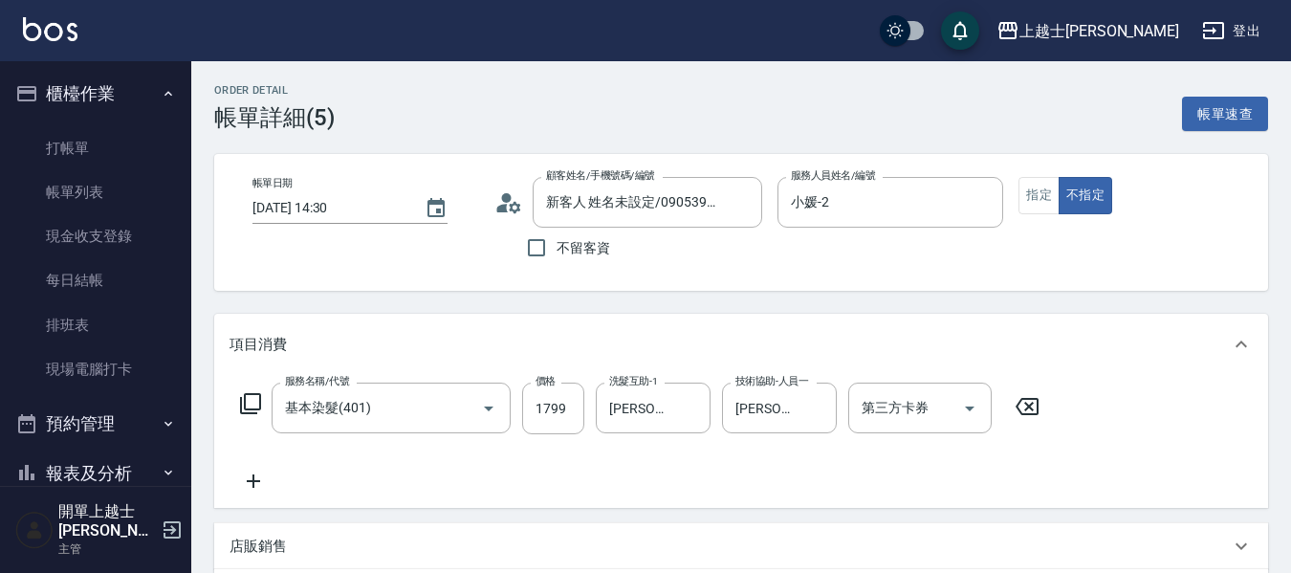
type input "新客人 姓名未設定/0905390198/null"
type input "基本染髮(401)"
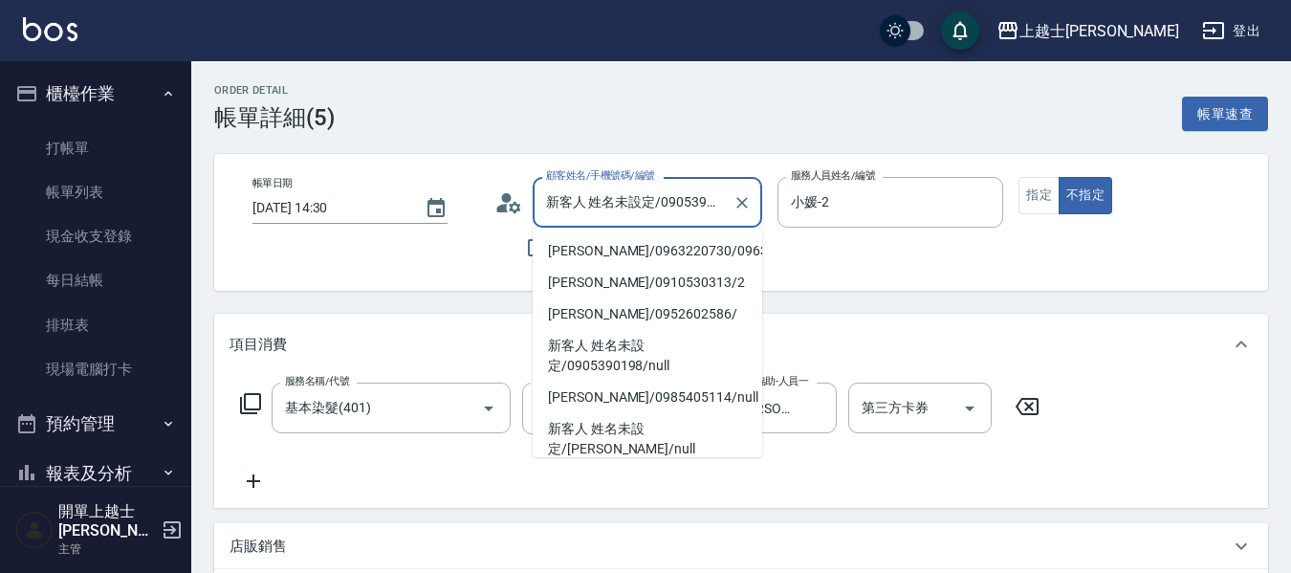
click at [623, 194] on input "新客人 姓名未設定/0905390198/null" at bounding box center [633, 202] width 184 height 33
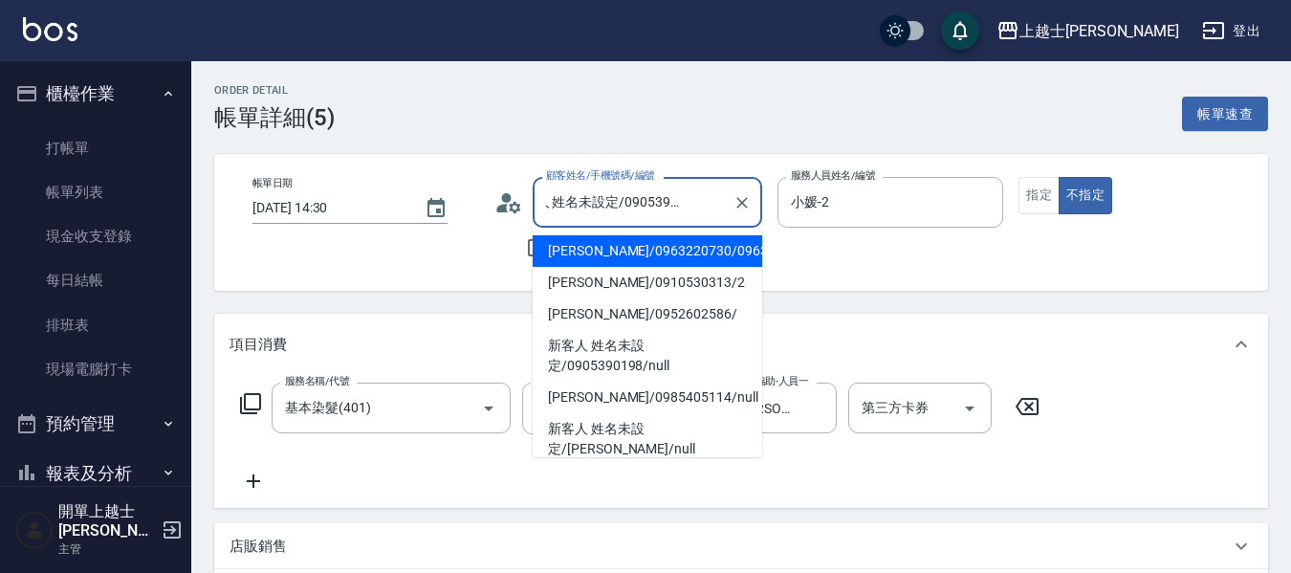
scroll to position [0, 42]
drag, startPoint x: 666, startPoint y: 201, endPoint x: 649, endPoint y: 189, distance: 19.9
click at [649, 189] on input "新客人 姓名未設定/0905390198/null" at bounding box center [633, 202] width 184 height 33
click at [615, 206] on input "新客人 姓名未設定/0905390198/null" at bounding box center [633, 202] width 184 height 33
click at [630, 203] on input "新客人 姓名未設定/0905390198/null" at bounding box center [633, 202] width 184 height 33
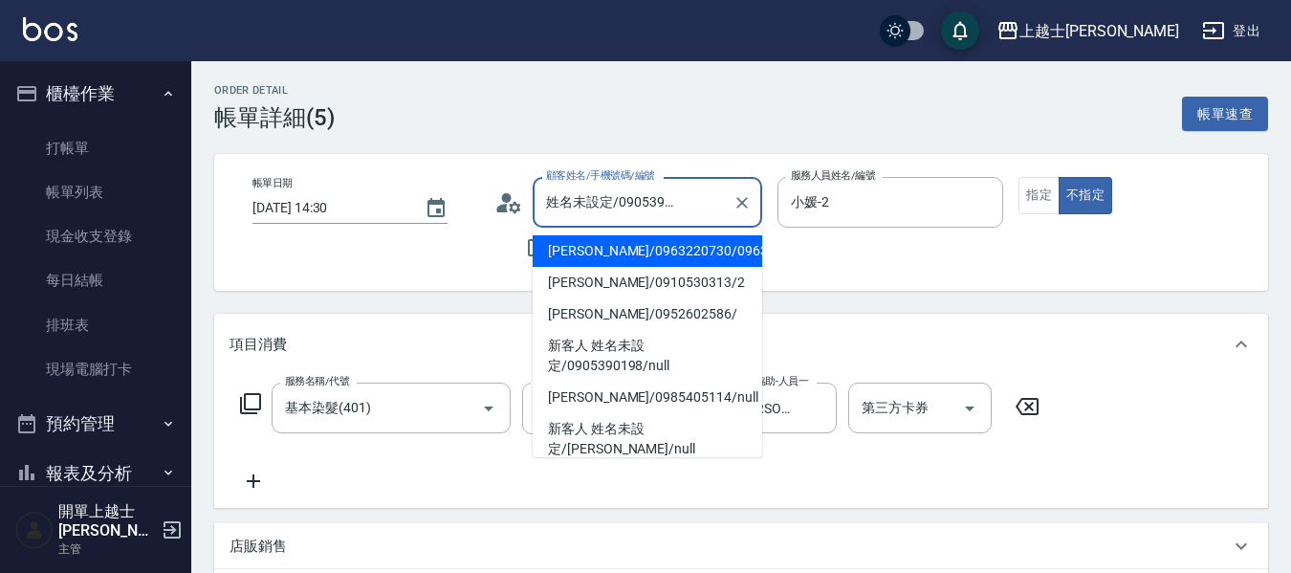
drag, startPoint x: 618, startPoint y: 207, endPoint x: 693, endPoint y: 198, distance: 76.0
click at [693, 198] on input "新客人 姓名未設定/0905390198/null" at bounding box center [633, 202] width 184 height 33
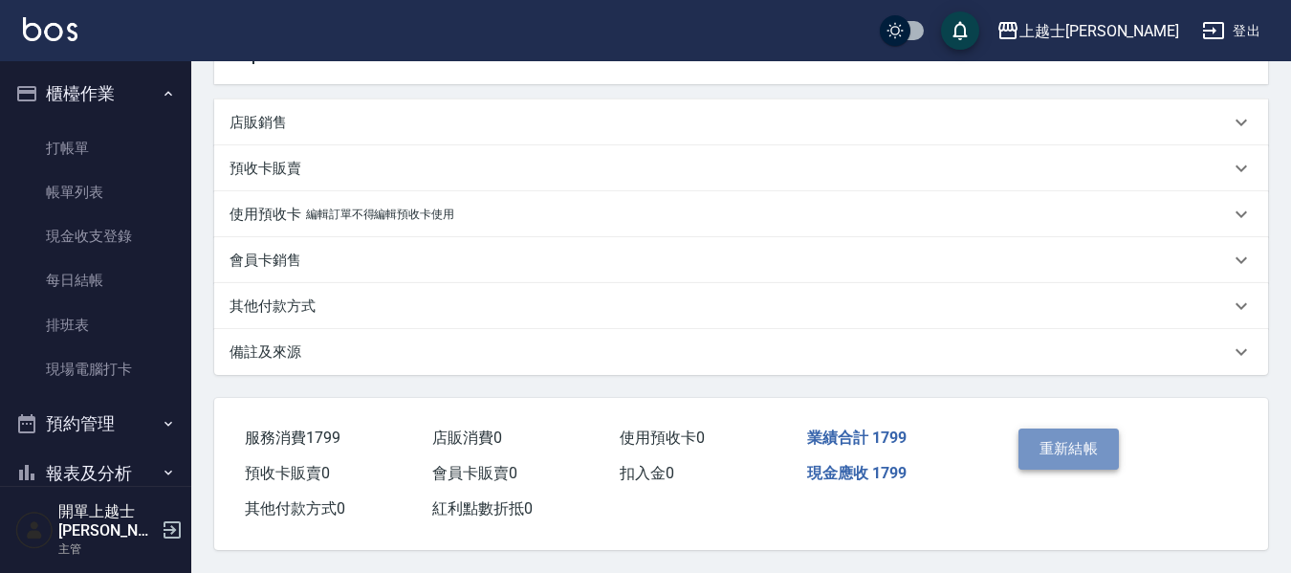
scroll to position [0, 0]
click at [1054, 434] on button "重新結帳" at bounding box center [1068, 448] width 101 height 40
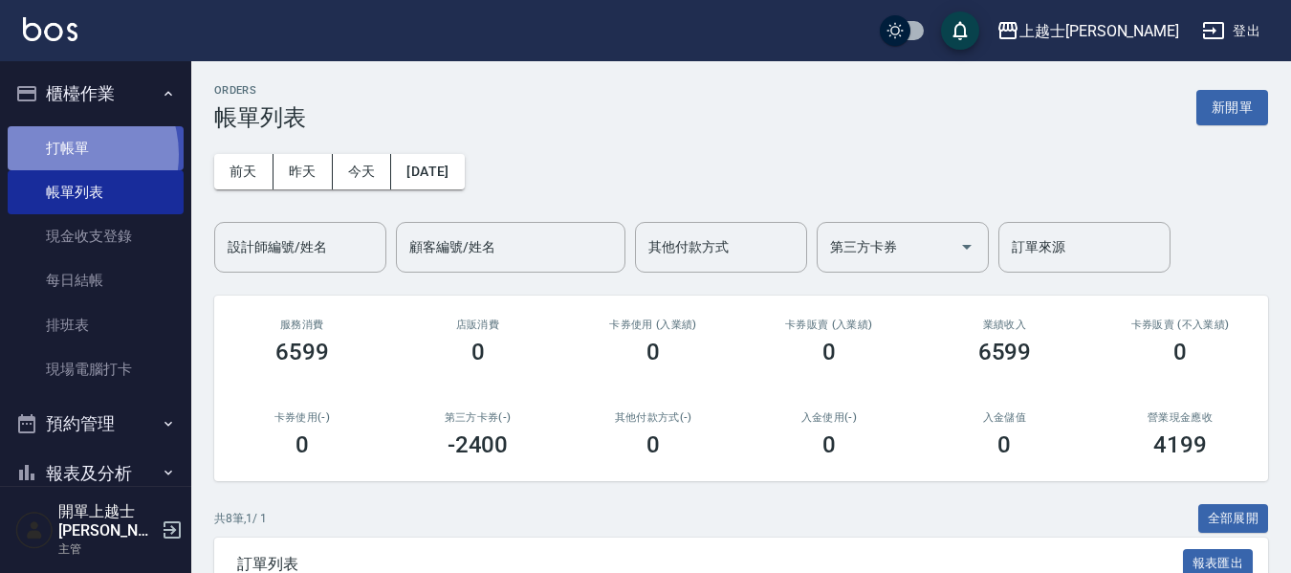
click at [66, 154] on link "打帳單" at bounding box center [96, 148] width 176 height 44
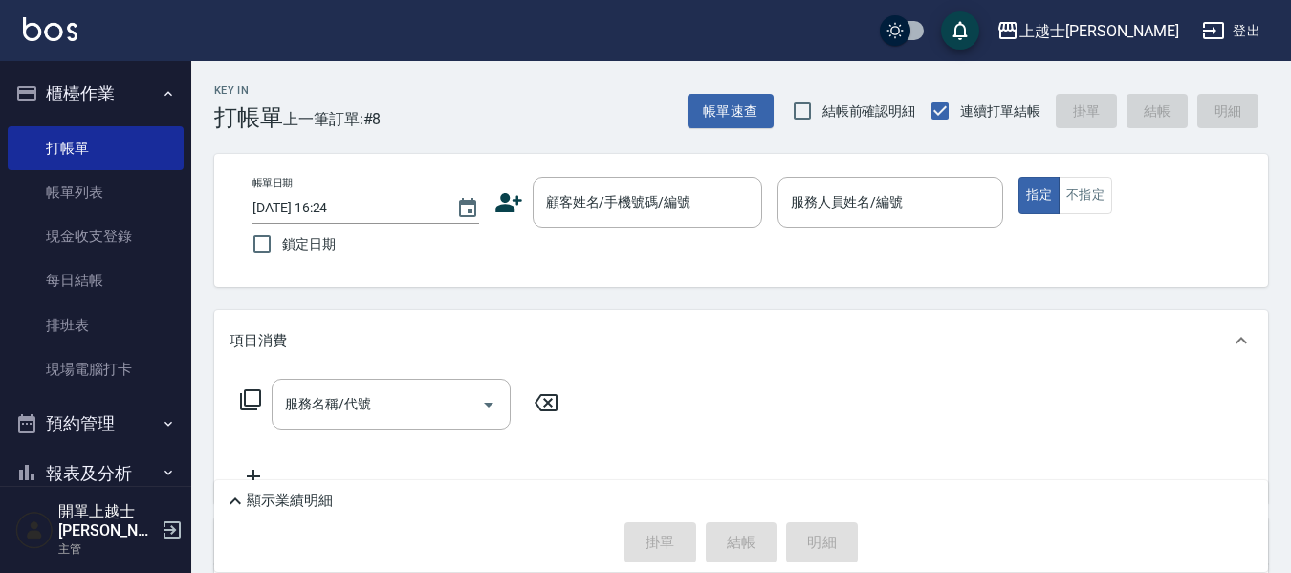
click at [505, 206] on icon at bounding box center [508, 202] width 27 height 19
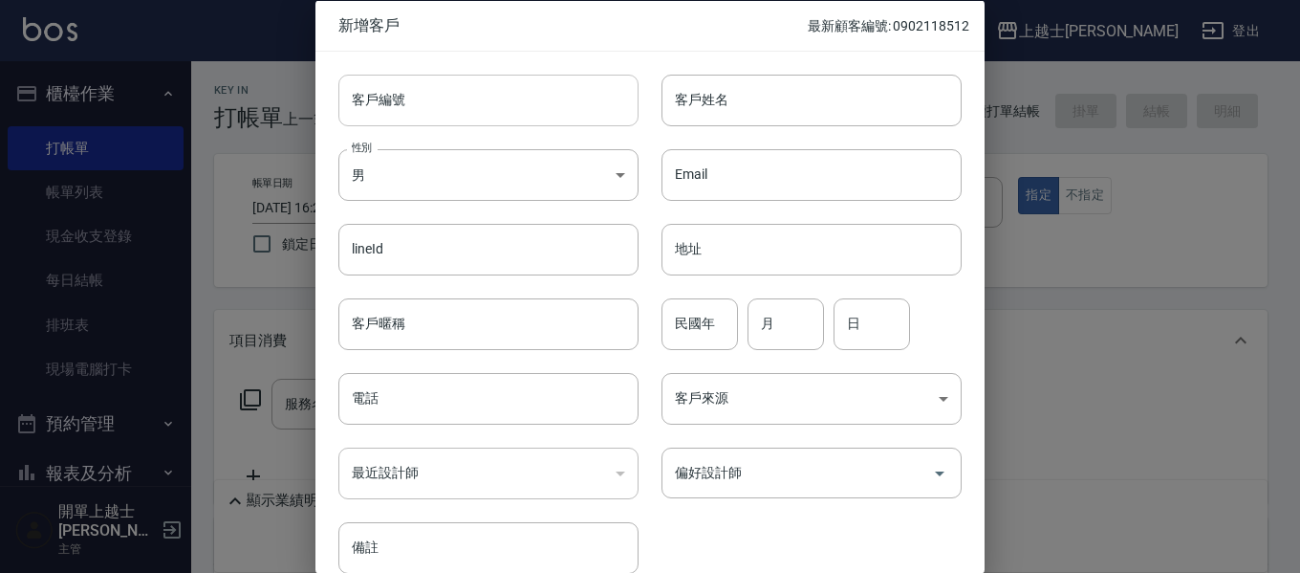
click at [457, 105] on input "客戶編號" at bounding box center [488, 100] width 300 height 52
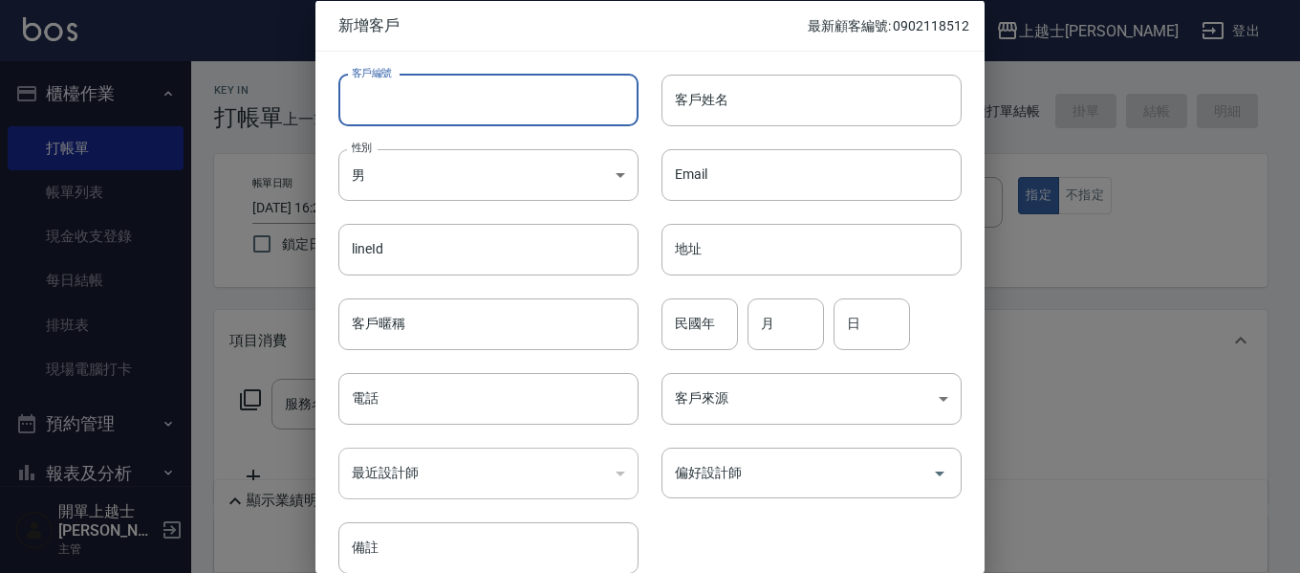
paste input "0905390198"
type input "0905390198"
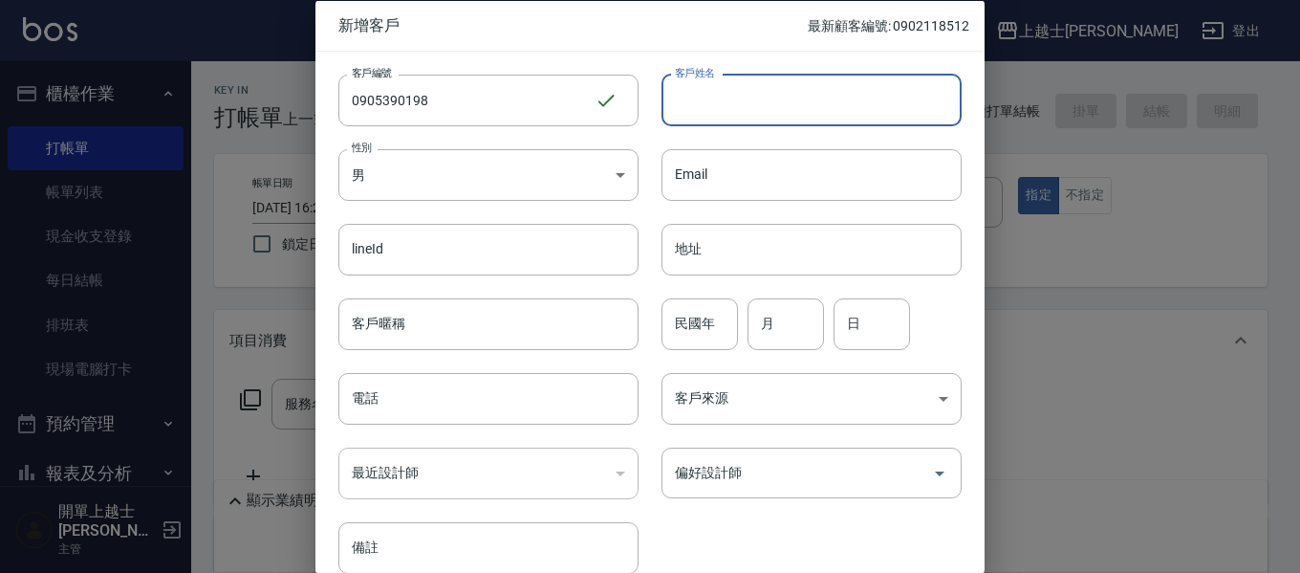
click at [807, 111] on input "客戶姓名" at bounding box center [812, 100] width 300 height 52
type input "VIVIAN"
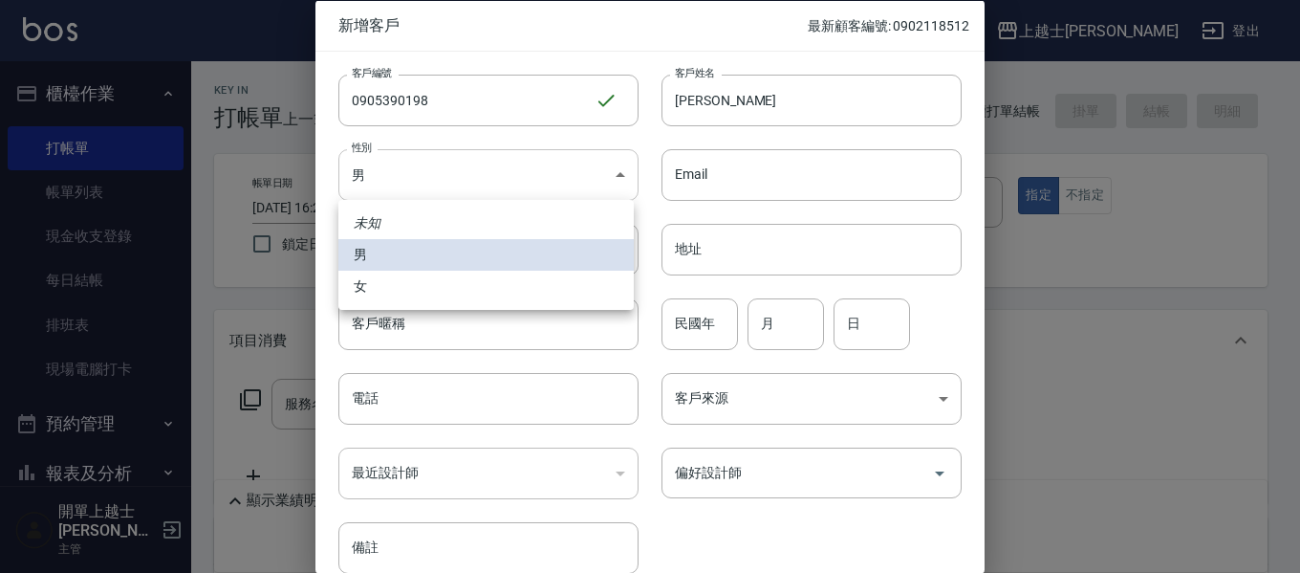
click at [582, 164] on body "上越士林 登出 櫃檯作業 打帳單 帳單列表 現金收支登錄 每日結帳 排班表 現場電腦打卡 預約管理 預約管理 單日預約紀錄 單週預約紀錄 報表及分析 報表目錄…" at bounding box center [650, 426] width 1300 height 853
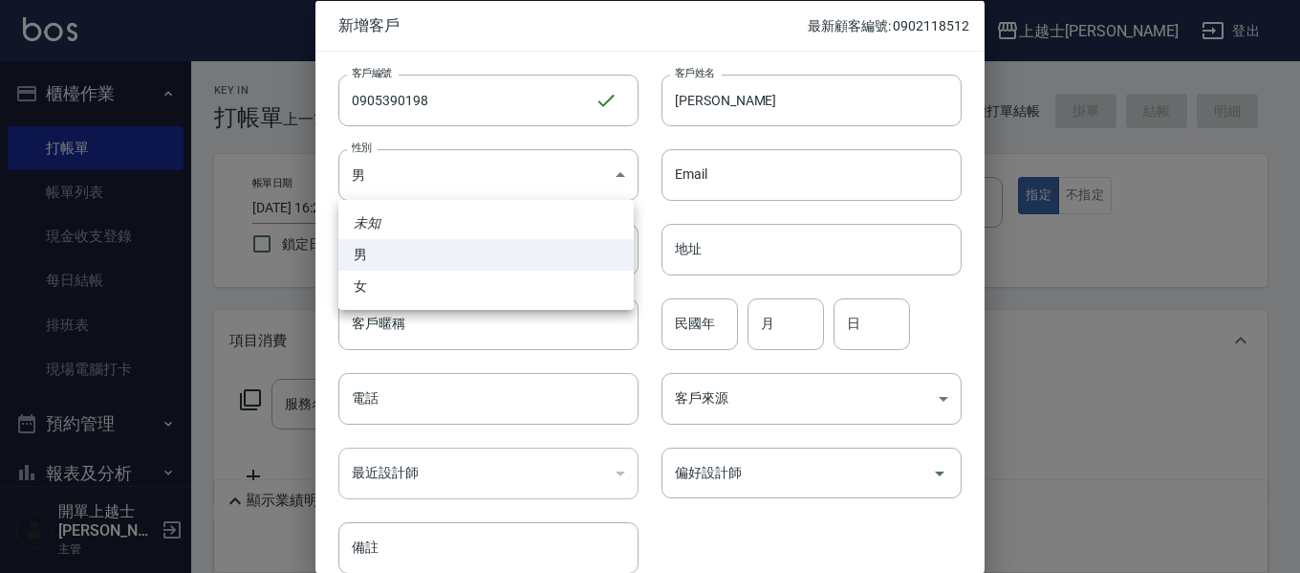
click at [472, 311] on div at bounding box center [650, 286] width 1300 height 573
click at [481, 174] on body "上越士林 登出 櫃檯作業 打帳單 帳單列表 現金收支登錄 每日結帳 排班表 現場電腦打卡 預約管理 預約管理 單日預約紀錄 單週預約紀錄 報表及分析 報表目錄…" at bounding box center [650, 426] width 1300 height 853
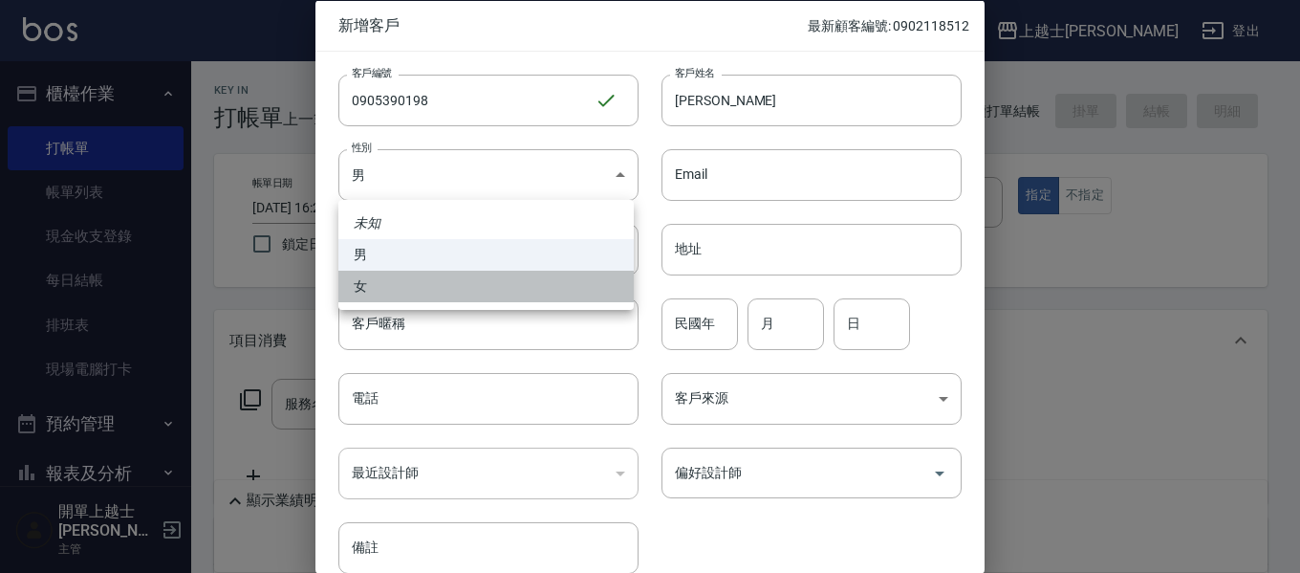
click at [362, 294] on li "女" at bounding box center [485, 287] width 295 height 32
type input "FEMALE"
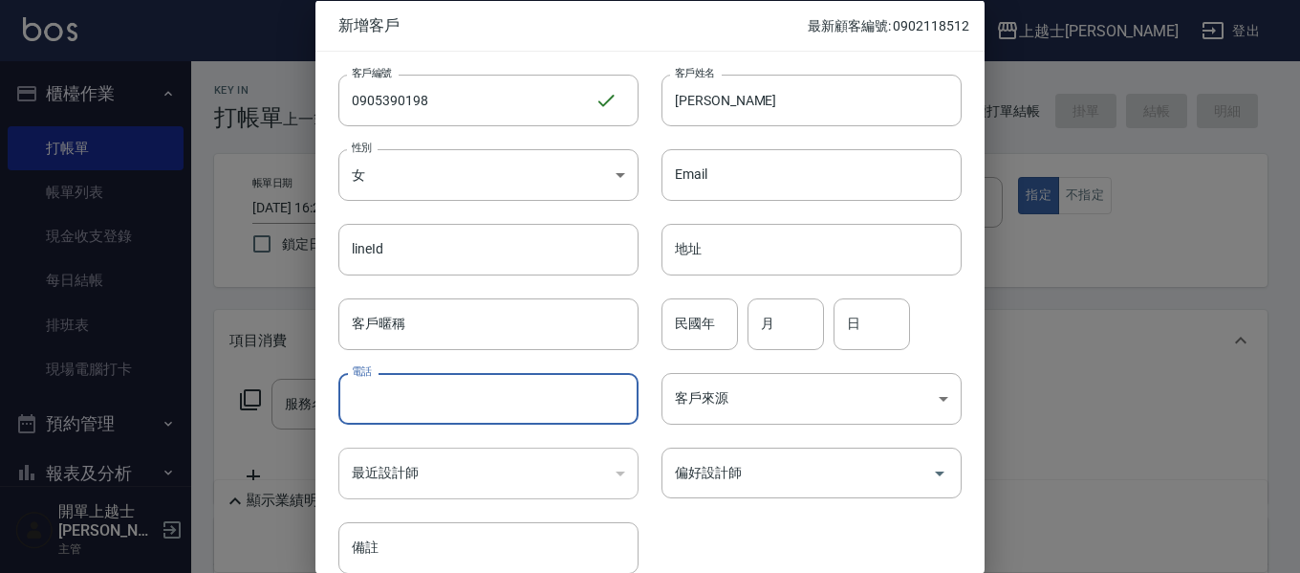
click at [512, 401] on input "電話" at bounding box center [488, 399] width 300 height 52
paste input "0905390198"
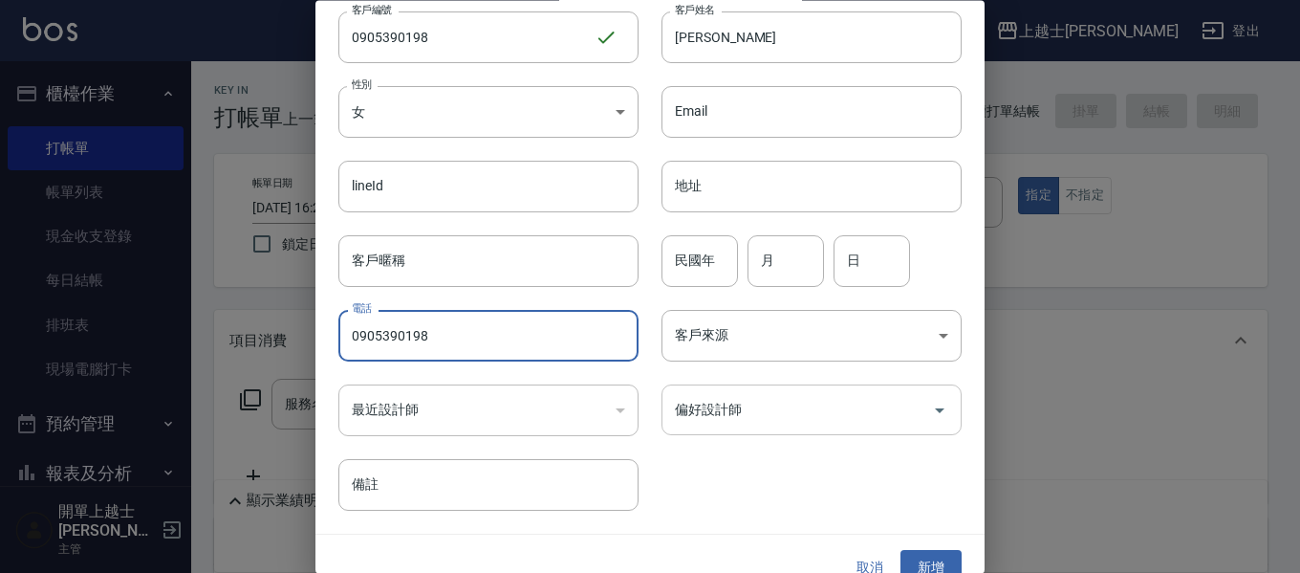
scroll to position [90, 0]
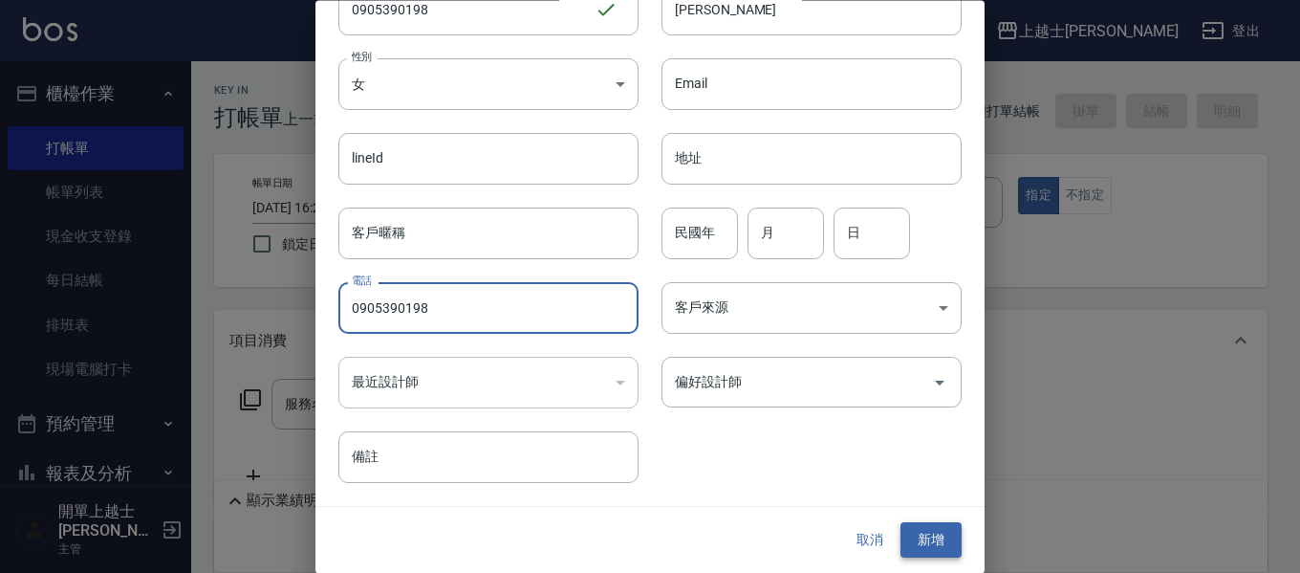
type input "0905390198"
click at [913, 539] on button "新增" at bounding box center [931, 540] width 61 height 35
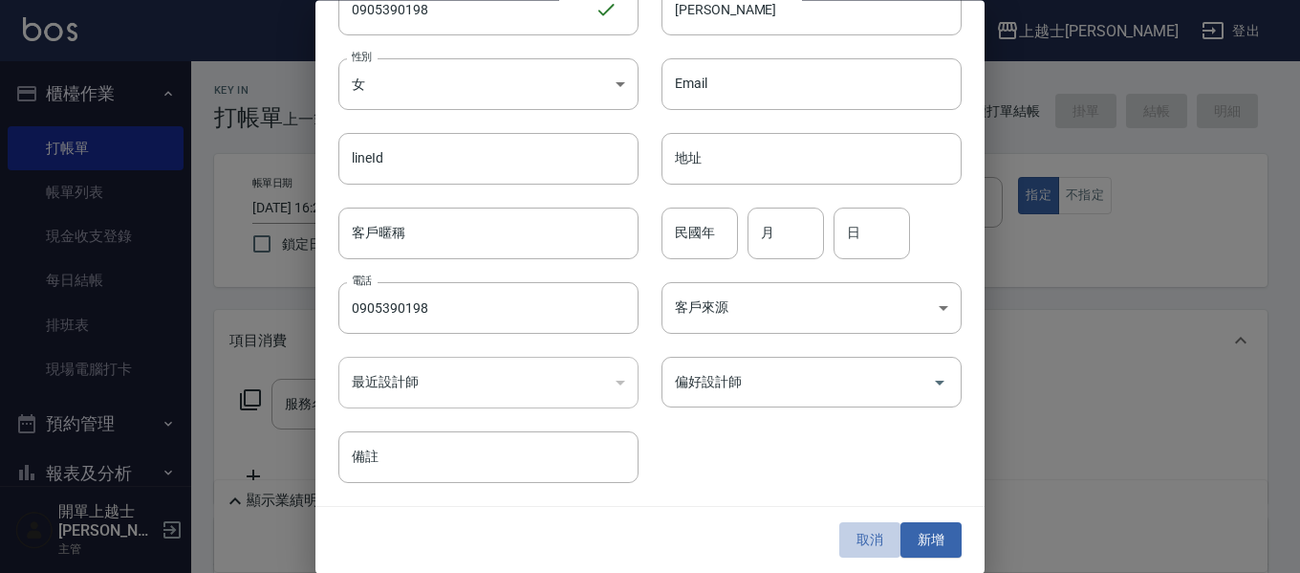
click at [857, 535] on button "取消" at bounding box center [870, 540] width 61 height 35
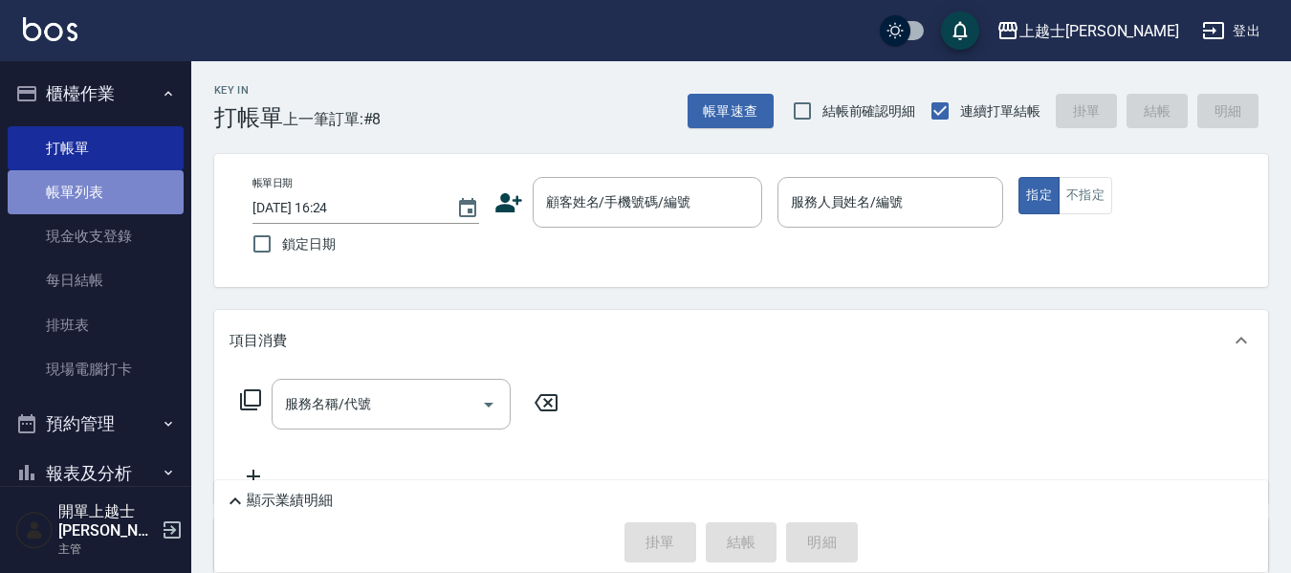
click at [153, 197] on link "帳單列表" at bounding box center [96, 192] width 176 height 44
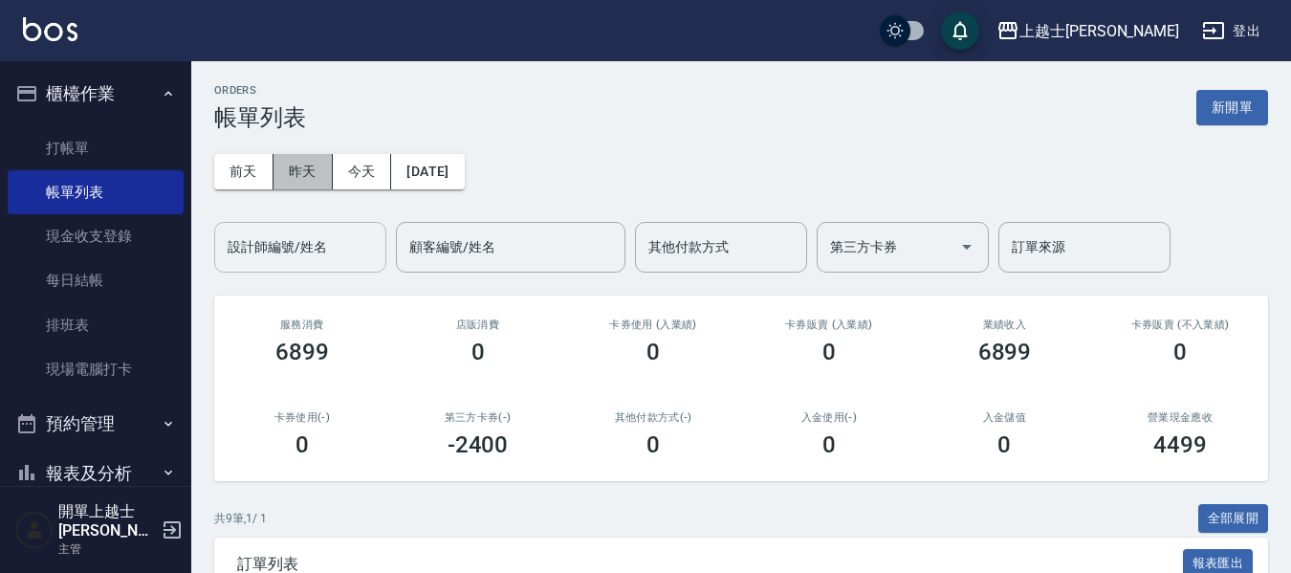
click at [306, 157] on button "昨天" at bounding box center [302, 171] width 59 height 35
click at [360, 163] on button "今天" at bounding box center [362, 171] width 59 height 35
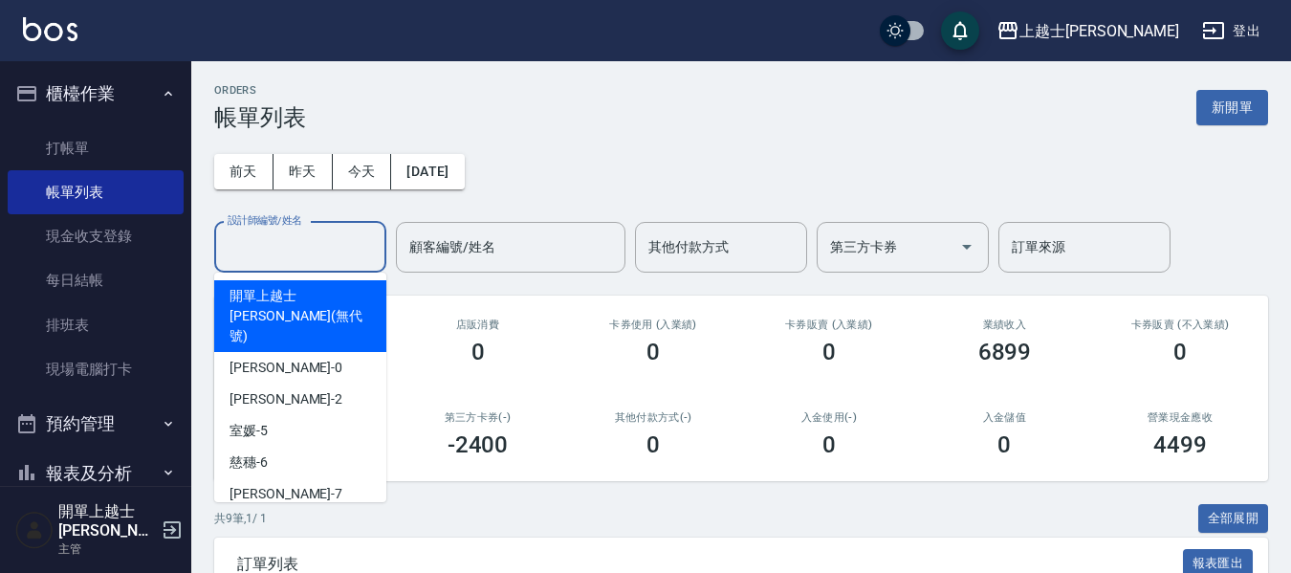
click at [315, 243] on input "設計師編號/姓名" at bounding box center [300, 246] width 155 height 33
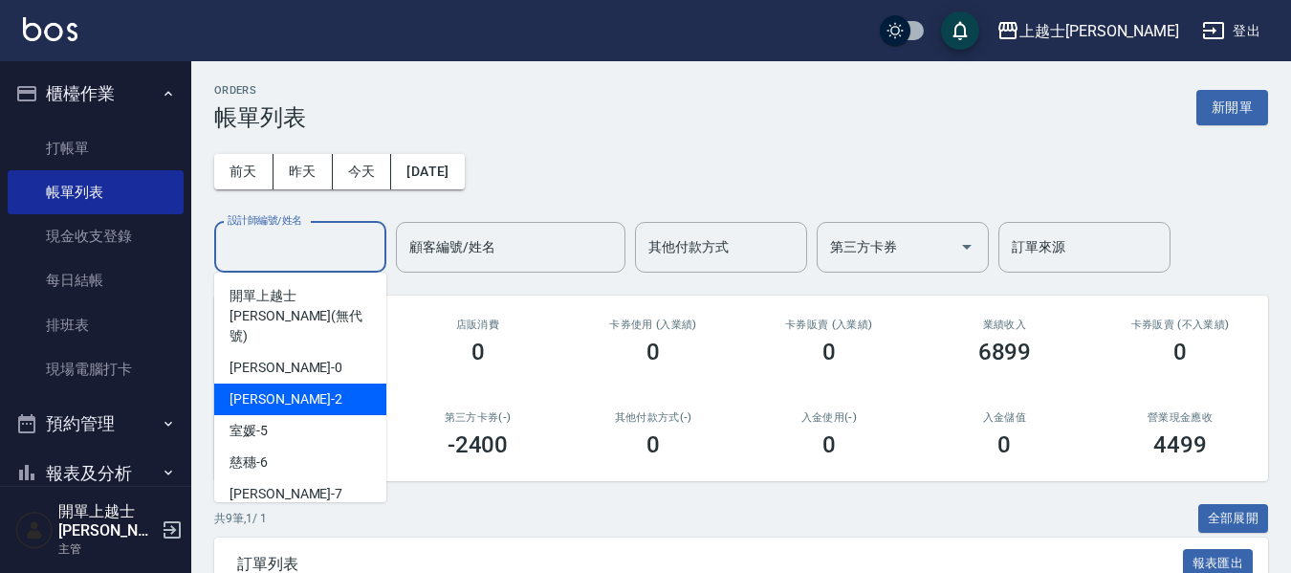
click at [273, 383] on div "小媛 -2" at bounding box center [300, 399] width 172 height 32
type input "小媛-2"
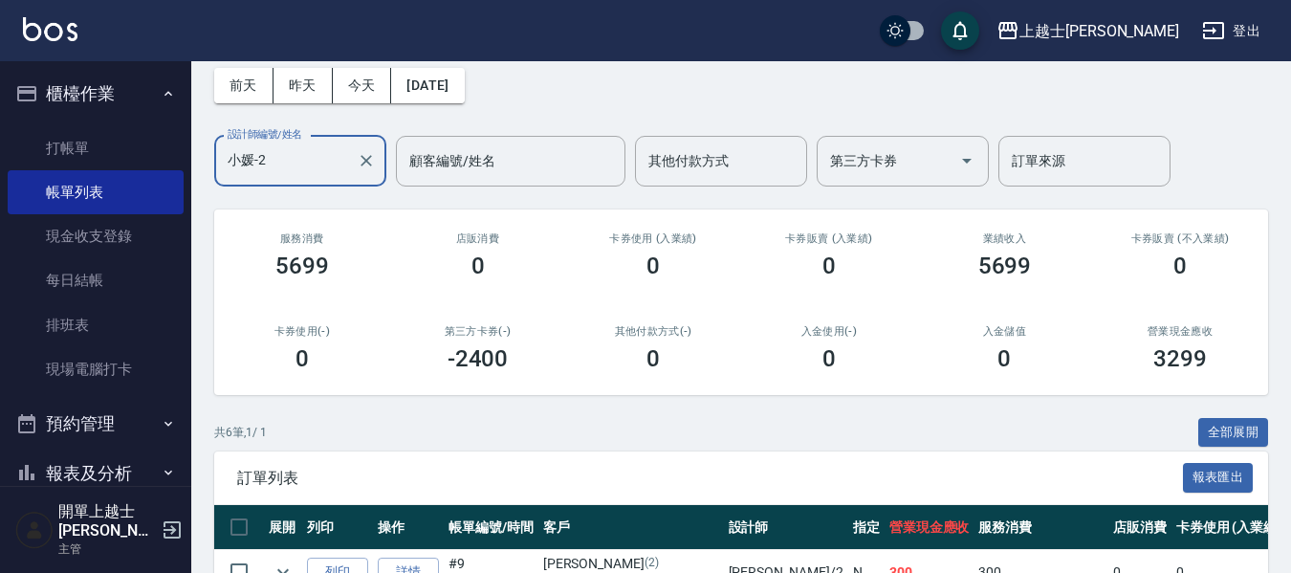
scroll to position [96, 0]
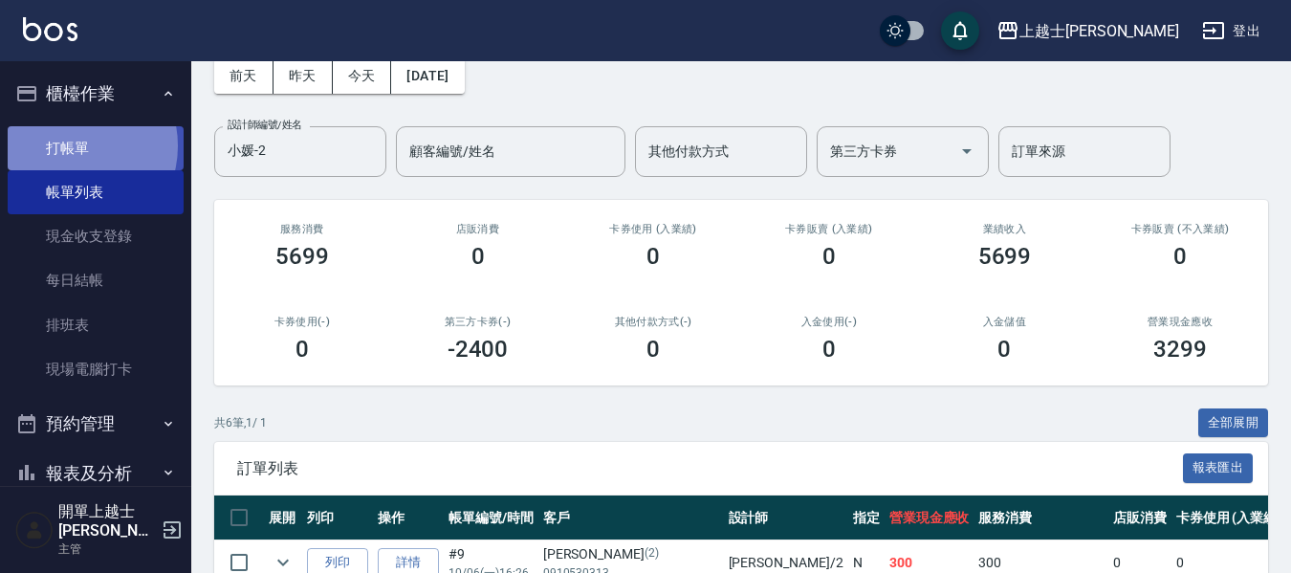
click at [71, 145] on link "打帳單" at bounding box center [96, 148] width 176 height 44
